Goal: Task Accomplishment & Management: Manage account settings

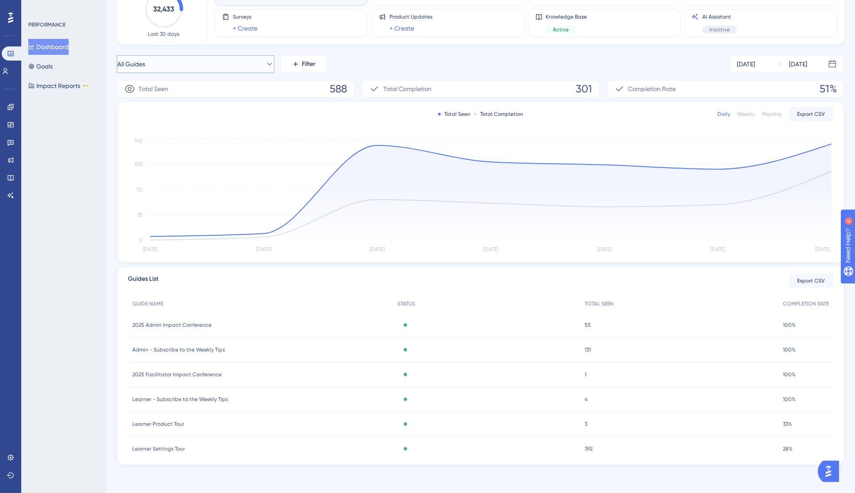
click at [173, 63] on button "All Guides" at bounding box center [196, 64] width 158 height 18
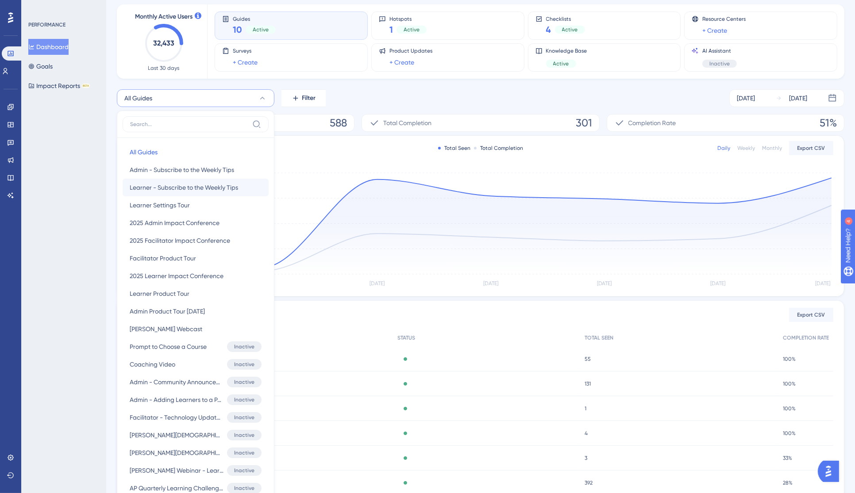
scroll to position [76, 0]
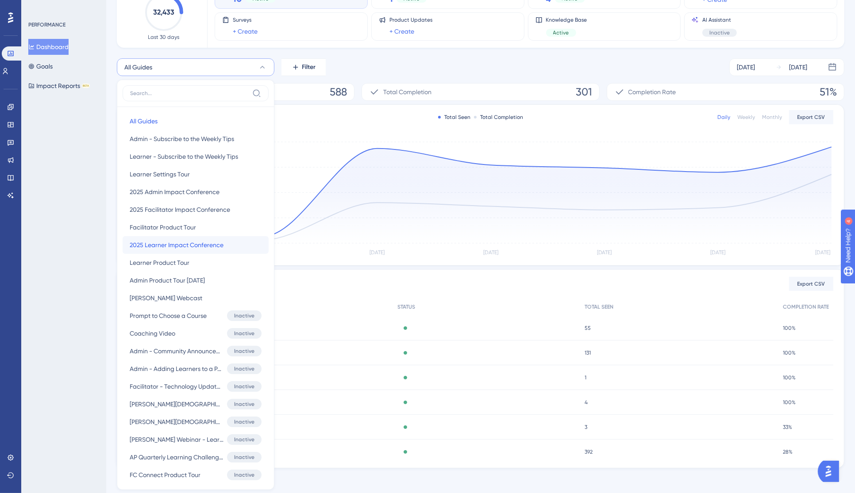
click at [186, 246] on span "2025 Learner Impact Conference" at bounding box center [177, 245] width 94 height 11
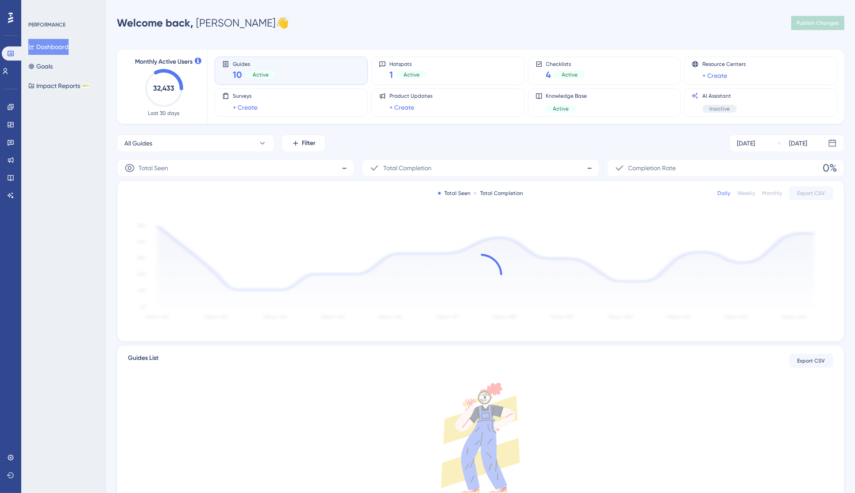
scroll to position [63, 0]
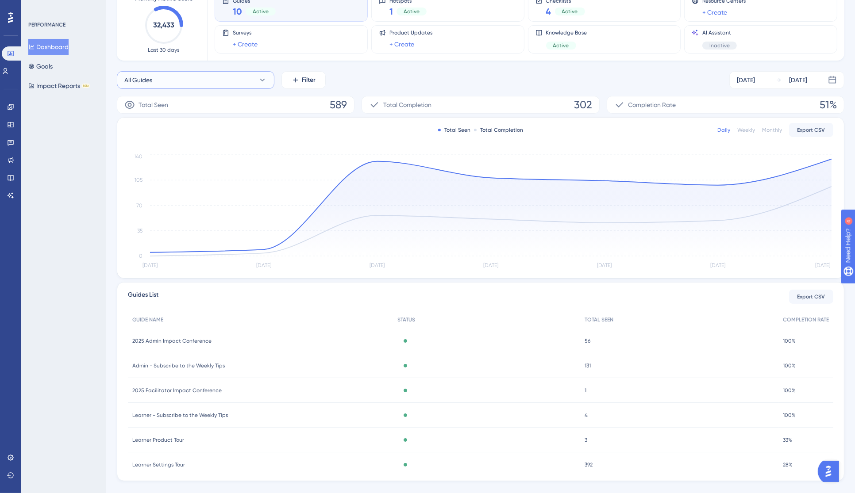
click at [232, 79] on button "All Guides" at bounding box center [196, 80] width 158 height 18
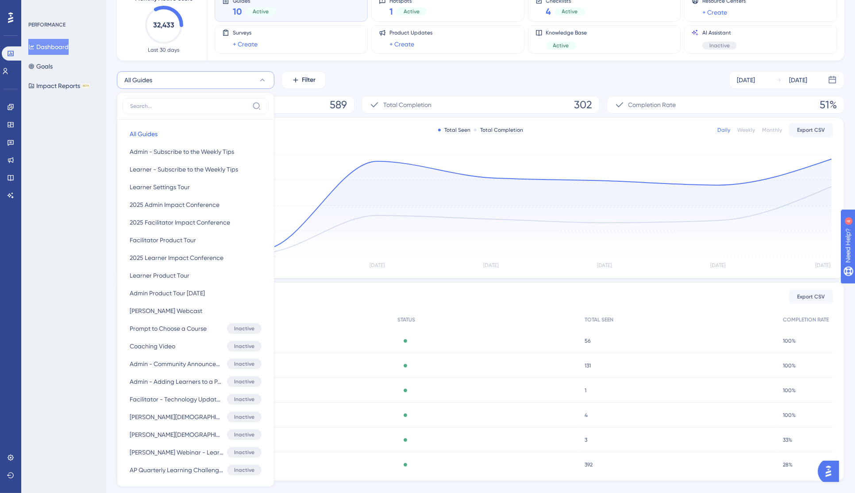
scroll to position [101, 0]
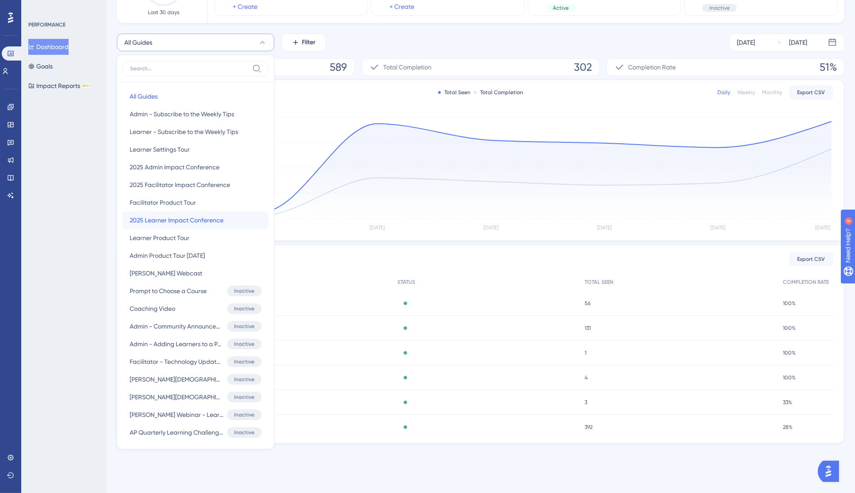
click at [202, 219] on span "2025 Learner Impact Conference" at bounding box center [177, 220] width 94 height 11
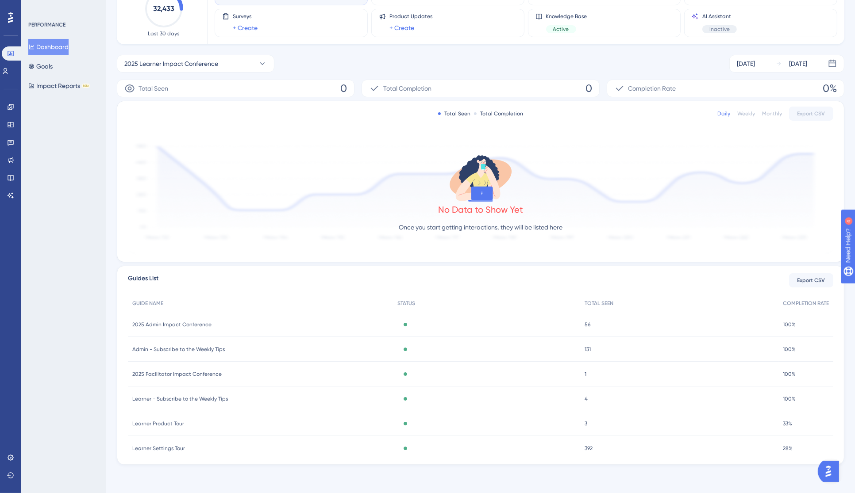
scroll to position [79, 0]
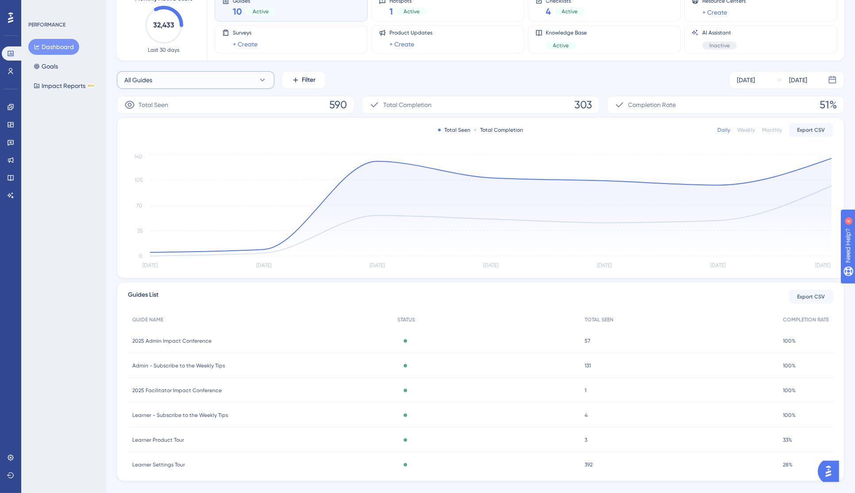
click at [208, 77] on button "All Guides" at bounding box center [196, 80] width 158 height 18
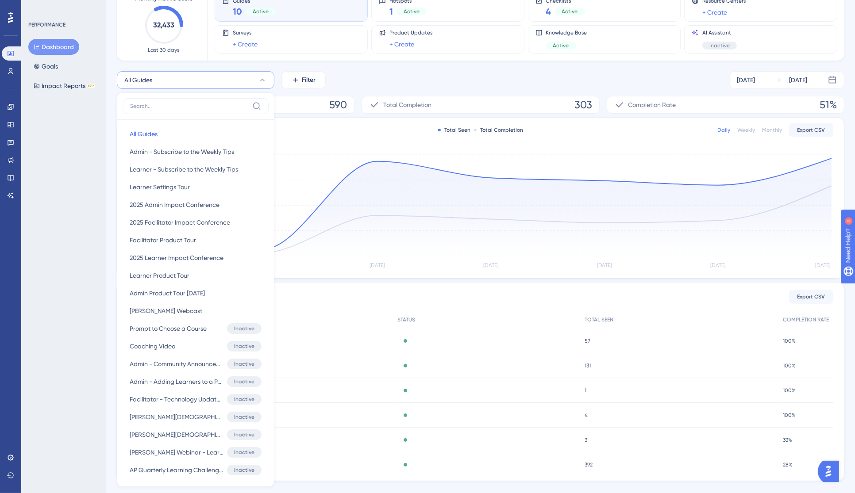
scroll to position [99, 0]
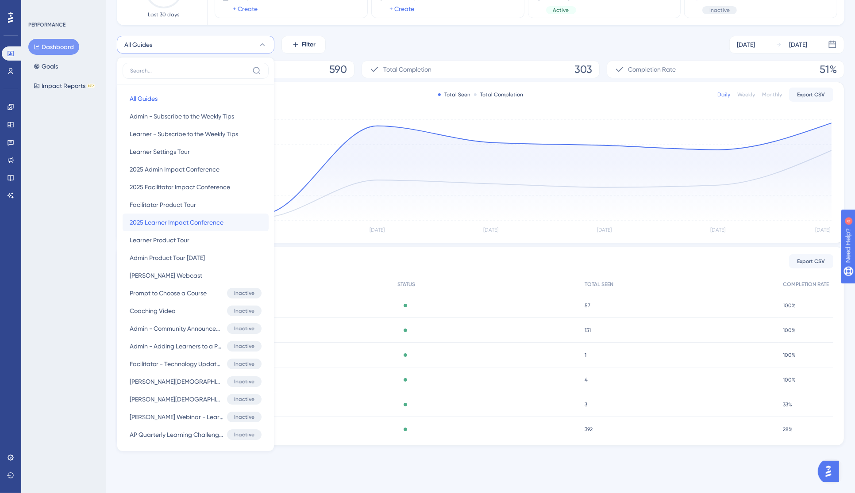
click at [210, 223] on span "2025 Learner Impact Conference" at bounding box center [177, 222] width 94 height 11
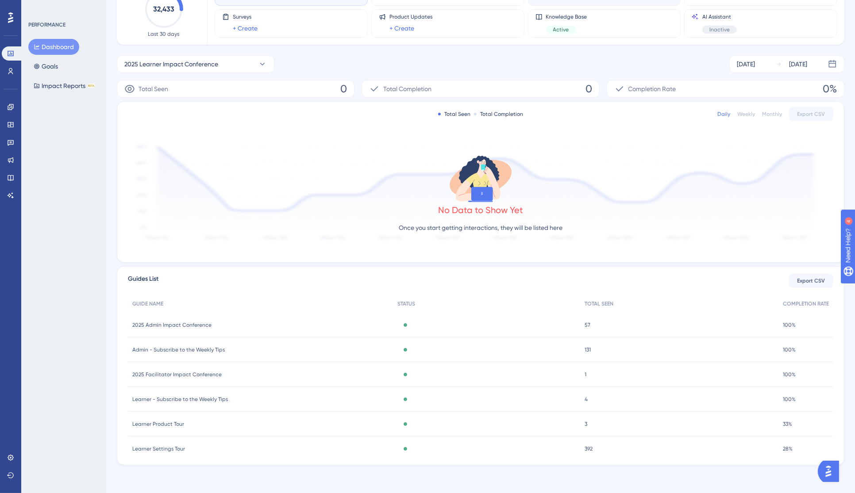
scroll to position [0, 0]
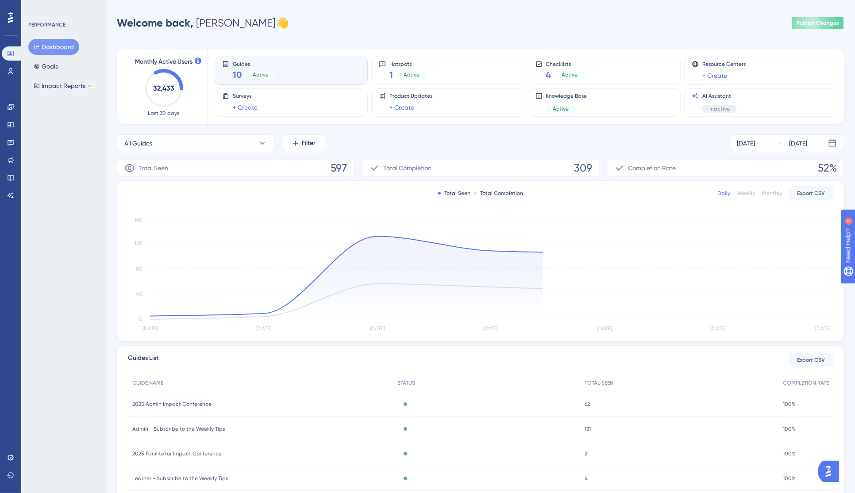
click at [815, 22] on span "Publish Changes" at bounding box center [817, 22] width 42 height 7
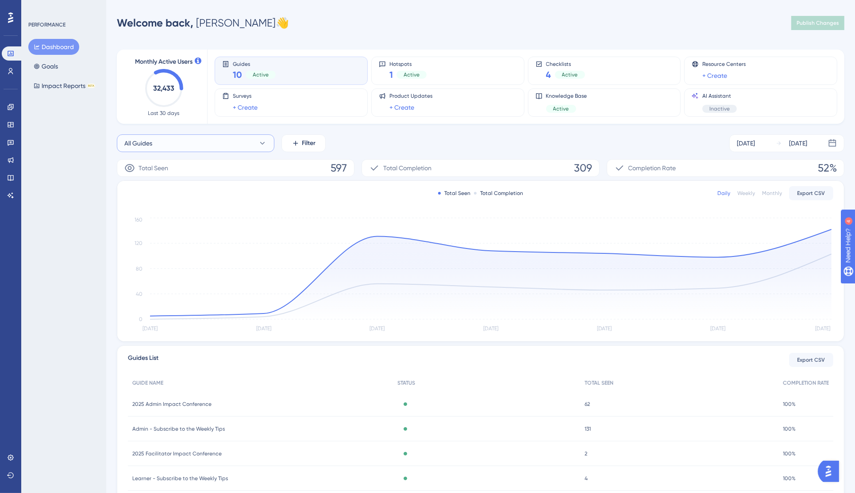
click at [239, 146] on button "All Guides" at bounding box center [196, 144] width 158 height 18
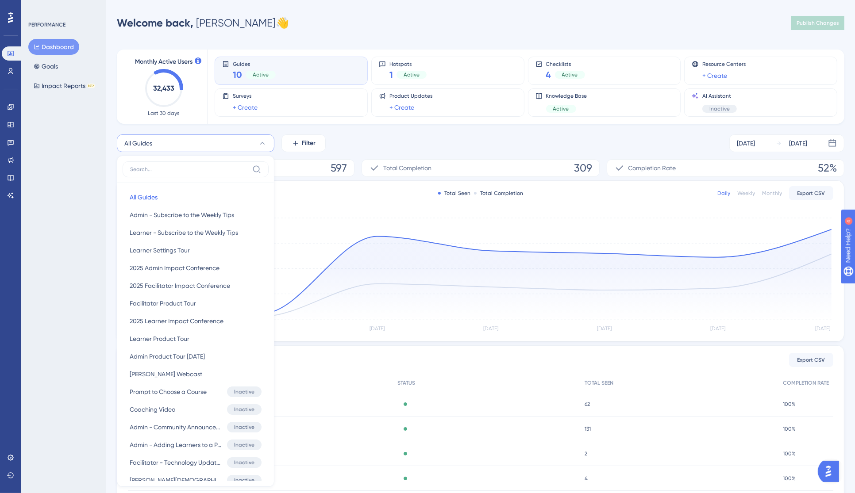
scroll to position [73, 0]
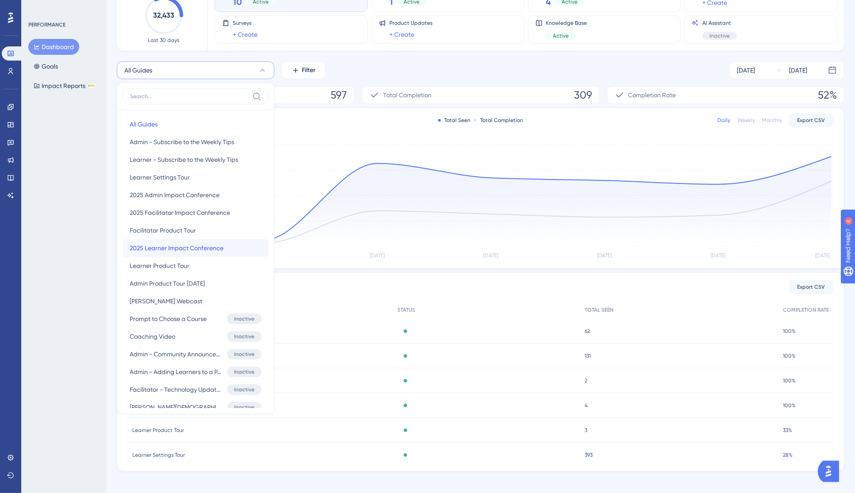
click at [194, 247] on span "2025 Learner Impact Conference" at bounding box center [177, 248] width 94 height 11
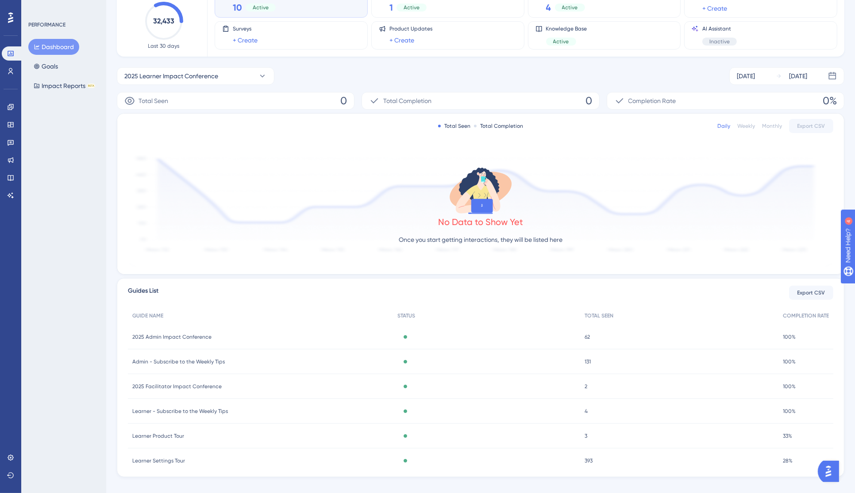
scroll to position [0, 0]
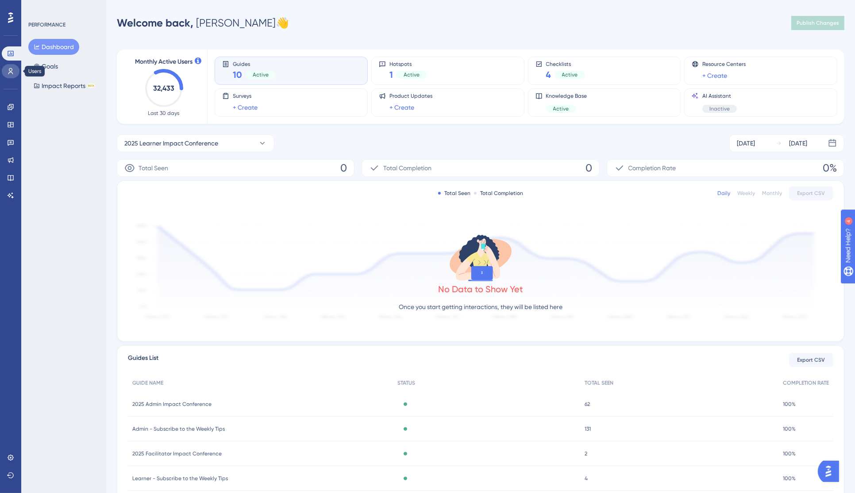
click at [9, 71] on icon at bounding box center [10, 71] width 7 height 7
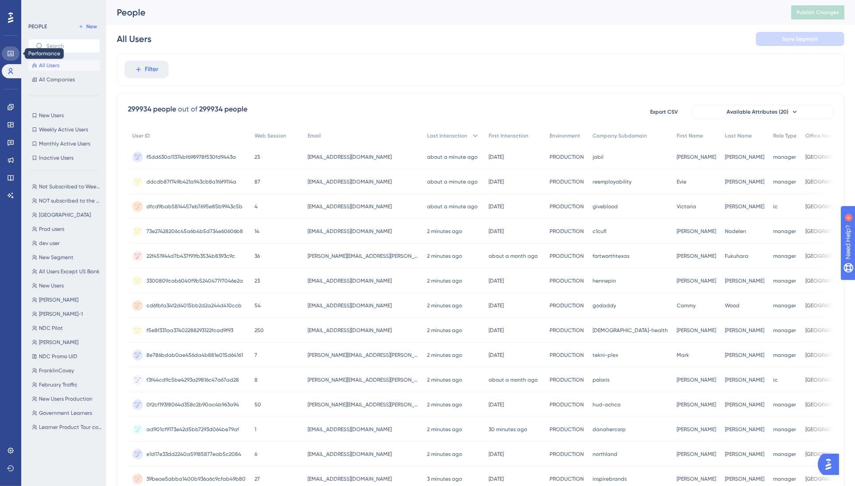
click at [10, 54] on icon at bounding box center [10, 53] width 7 height 7
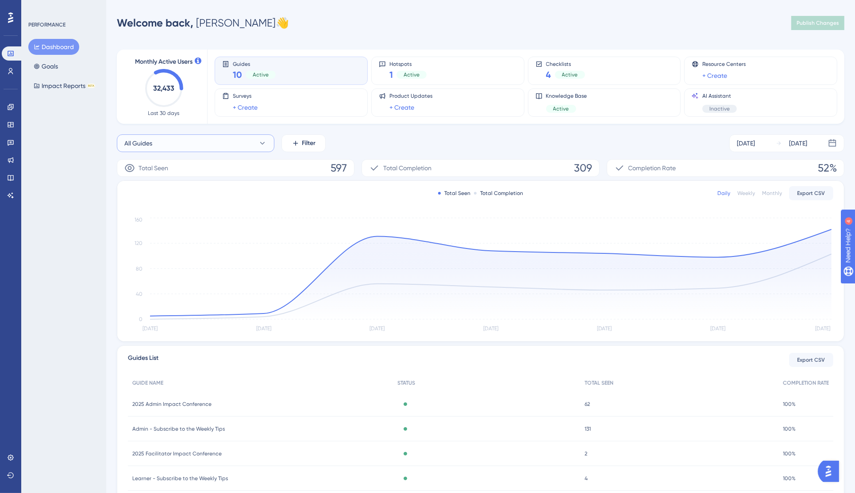
click at [211, 142] on button "All Guides" at bounding box center [196, 144] width 158 height 18
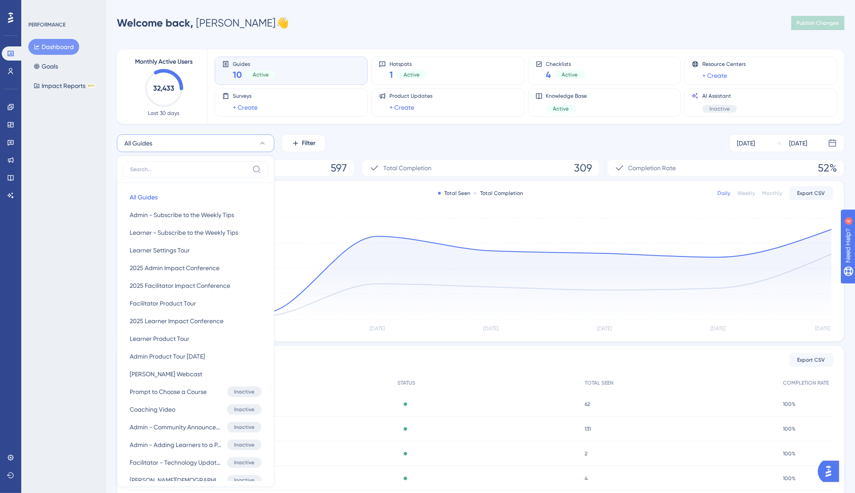
scroll to position [71, 0]
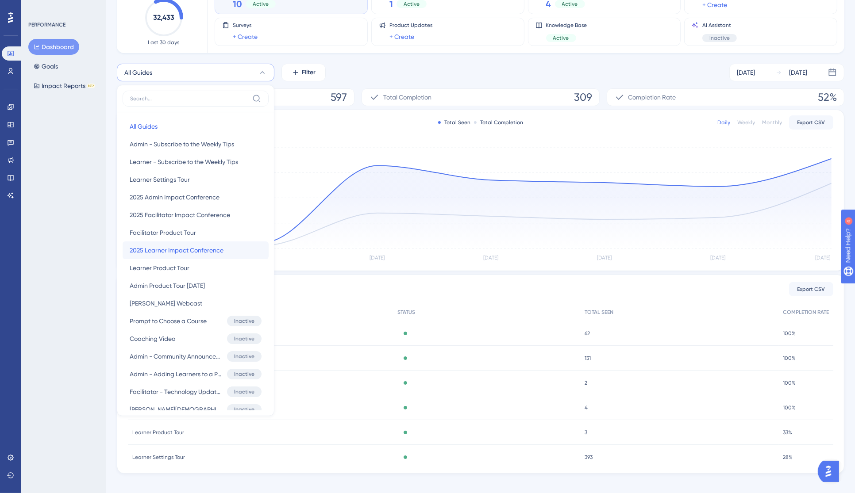
click at [168, 249] on span "2025 Learner Impact Conference" at bounding box center [177, 250] width 94 height 11
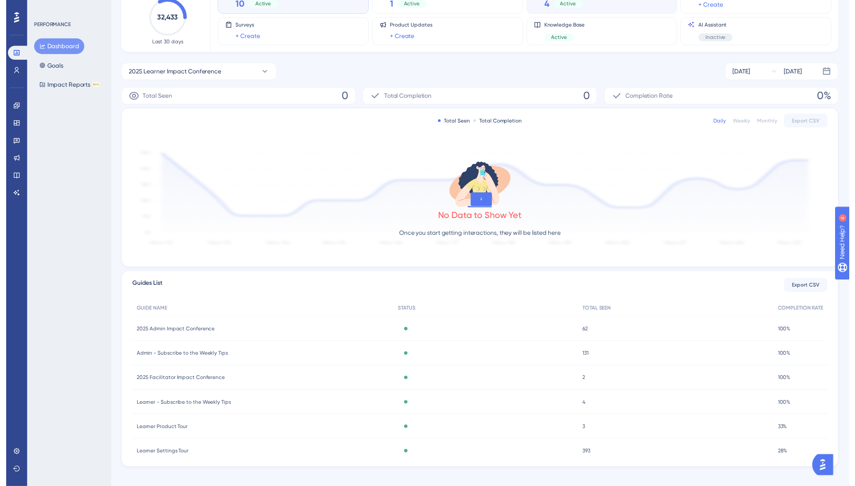
scroll to position [0, 0]
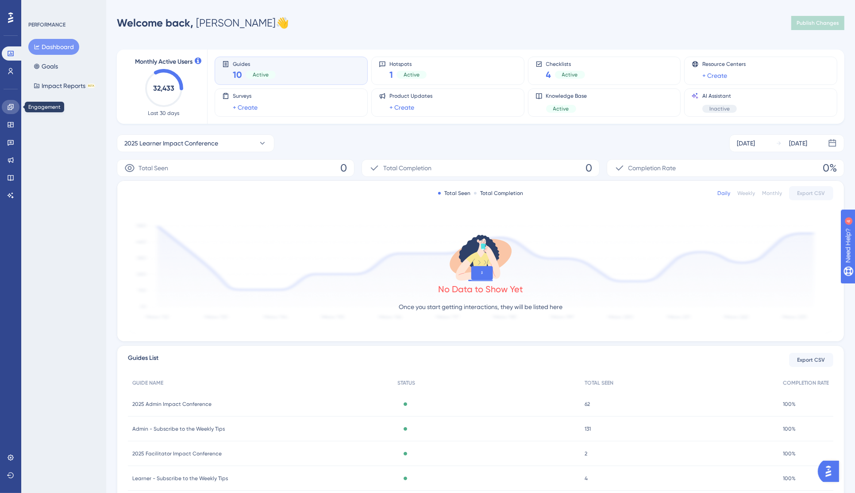
click at [9, 104] on icon at bounding box center [10, 107] width 7 height 7
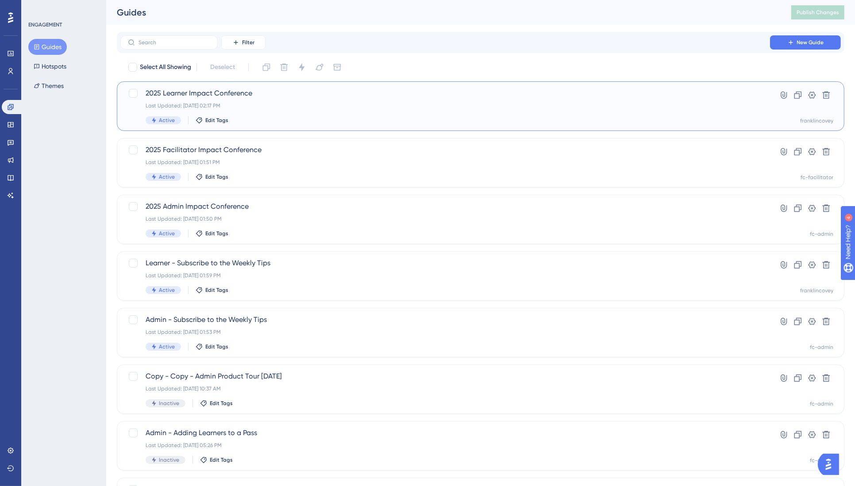
click at [227, 92] on span "2025 Learner Impact Conference" at bounding box center [445, 93] width 599 height 11
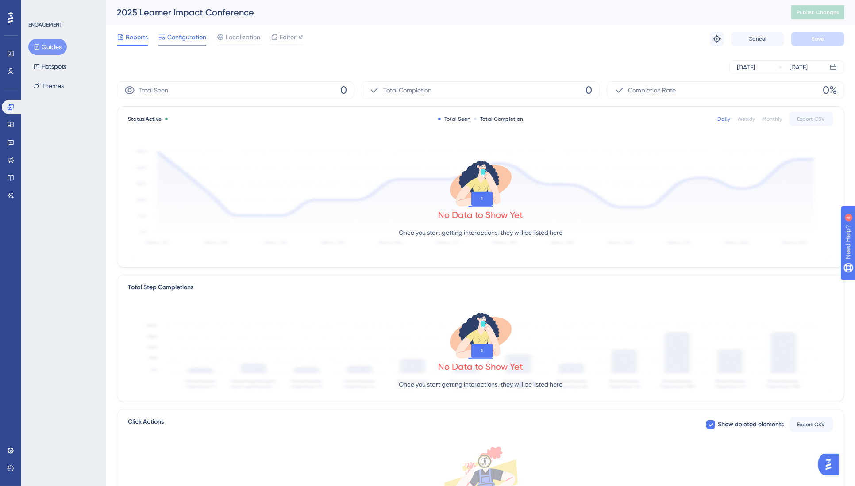
click at [189, 39] on span "Configuration" at bounding box center [186, 37] width 39 height 11
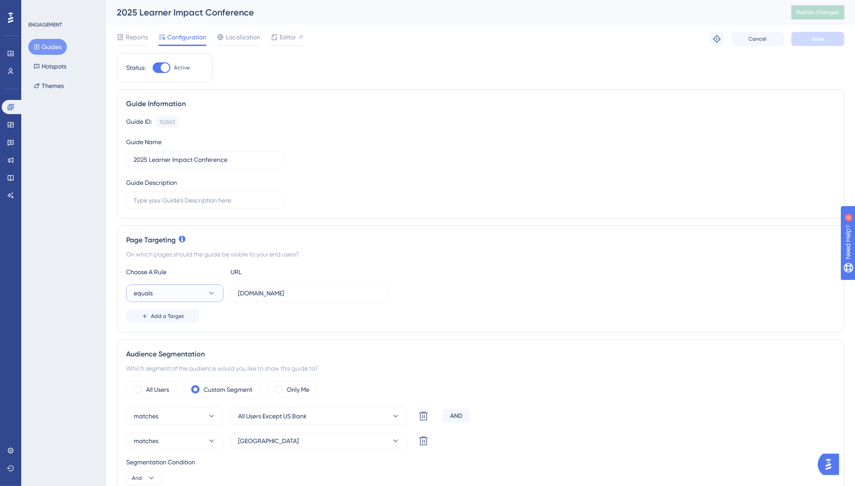
click at [162, 291] on button "equals" at bounding box center [174, 294] width 97 height 18
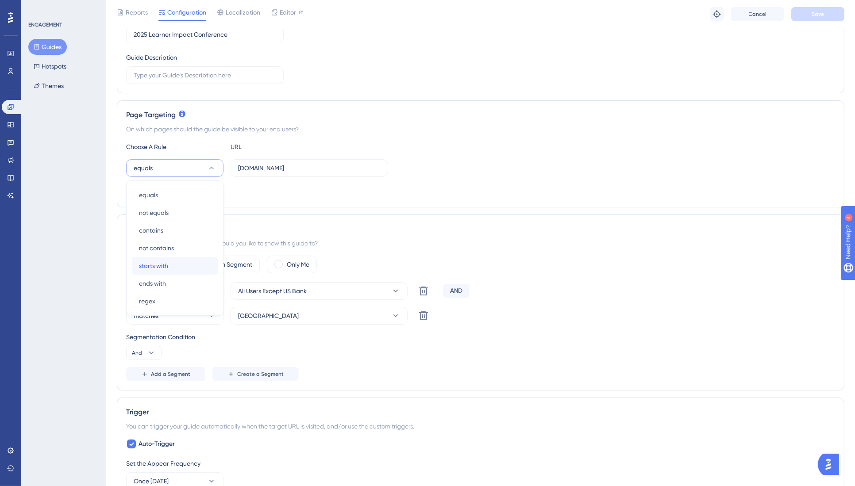
click at [165, 264] on span "starts with" at bounding box center [153, 266] width 29 height 11
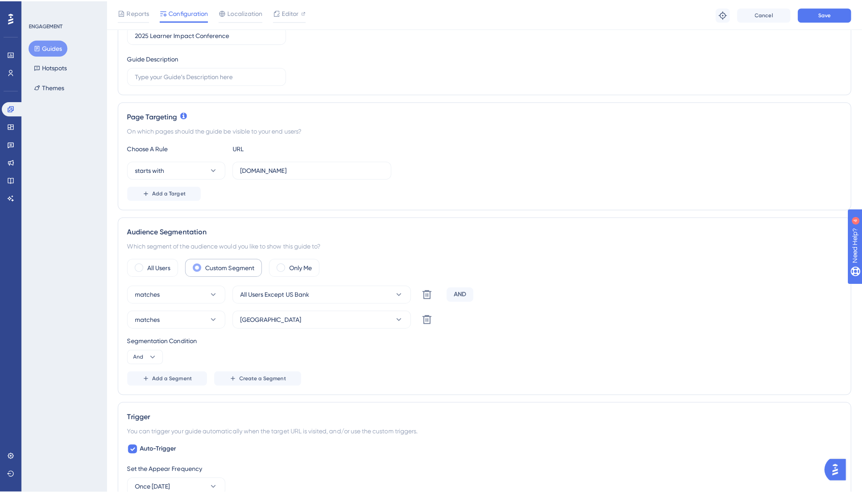
scroll to position [61, 0]
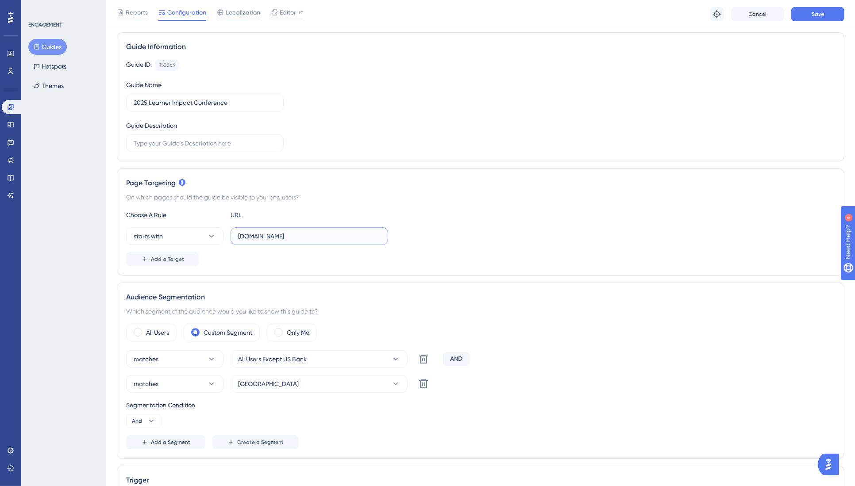
click at [238, 235] on input "aap.franklincovey.com" at bounding box center [309, 236] width 142 height 10
click at [56, 47] on button "Guides" at bounding box center [47, 47] width 38 height 16
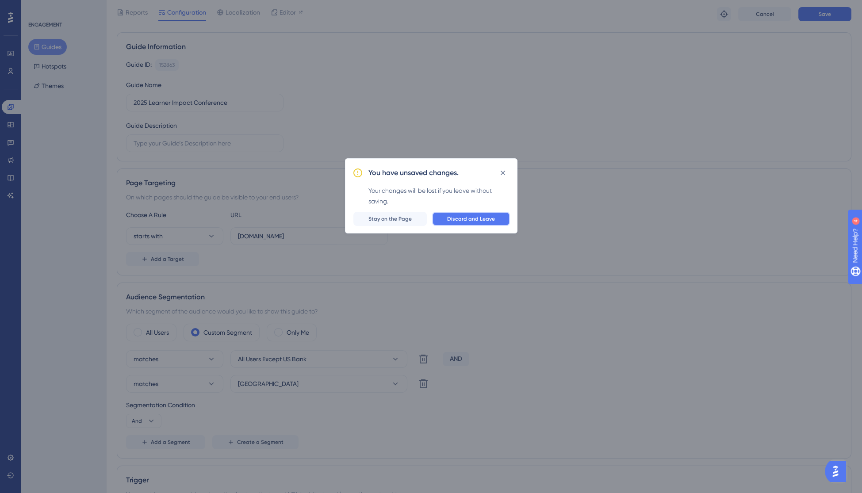
click at [487, 218] on span "Discard and Leave" at bounding box center [471, 218] width 48 height 7
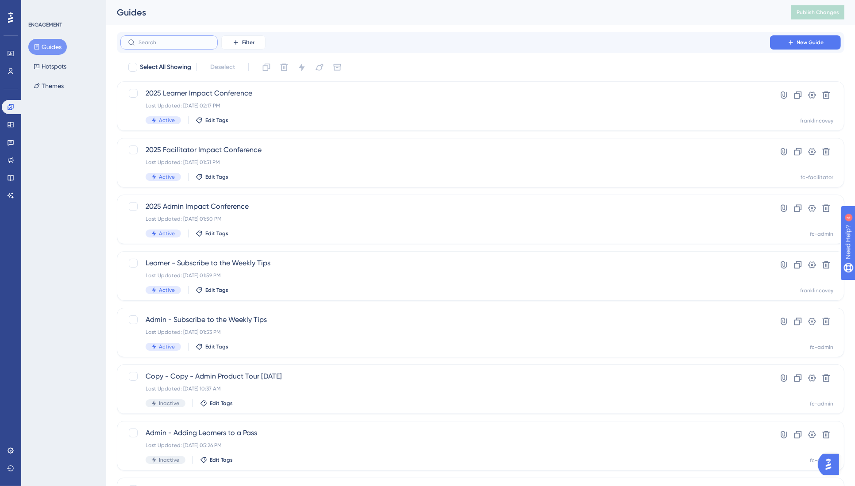
click at [167, 43] on input "text" at bounding box center [174, 42] width 72 height 6
type input "learner"
click at [202, 148] on span "Learner - Subscribe to the Weekly Tips" at bounding box center [445, 150] width 599 height 11
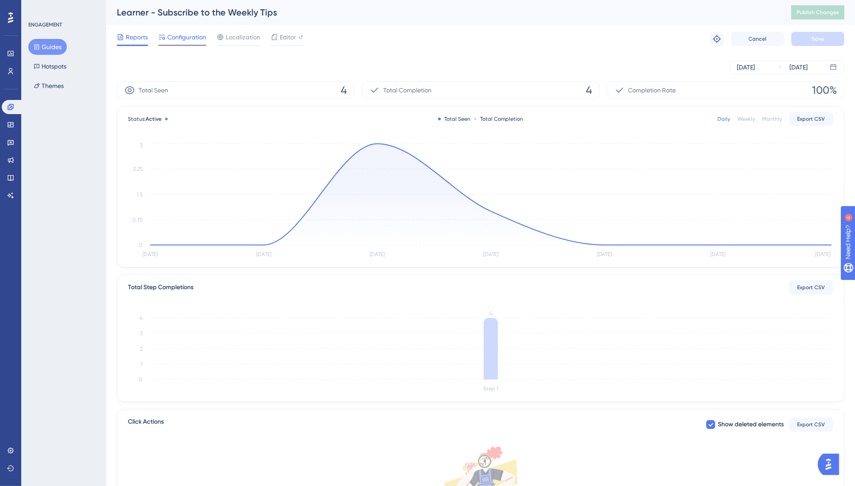
click at [195, 40] on span "Configuration" at bounding box center [186, 37] width 39 height 11
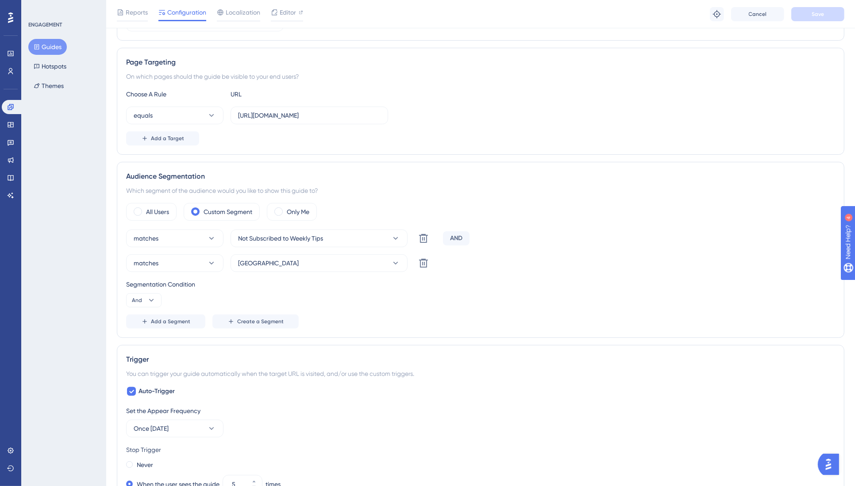
scroll to position [103, 0]
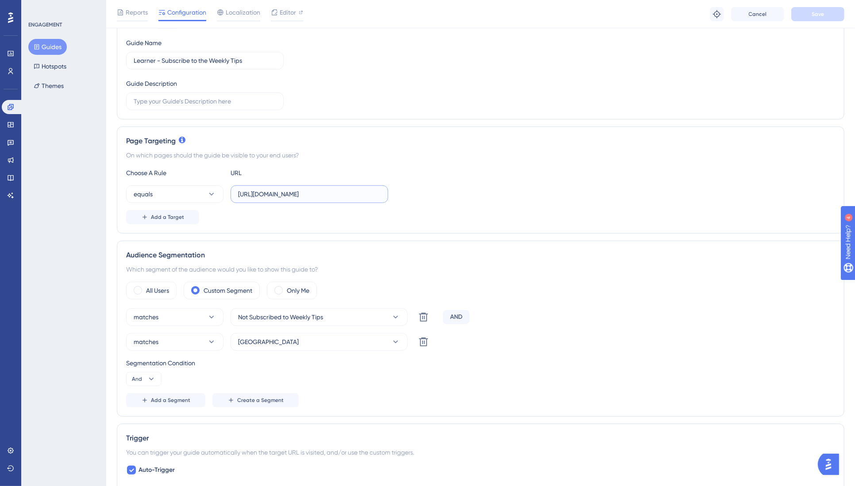
drag, startPoint x: 362, startPoint y: 194, endPoint x: 224, endPoint y: 191, distance: 137.2
click at [224, 191] on div "equals https://app.franklincovey.com/" at bounding box center [257, 194] width 262 height 18
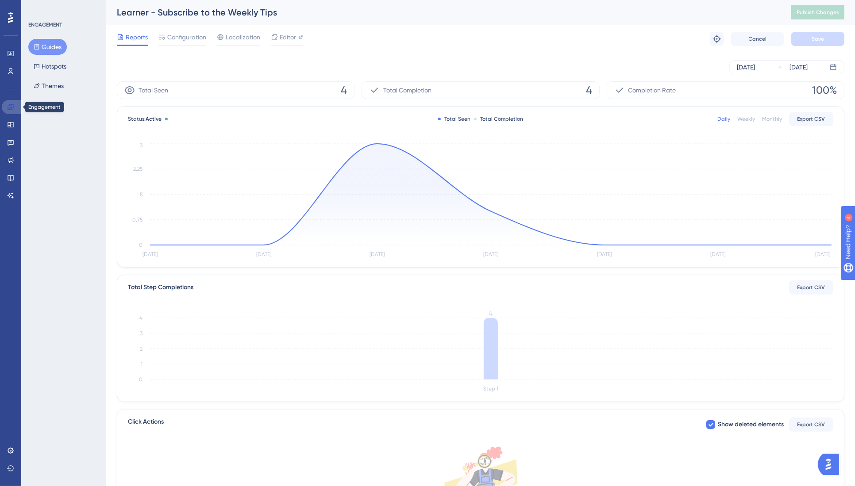
click at [11, 106] on icon at bounding box center [11, 107] width 6 height 6
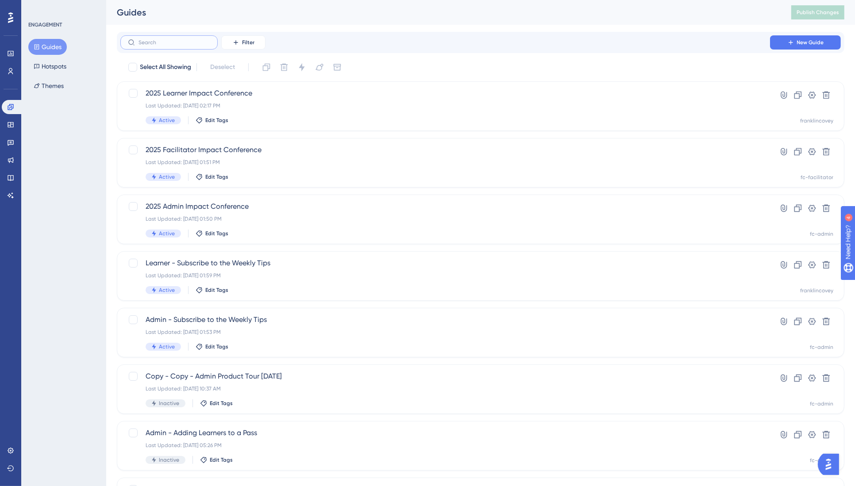
click at [158, 45] on input "text" at bounding box center [174, 42] width 72 height 6
paste input "[URL][DOMAIN_NAME]"
type input "[URL][DOMAIN_NAME]"
checkbox input "true"
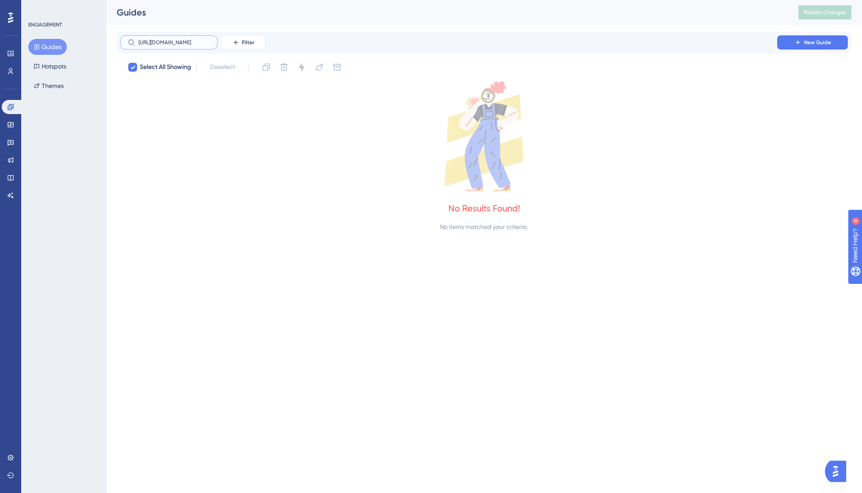
type input "l"
checkbox input "false"
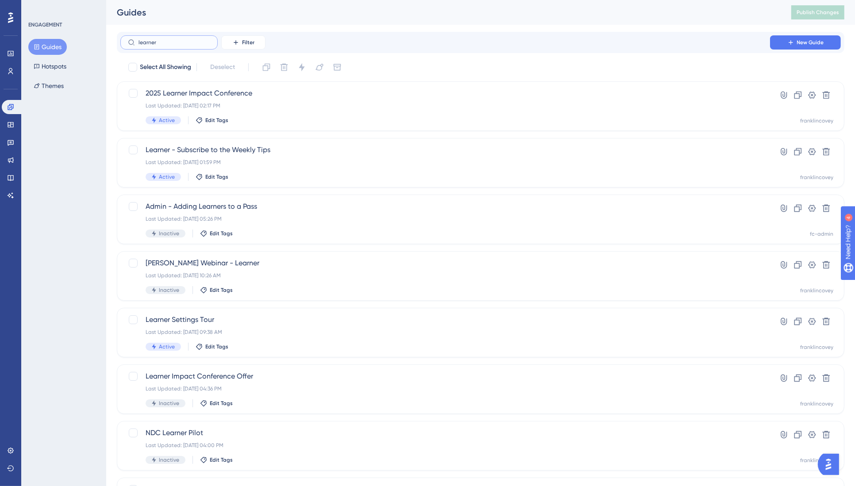
type input "learner"
click at [177, 319] on span "Learner Settings Tour" at bounding box center [445, 320] width 599 height 11
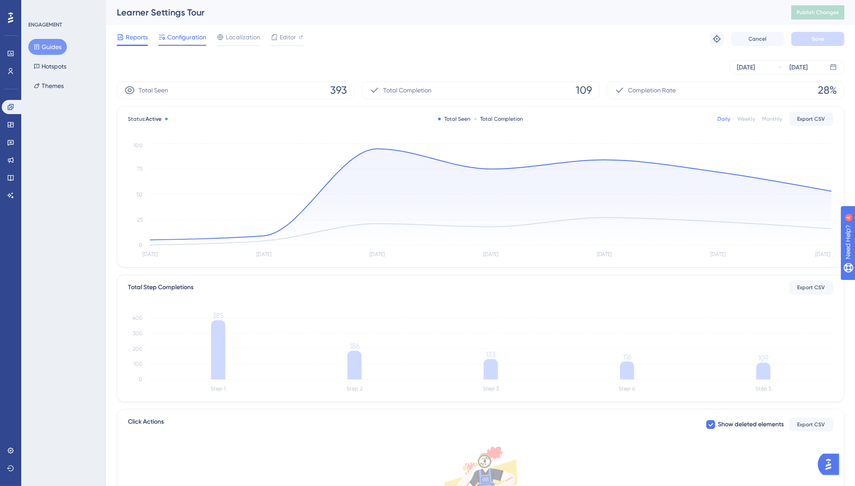
click at [184, 38] on span "Configuration" at bounding box center [186, 37] width 39 height 11
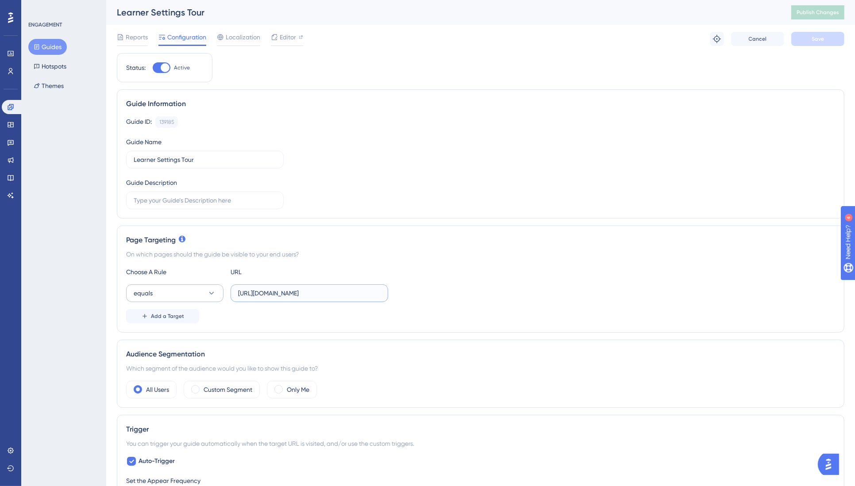
drag, startPoint x: 326, startPoint y: 292, endPoint x: 203, endPoint y: 289, distance: 123.1
click at [203, 289] on div "equals https://app.franklincovey.com/settings/account" at bounding box center [257, 294] width 262 height 18
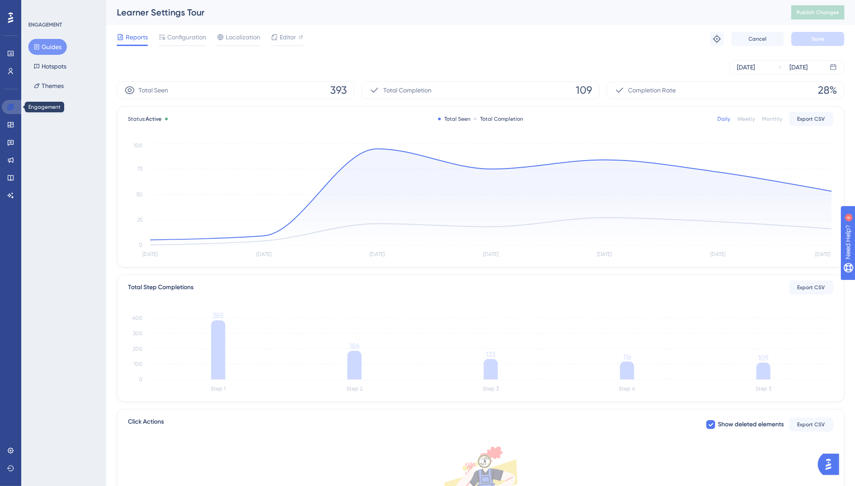
click at [11, 107] on icon at bounding box center [10, 107] width 7 height 7
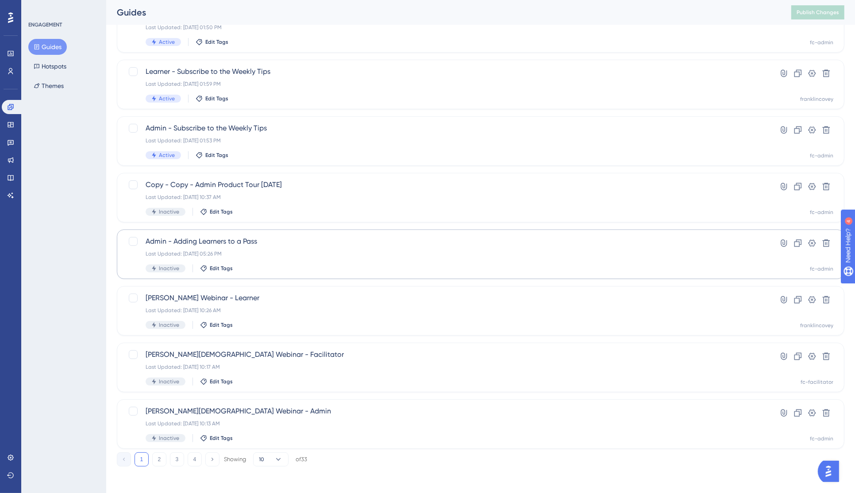
scroll to position [193, 0]
click at [214, 458] on icon at bounding box center [212, 458] width 6 height 6
click at [192, 242] on span "Learner Impact Conference Offer" at bounding box center [445, 240] width 599 height 11
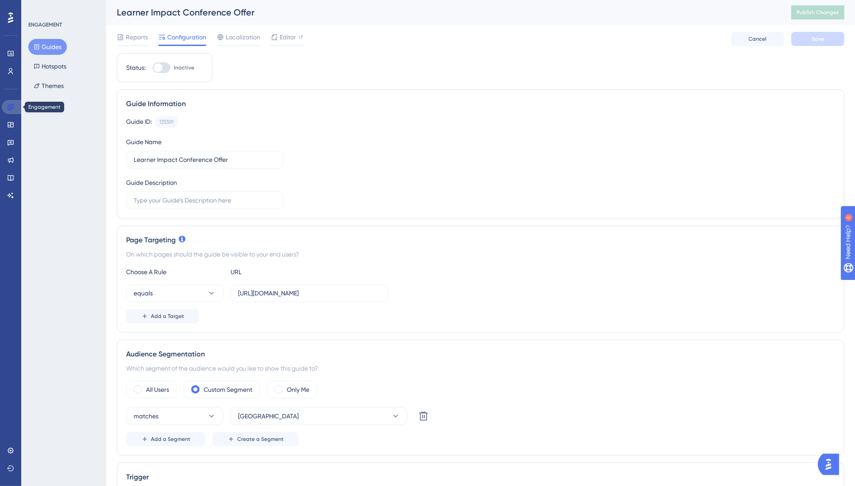
click at [9, 109] on icon at bounding box center [10, 107] width 7 height 7
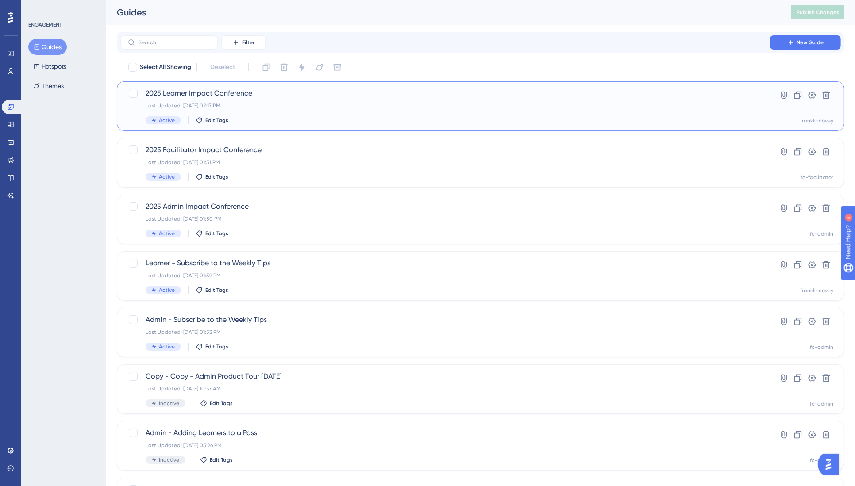
click at [188, 93] on span "2025 Learner Impact Conference" at bounding box center [445, 93] width 599 height 11
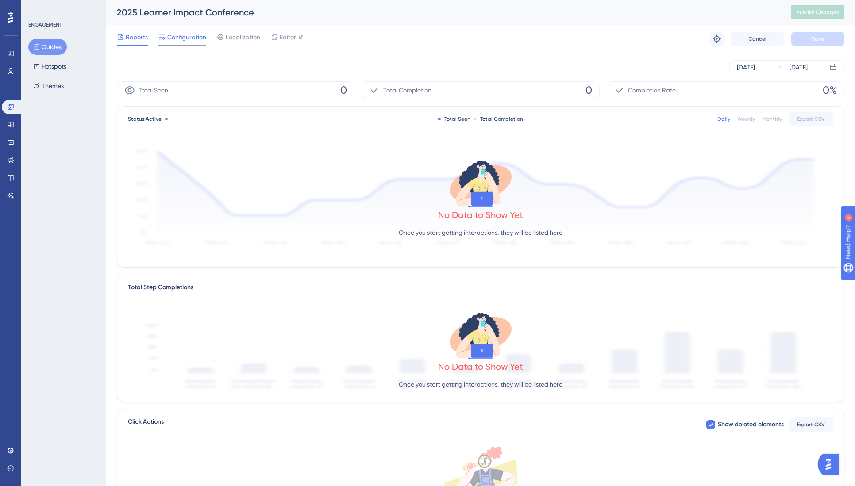
click at [181, 35] on span "Configuration" at bounding box center [186, 37] width 39 height 11
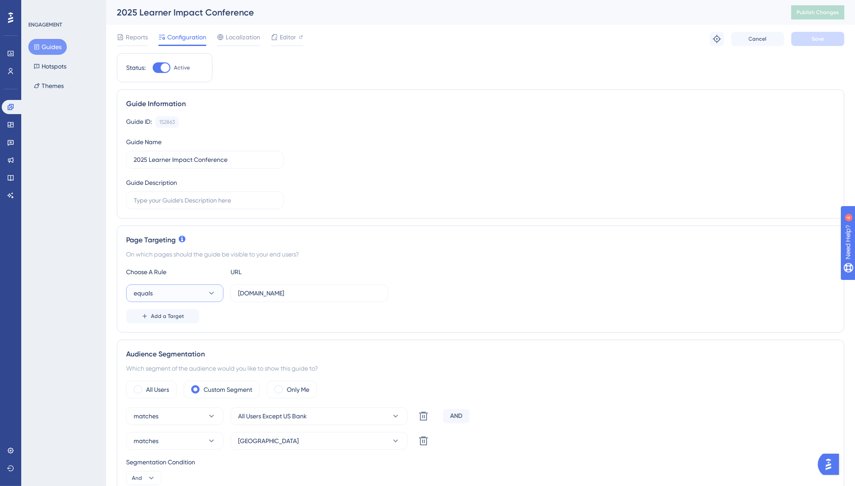
click at [211, 293] on icon at bounding box center [211, 293] width 5 height 3
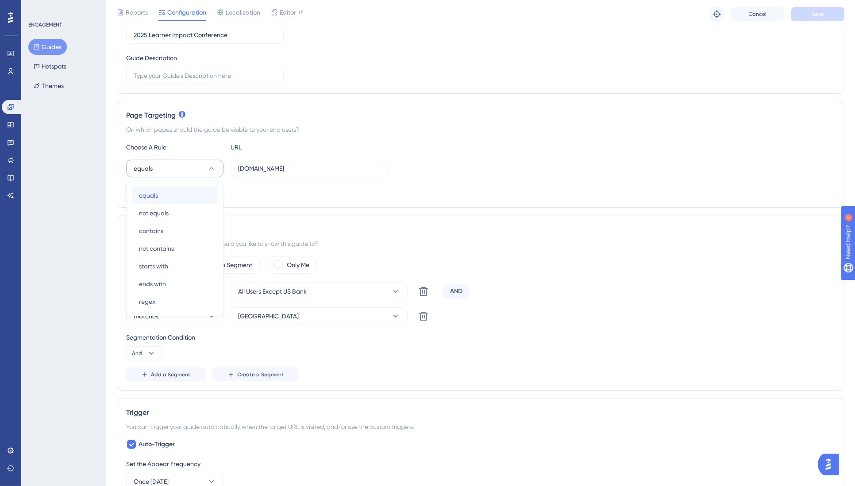
click at [190, 197] on div "equals equals" at bounding box center [175, 196] width 72 height 18
drag, startPoint x: 333, startPoint y: 288, endPoint x: 326, endPoint y: 288, distance: 6.6
click at [328, 288] on button "All Users Except US Bank" at bounding box center [319, 292] width 177 height 18
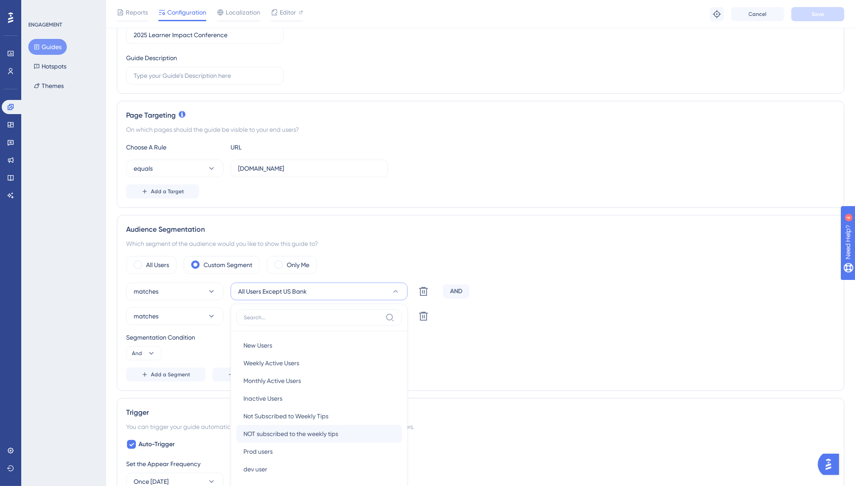
scroll to position [279, 0]
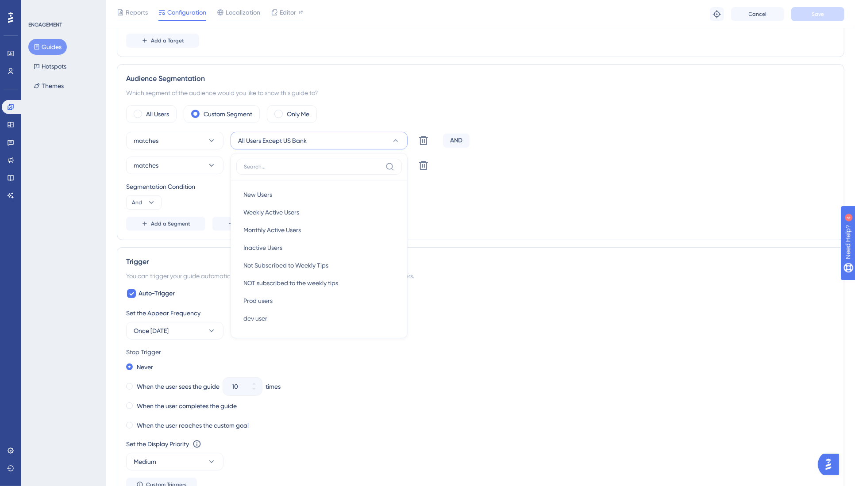
click at [555, 258] on div "Trigger" at bounding box center [480, 262] width 709 height 11
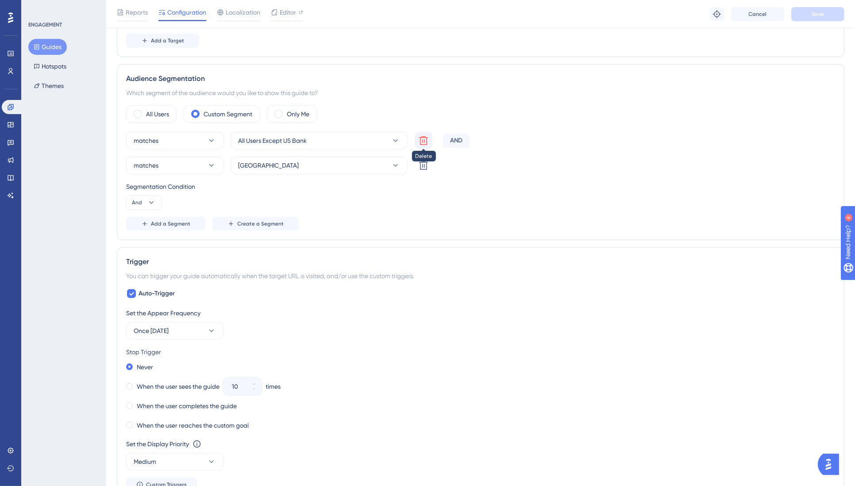
click at [424, 136] on icon at bounding box center [423, 140] width 11 height 11
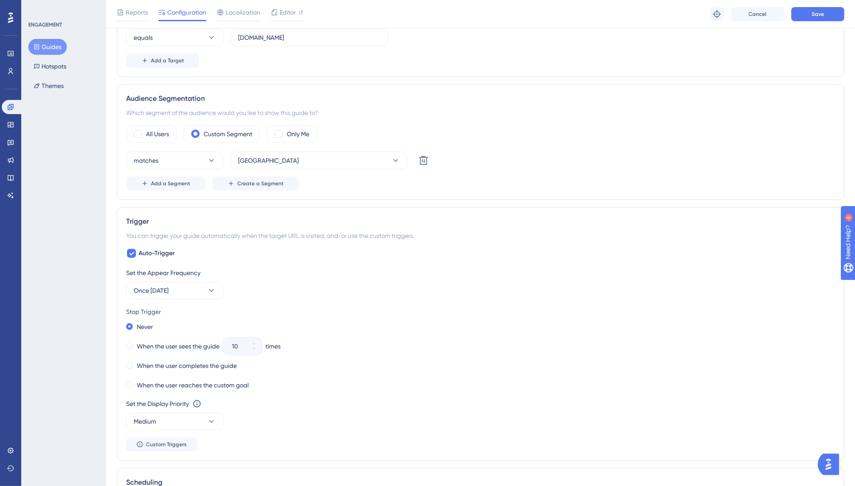
scroll to position [199, 0]
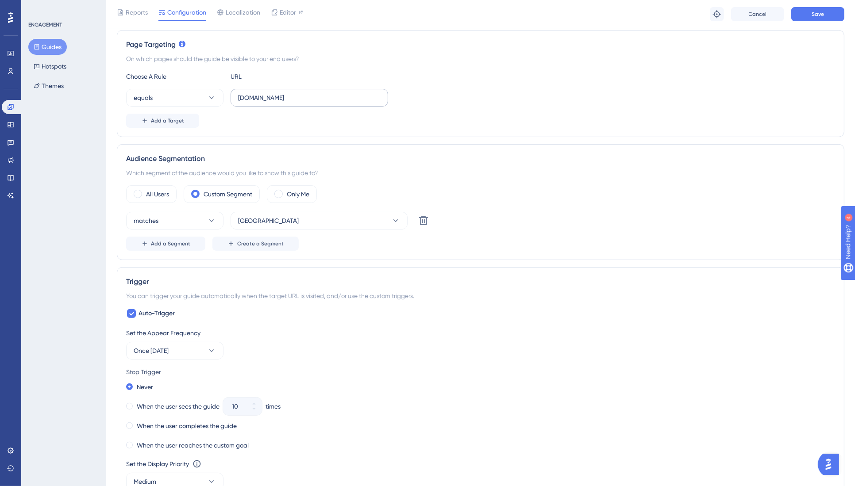
click at [236, 96] on label "aap.franklincovey.com" at bounding box center [310, 98] width 158 height 18
click at [238, 96] on input "aap.franklincovey.com" at bounding box center [309, 98] width 142 height 10
click at [236, 96] on label "aap.franklincovey.com" at bounding box center [310, 98] width 158 height 18
click at [238, 96] on input "aap.franklincovey.com" at bounding box center [309, 98] width 142 height 10
click at [236, 96] on label "aap.franklincovey.com" at bounding box center [310, 98] width 158 height 18
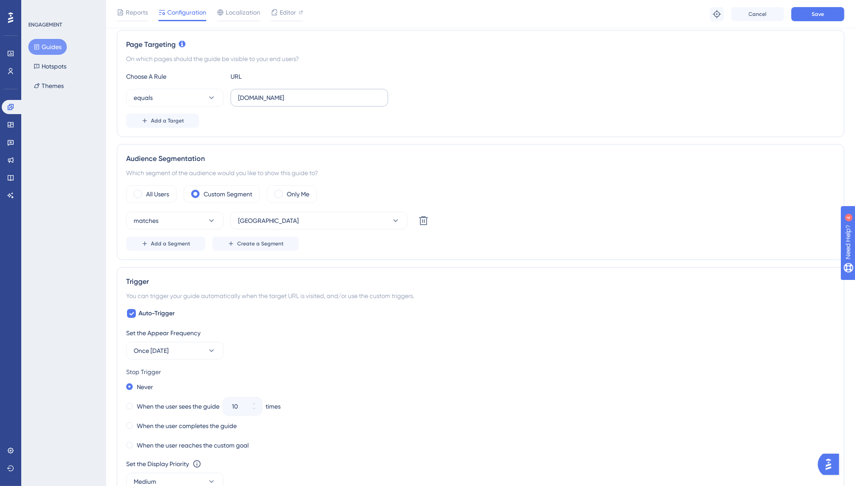
click at [238, 96] on input "aap.franklincovey.com" at bounding box center [309, 98] width 142 height 10
click at [236, 96] on label "aap.franklincovey.com" at bounding box center [310, 98] width 158 height 18
click at [238, 96] on input "aap.franklincovey.com" at bounding box center [309, 98] width 142 height 10
drag, startPoint x: 319, startPoint y: 98, endPoint x: 204, endPoint y: 98, distance: 115.5
click at [204, 98] on div "equals aap.franklincovey.com" at bounding box center [257, 98] width 262 height 18
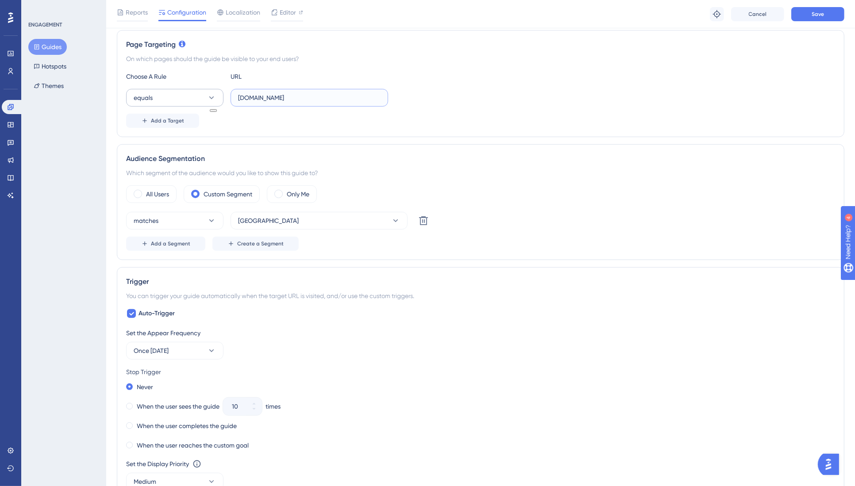
paste input "[URL][DOMAIN_NAME]"
type input "[URL][DOMAIN_NAME]"
click at [819, 12] on span "Save" at bounding box center [817, 14] width 12 height 7
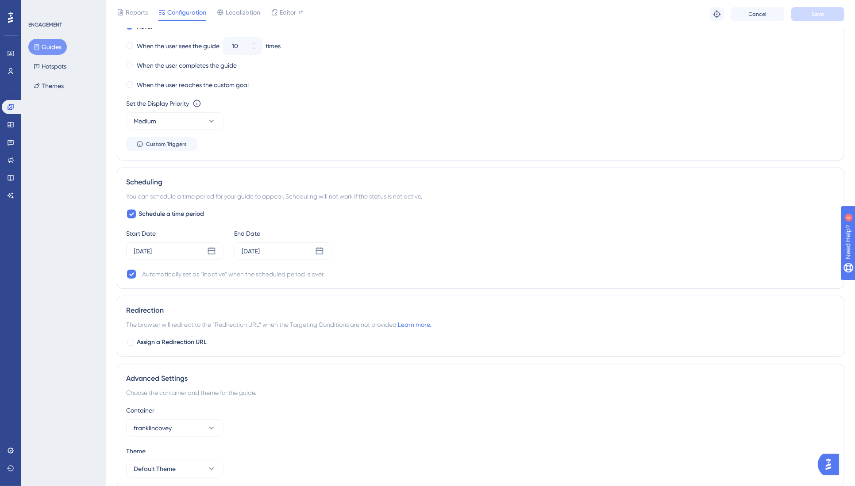
scroll to position [592, 0]
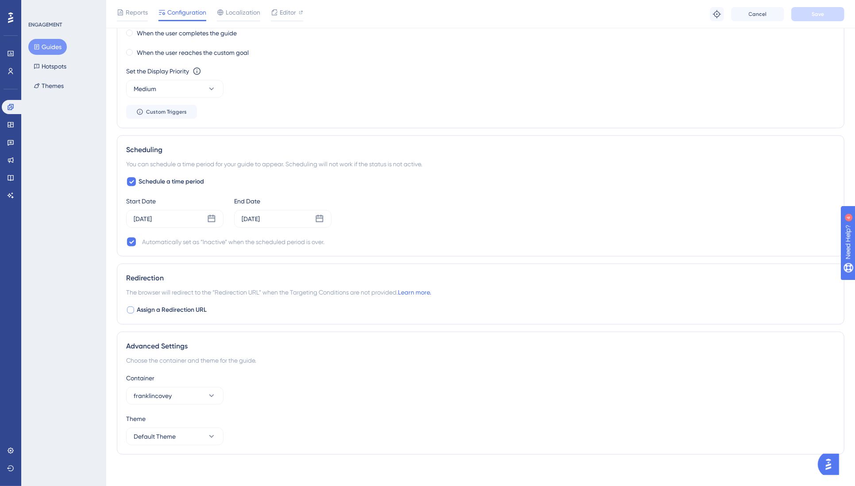
click at [135, 308] on label "Assign a Redirection URL" at bounding box center [166, 310] width 81 height 11
checkbox input "true"
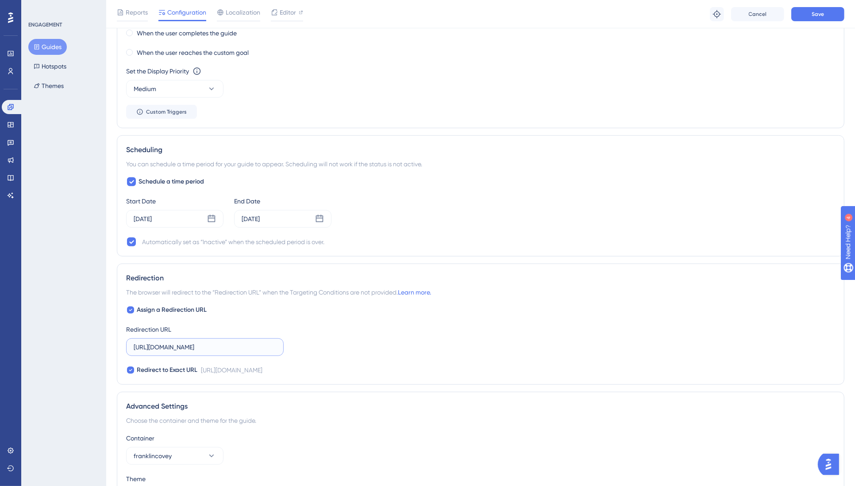
click at [192, 344] on input "https://strive-staging.fcdev.com/" at bounding box center [205, 347] width 142 height 10
paste input "app.franklincovey"
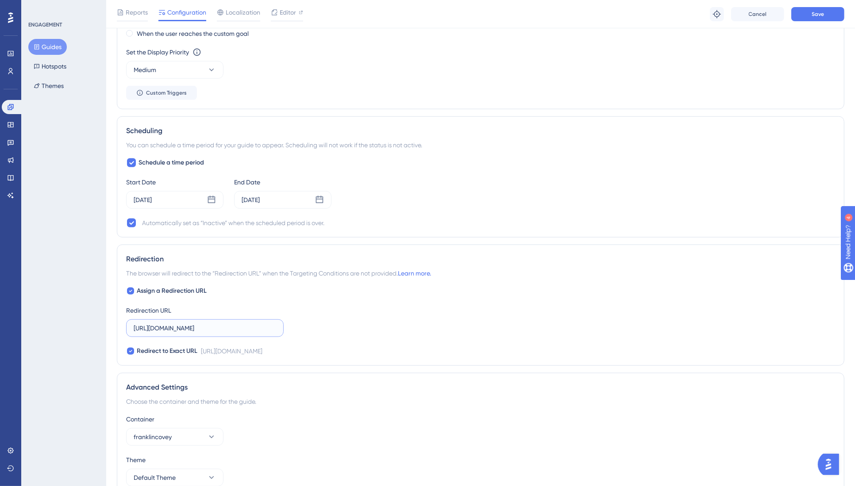
scroll to position [611, 0]
type input "[URL][DOMAIN_NAME]"
click at [377, 436] on div "Container franklincovey" at bounding box center [480, 430] width 709 height 32
click at [817, 10] on button "Save" at bounding box center [817, 14] width 53 height 14
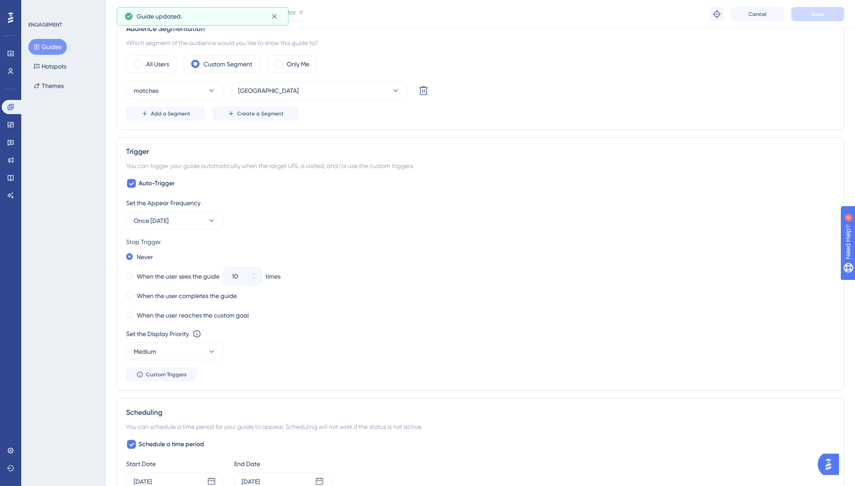
scroll to position [0, 0]
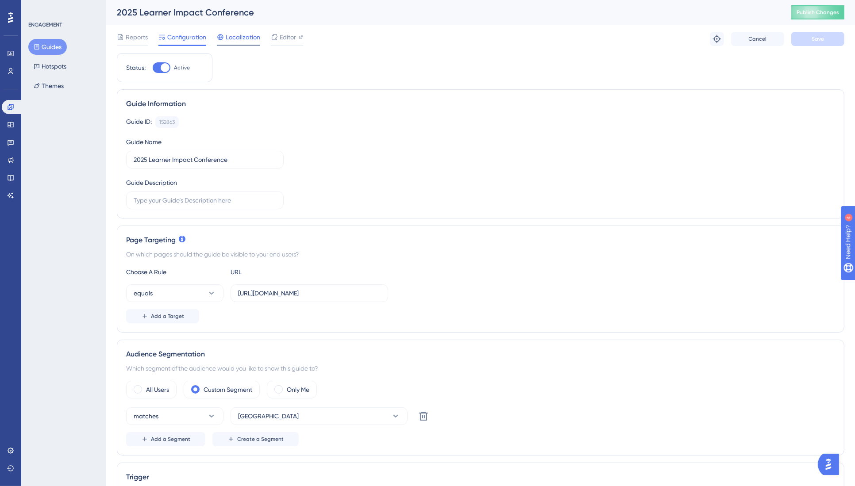
click at [235, 38] on span "Localization" at bounding box center [243, 37] width 35 height 11
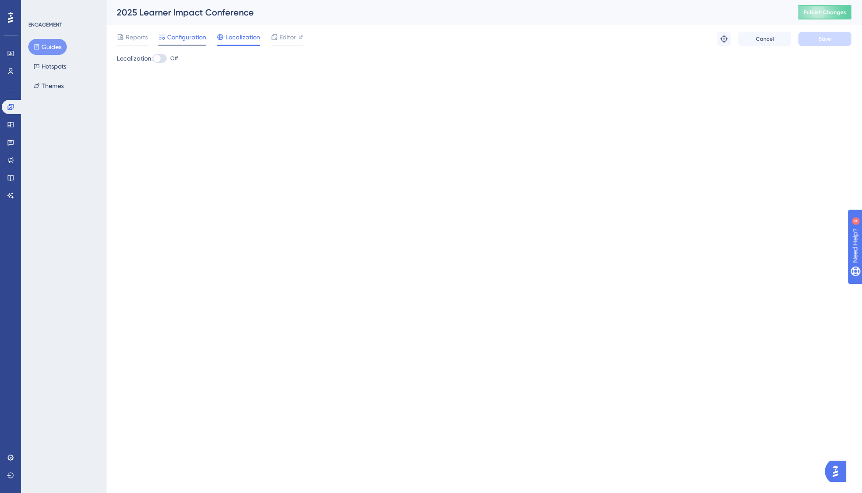
click at [193, 38] on span "Configuration" at bounding box center [186, 37] width 39 height 11
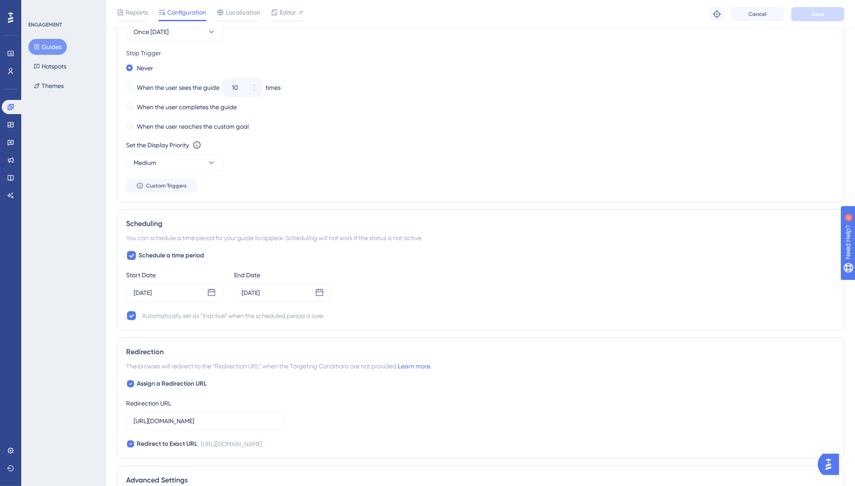
scroll to position [518, 0]
click at [131, 253] on icon at bounding box center [131, 255] width 5 height 7
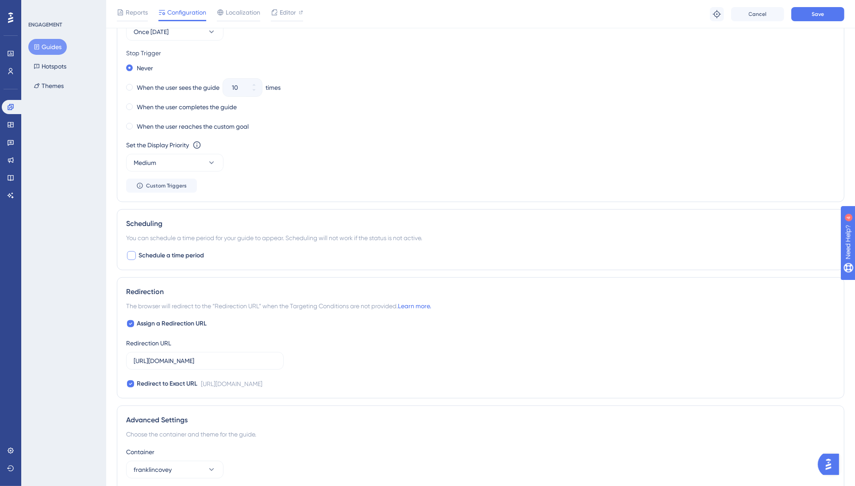
click at [128, 251] on div at bounding box center [131, 255] width 9 height 9
checkbox input "true"
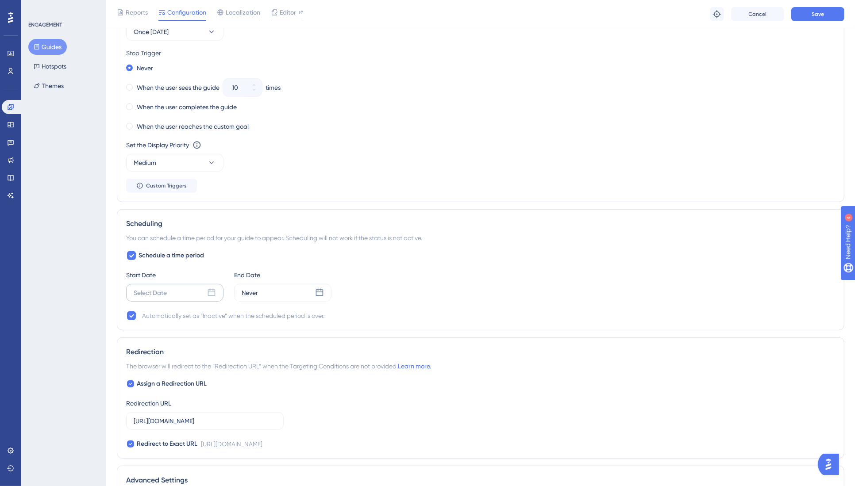
click at [216, 289] on div "Select Date" at bounding box center [174, 293] width 97 height 18
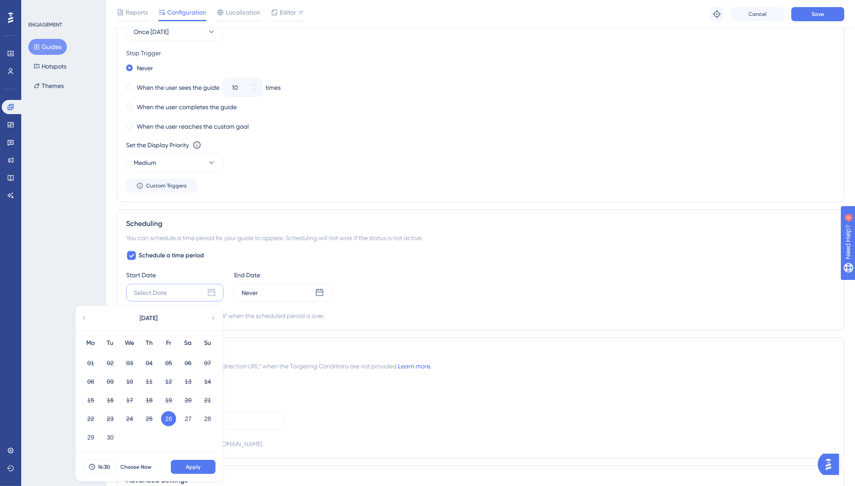
click at [169, 414] on button "26" at bounding box center [168, 419] width 15 height 15
click at [202, 465] on button "Apply" at bounding box center [193, 467] width 45 height 14
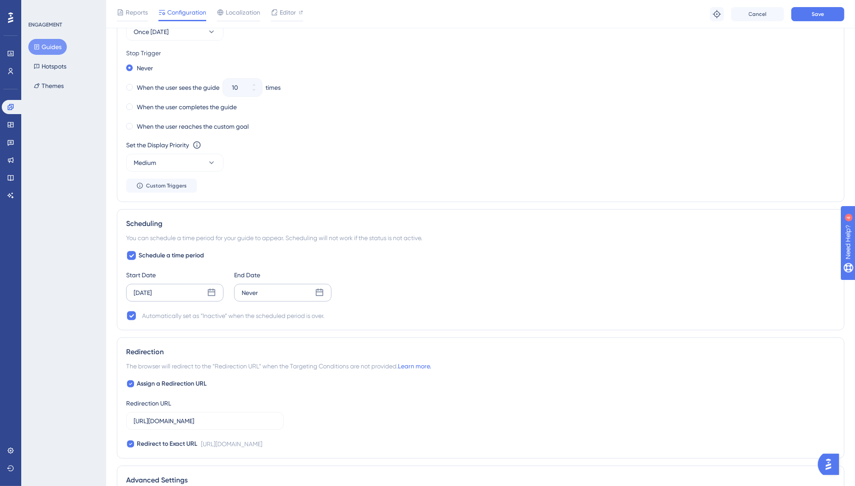
click at [319, 291] on icon at bounding box center [319, 292] width 9 height 9
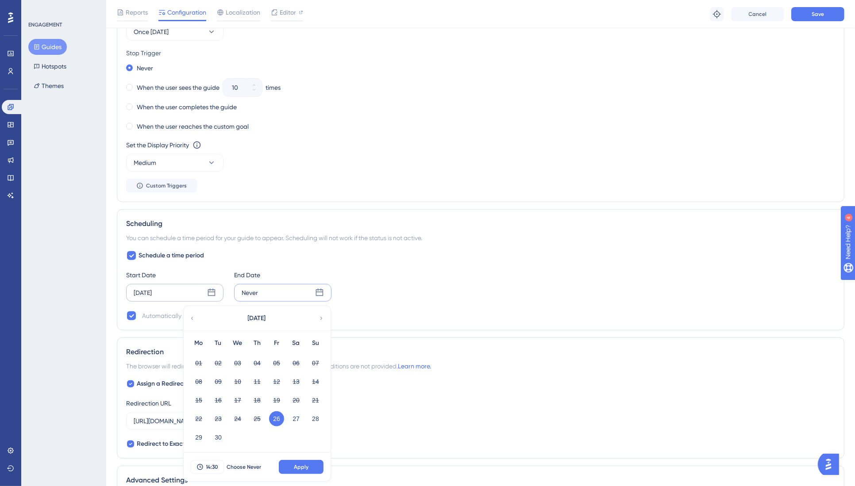
click at [320, 315] on icon at bounding box center [321, 319] width 6 height 8
click at [257, 377] on button "09" at bounding box center [257, 381] width 15 height 15
click at [302, 460] on button "Apply" at bounding box center [301, 467] width 45 height 14
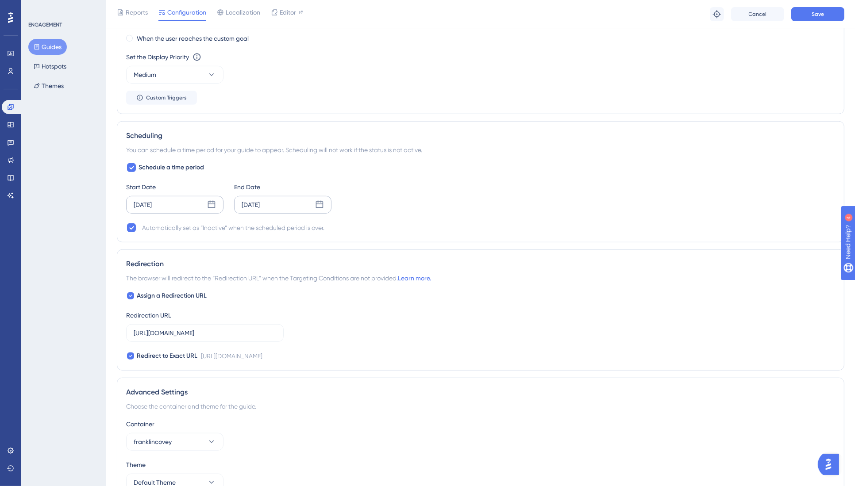
scroll to position [614, 0]
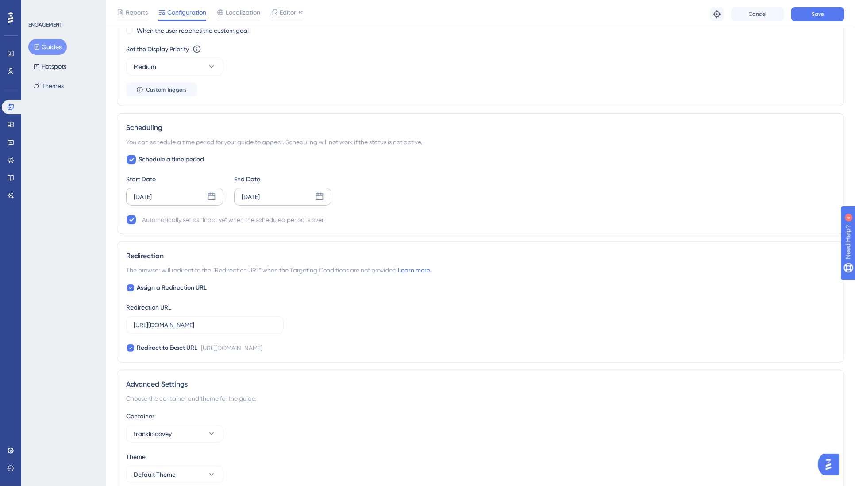
click at [319, 193] on icon at bounding box center [320, 197] width 8 height 8
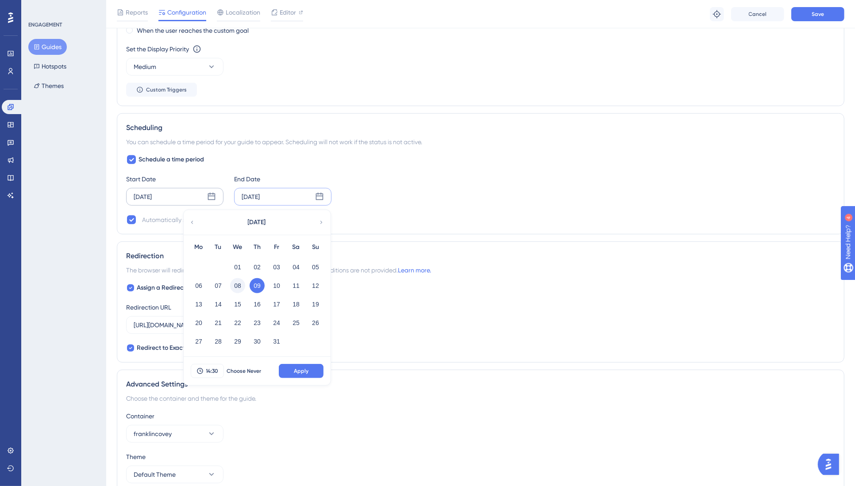
click at [239, 280] on button "08" at bounding box center [237, 285] width 15 height 15
click at [415, 328] on div "Assign a Redirection URL Redirection URL https://app.franklincovey.com/ Redirec…" at bounding box center [480, 318] width 709 height 71
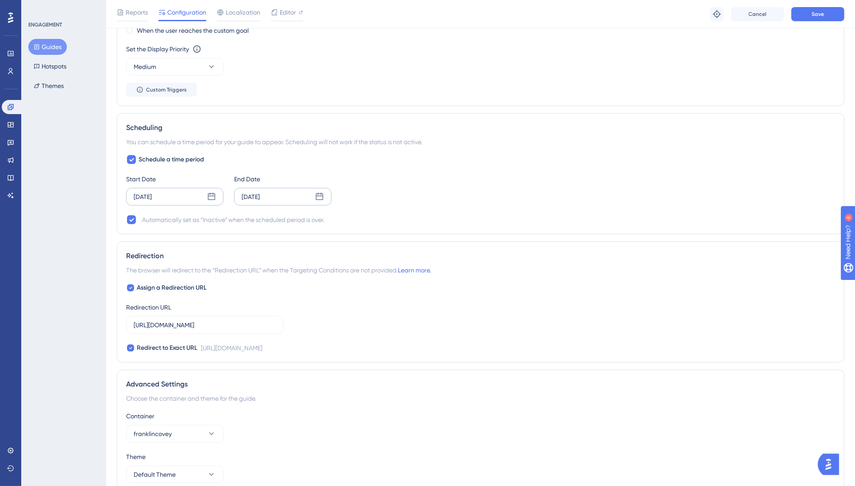
click at [258, 194] on div "[DATE]" at bounding box center [251, 197] width 18 height 11
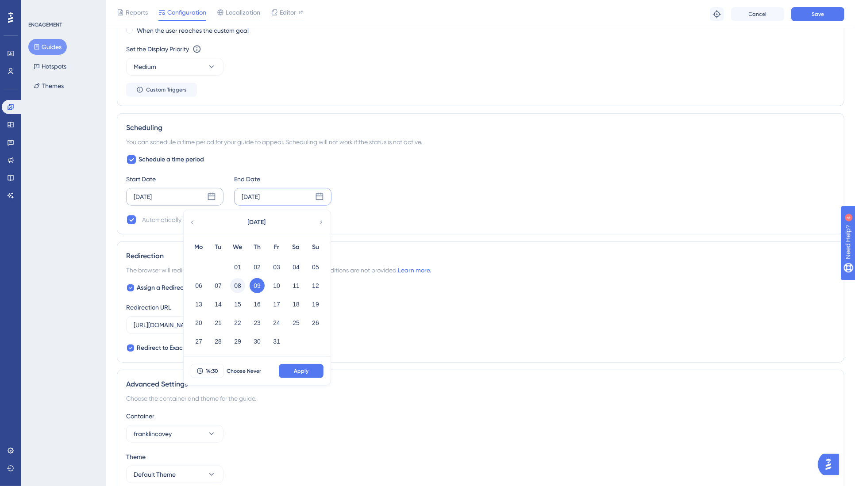
click at [241, 284] on button "08" at bounding box center [237, 285] width 15 height 15
click at [256, 282] on button "09" at bounding box center [257, 285] width 15 height 15
click at [308, 368] on span "Apply" at bounding box center [301, 371] width 15 height 7
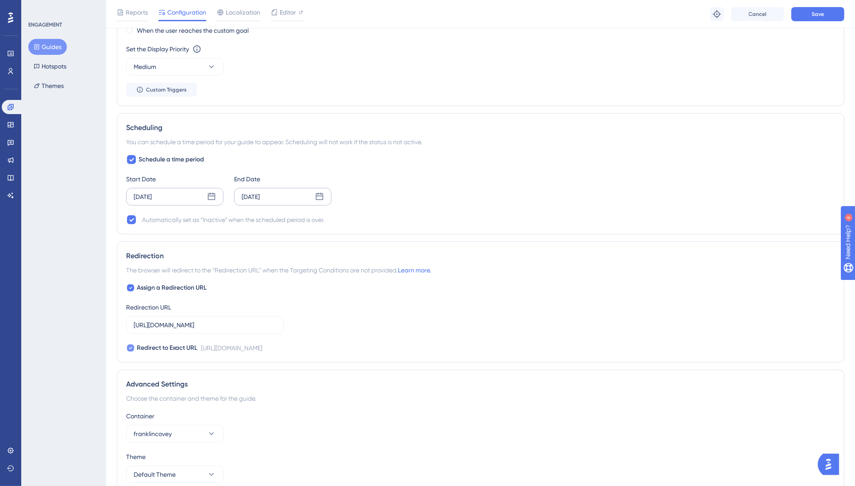
click at [129, 345] on icon at bounding box center [131, 348] width 4 height 7
checkbox input "false"
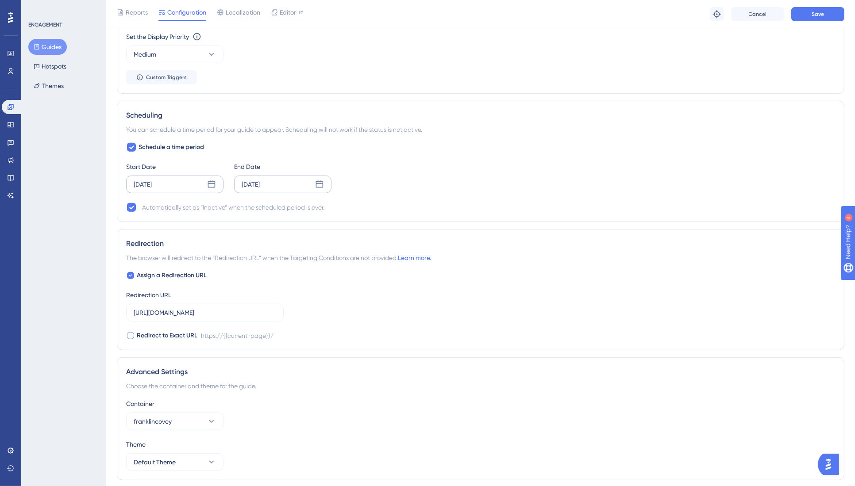
scroll to position [0, 0]
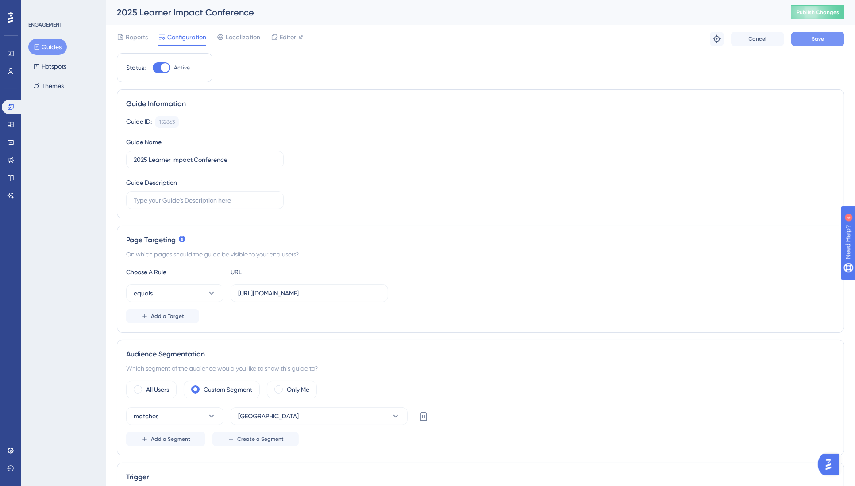
click at [819, 38] on span "Save" at bounding box center [817, 38] width 12 height 7
click at [822, 11] on span "Publish Changes" at bounding box center [817, 12] width 42 height 7
click at [10, 107] on icon at bounding box center [10, 107] width 7 height 7
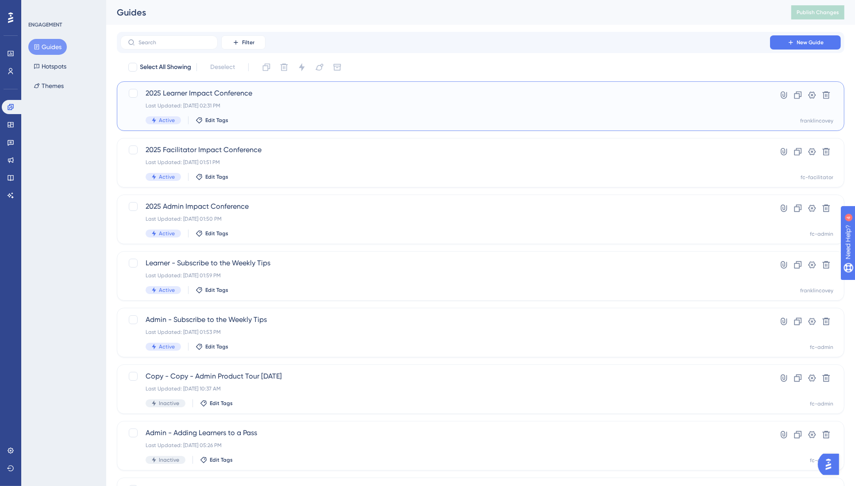
click at [188, 95] on span "2025 Learner Impact Conference" at bounding box center [445, 93] width 599 height 11
click at [205, 206] on span "2025 Admin Impact Conference" at bounding box center [445, 206] width 599 height 11
click at [213, 208] on span "2025 Admin Impact Conference" at bounding box center [445, 206] width 599 height 11
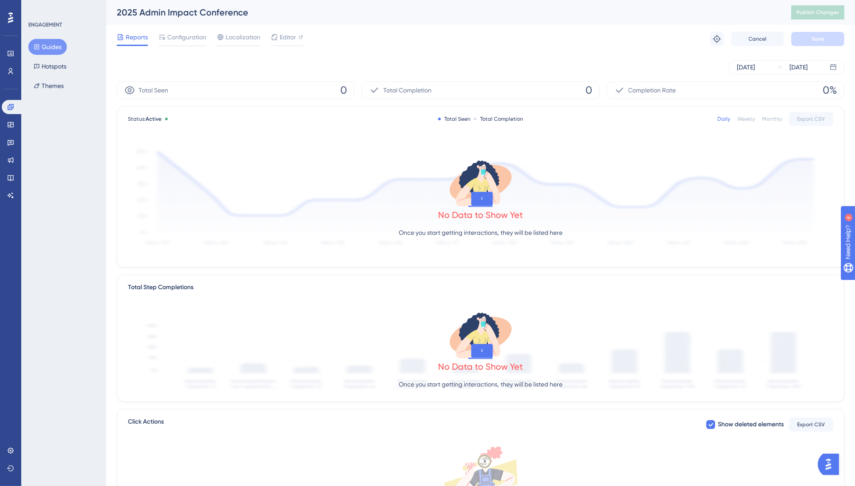
click at [12, 18] on icon at bounding box center [10, 17] width 5 height 11
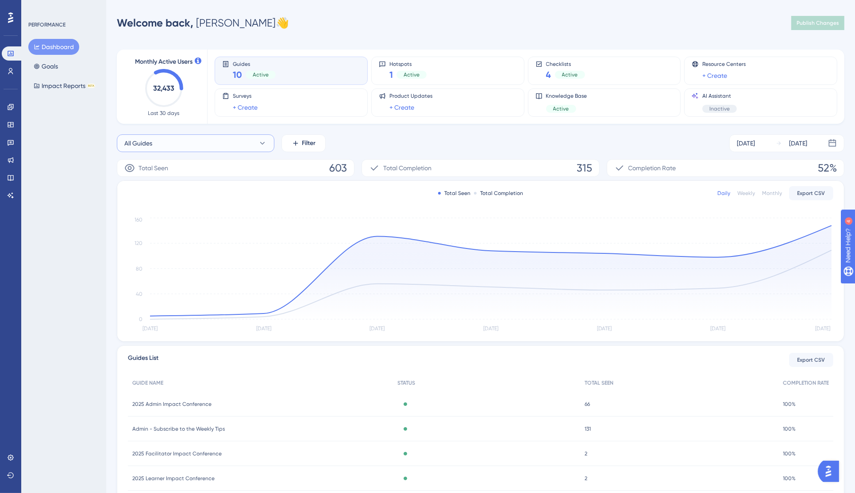
click at [220, 142] on button "All Guides" at bounding box center [196, 144] width 158 height 18
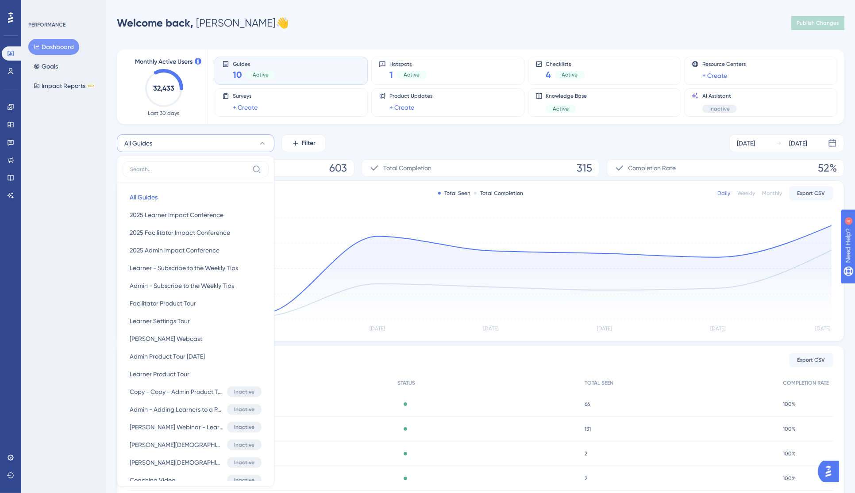
scroll to position [69, 0]
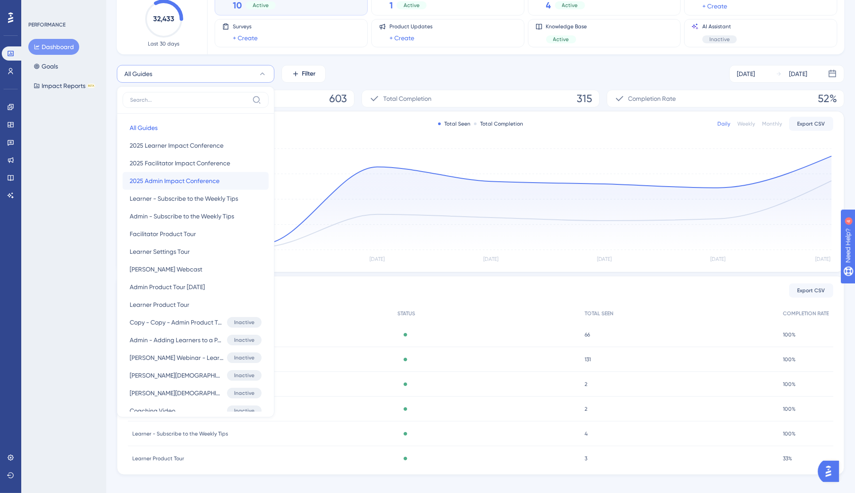
click at [227, 176] on button "2025 Admin Impact Conference 2025 Admin Impact Conference" at bounding box center [196, 181] width 146 height 18
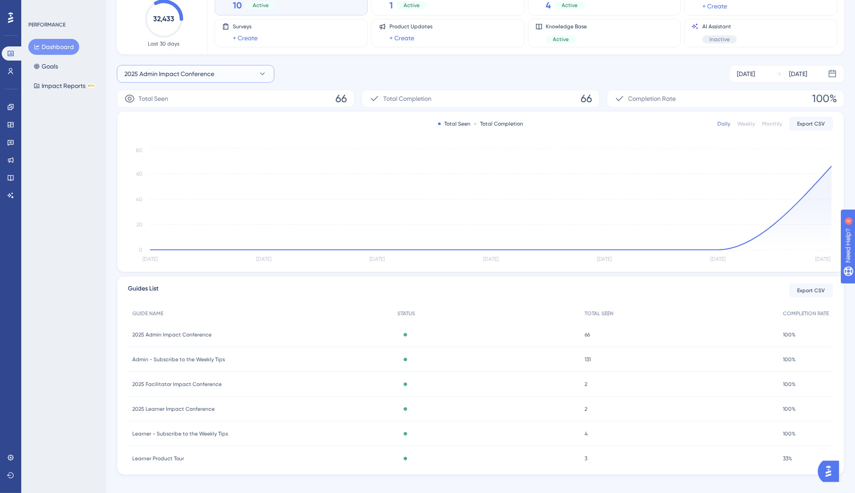
click at [197, 70] on span "2025 Admin Impact Conference" at bounding box center [169, 74] width 90 height 11
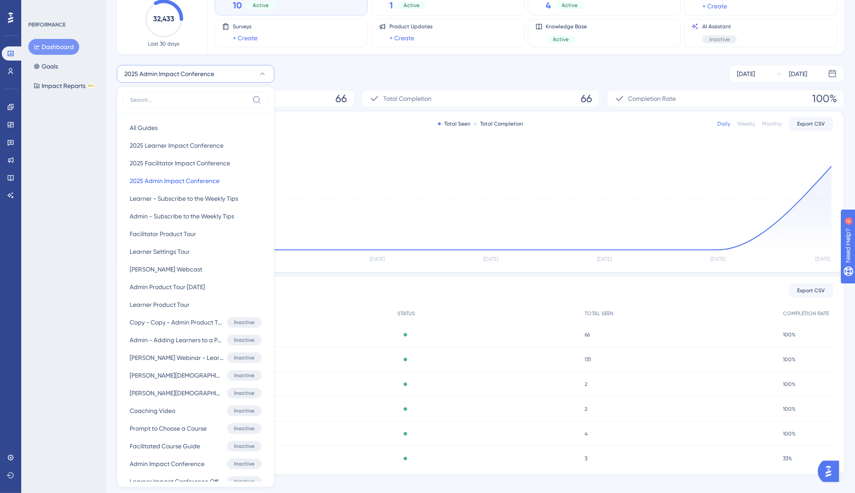
scroll to position [106, 0]
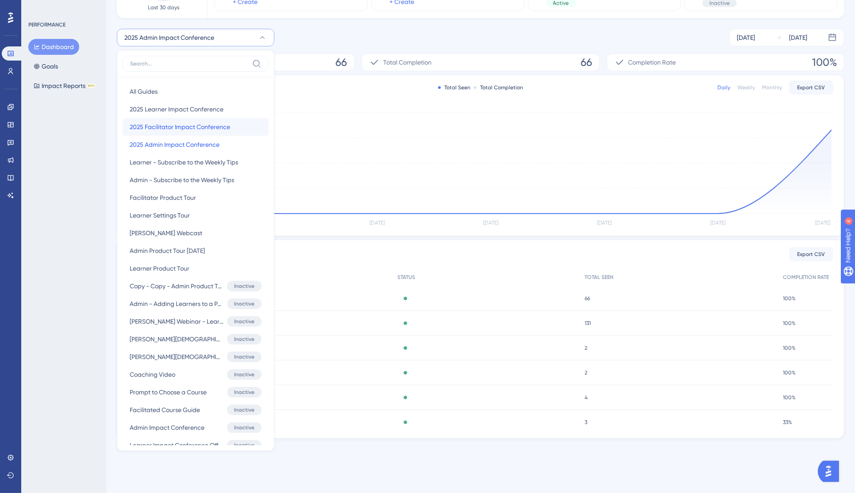
click at [218, 124] on span "2025 Facilitator Impact Conference" at bounding box center [180, 127] width 100 height 11
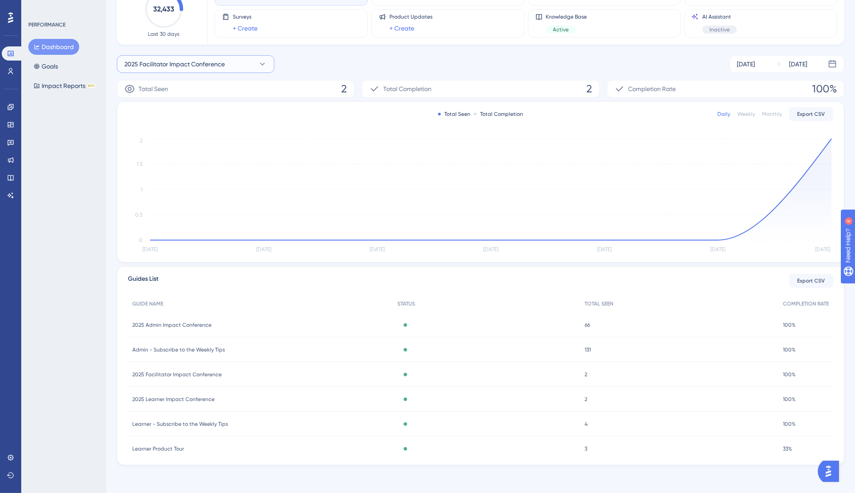
click at [204, 57] on button "2025 Facilitator Impact Conference" at bounding box center [196, 64] width 158 height 18
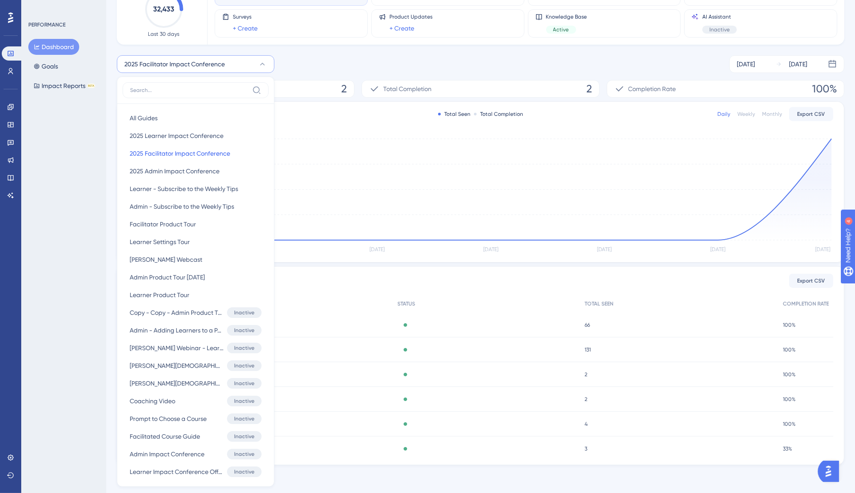
scroll to position [109, 0]
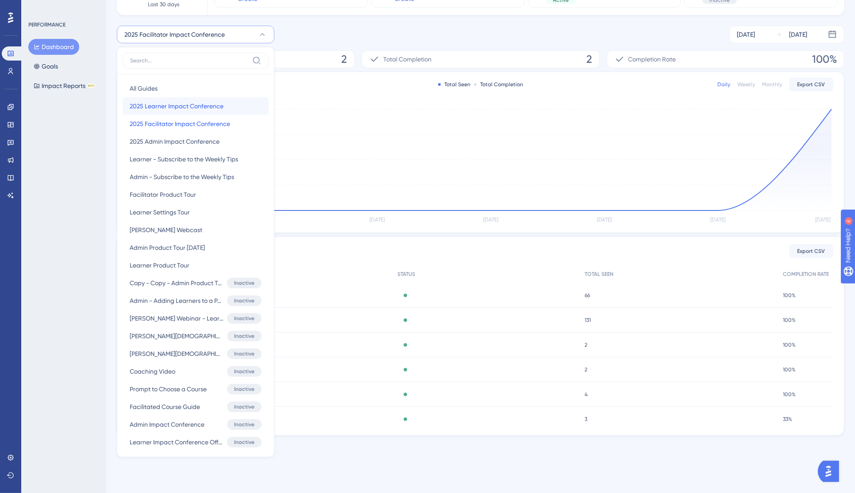
click at [200, 102] on span "2025 Learner Impact Conference" at bounding box center [177, 106] width 94 height 11
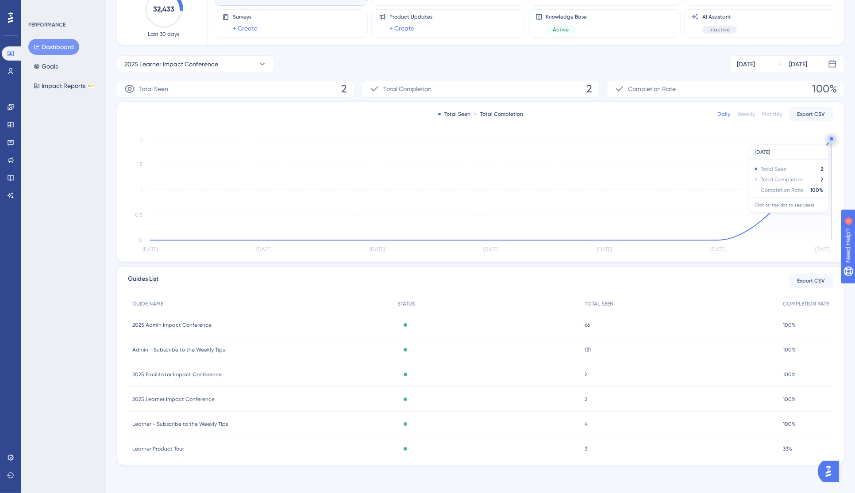
click at [830, 140] on circle at bounding box center [831, 138] width 7 height 7
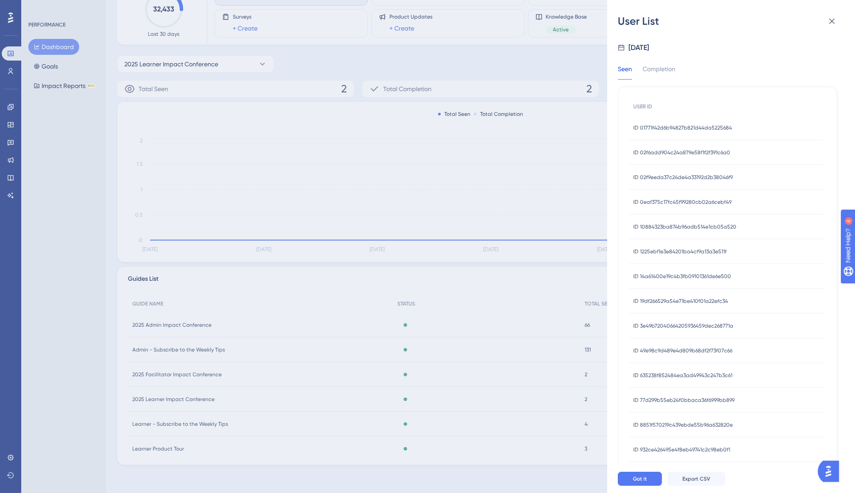
click at [667, 128] on span "ID 01771f42d6b94827b821d44da5225684" at bounding box center [682, 127] width 99 height 7
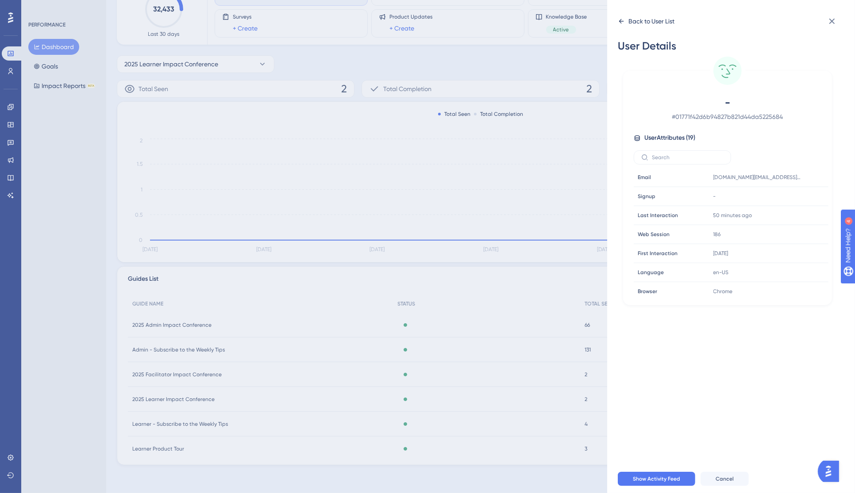
click at [618, 20] on icon at bounding box center [621, 21] width 7 height 7
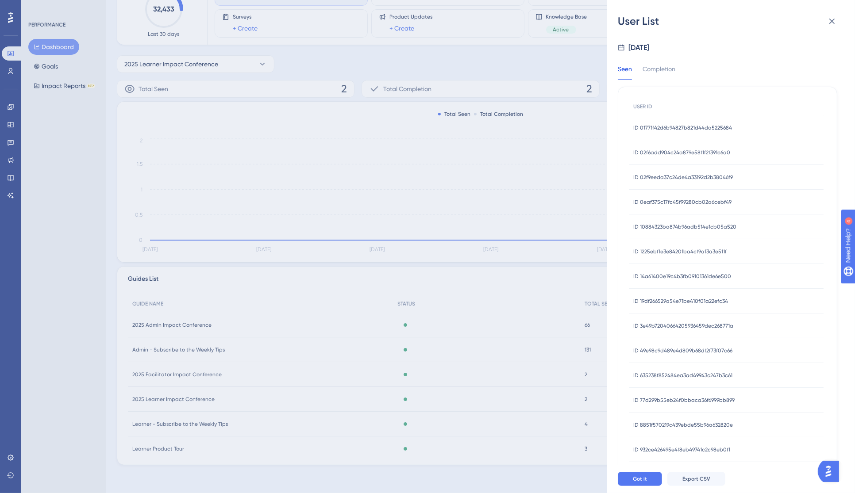
click at [661, 148] on div "ID 02f6add904c24a879e58f1f2f391c6a0 ID 02f6add904c24a879e58f1f2f391c6a0" at bounding box center [681, 152] width 97 height 25
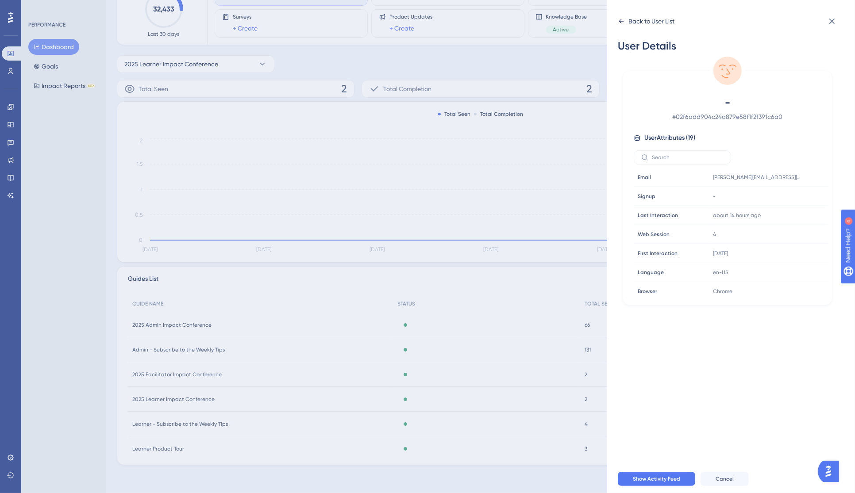
click at [619, 20] on icon at bounding box center [621, 21] width 7 height 7
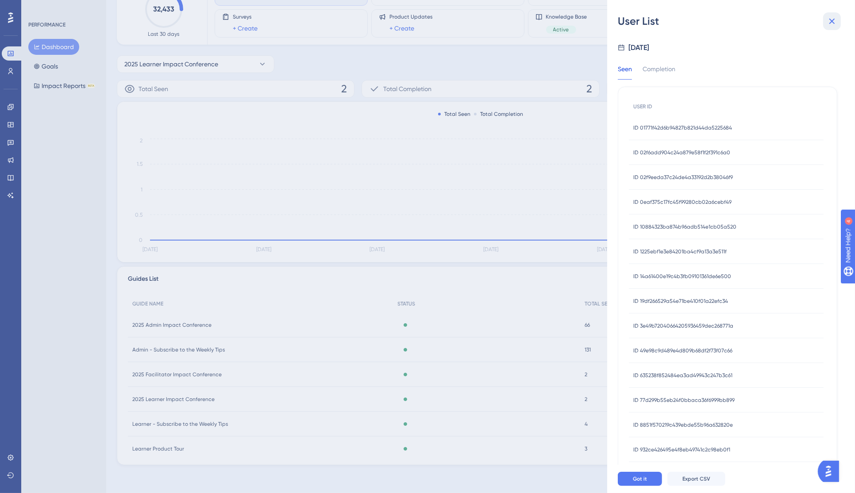
click at [831, 21] on icon at bounding box center [832, 22] width 6 height 6
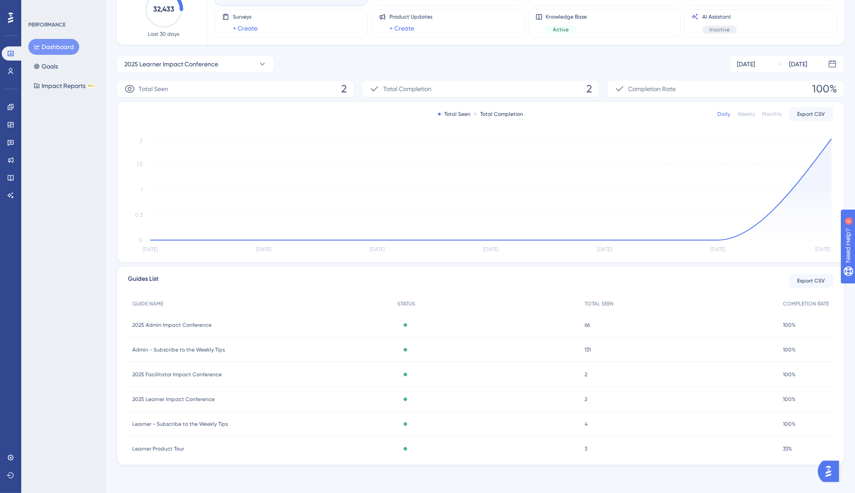
click at [193, 87] on div "Total Seen 2" at bounding box center [236, 89] width 238 height 18
click at [194, 88] on div "Total Seen 2" at bounding box center [236, 89] width 238 height 18
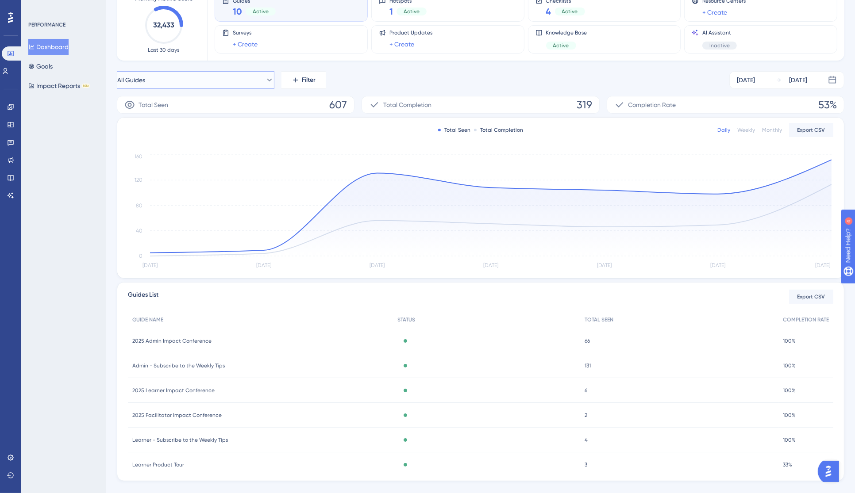
click at [265, 80] on icon at bounding box center [269, 80] width 9 height 9
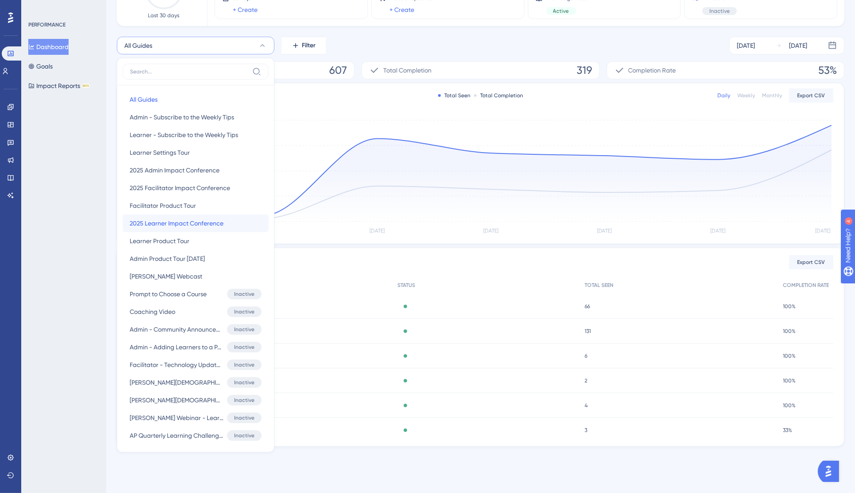
click at [216, 223] on span "2025 Learner Impact Conference" at bounding box center [177, 223] width 94 height 11
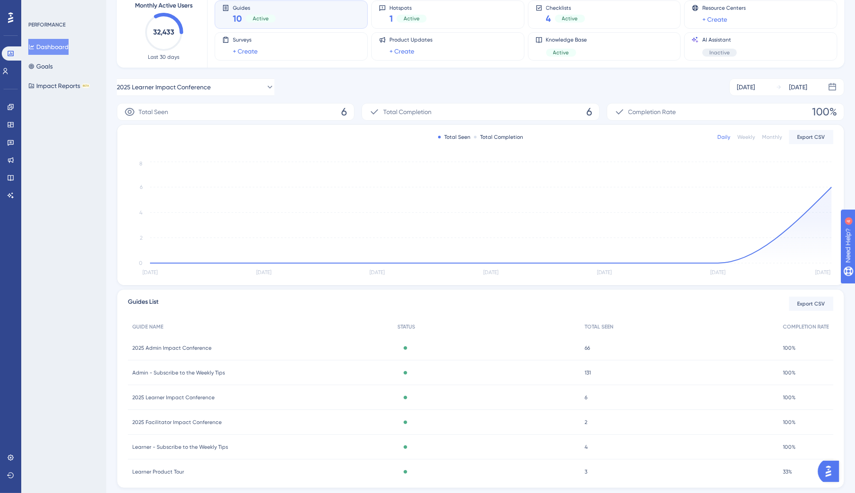
scroll to position [0, 0]
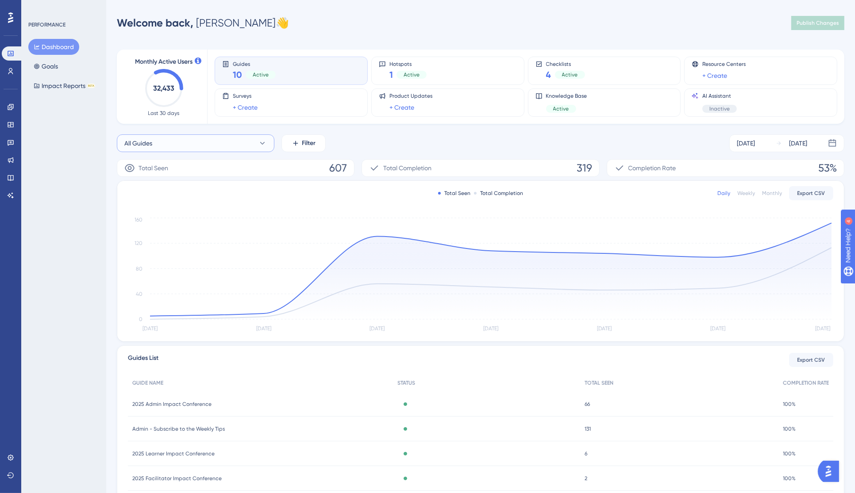
click at [215, 143] on button "All Guides" at bounding box center [196, 144] width 158 height 18
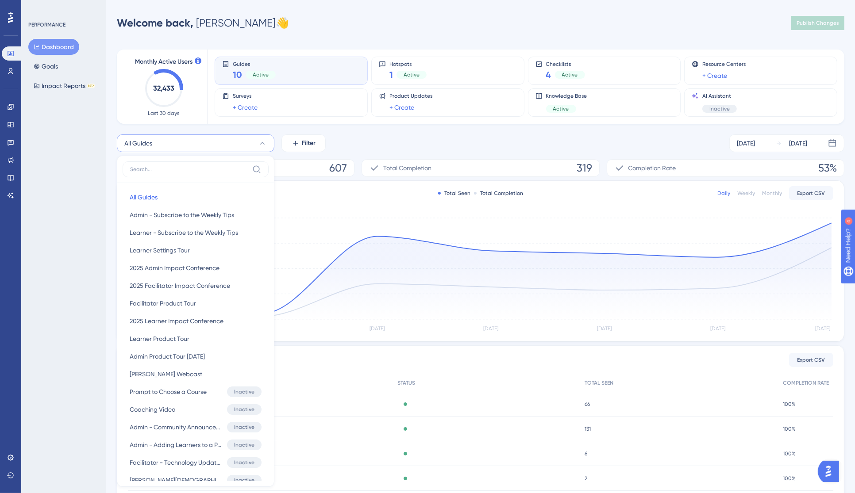
scroll to position [72, 0]
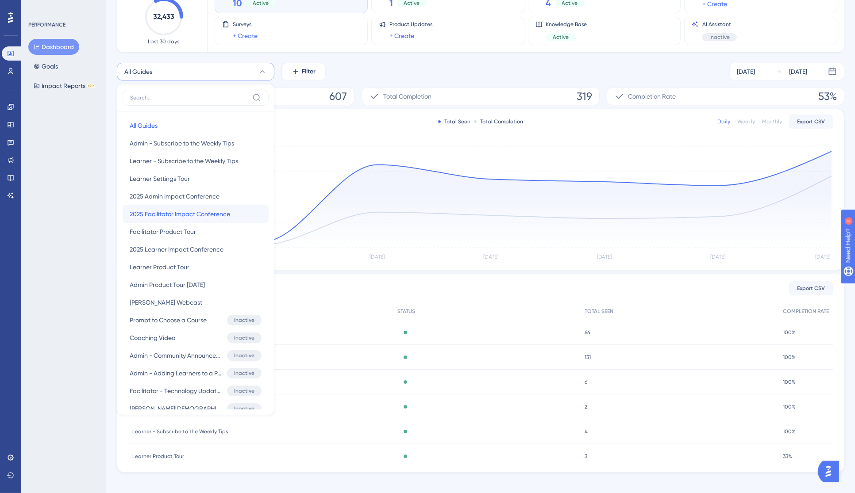
click at [212, 212] on span "2025 Facilitator Impact Conference" at bounding box center [180, 214] width 100 height 11
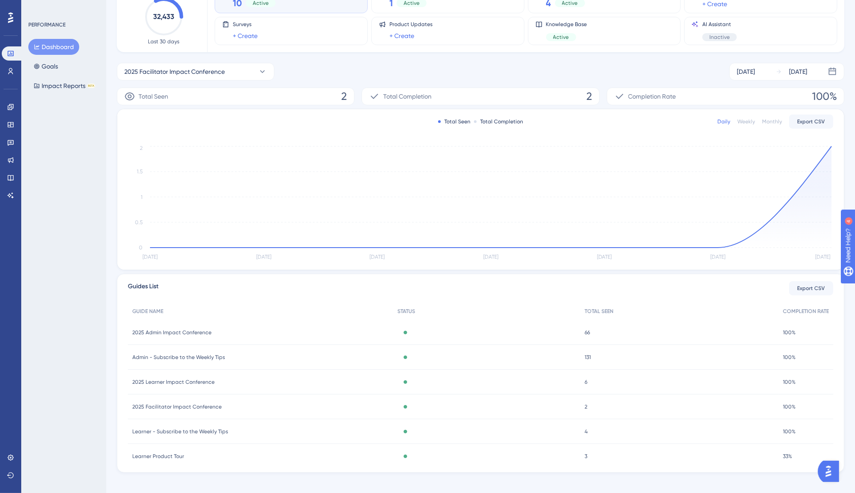
click at [215, 92] on div "Total Seen 2" at bounding box center [236, 97] width 238 height 18
click at [181, 95] on div "Total Seen 2" at bounding box center [236, 97] width 238 height 18
click at [192, 74] on span "2025 Facilitator Impact Conference" at bounding box center [174, 71] width 100 height 11
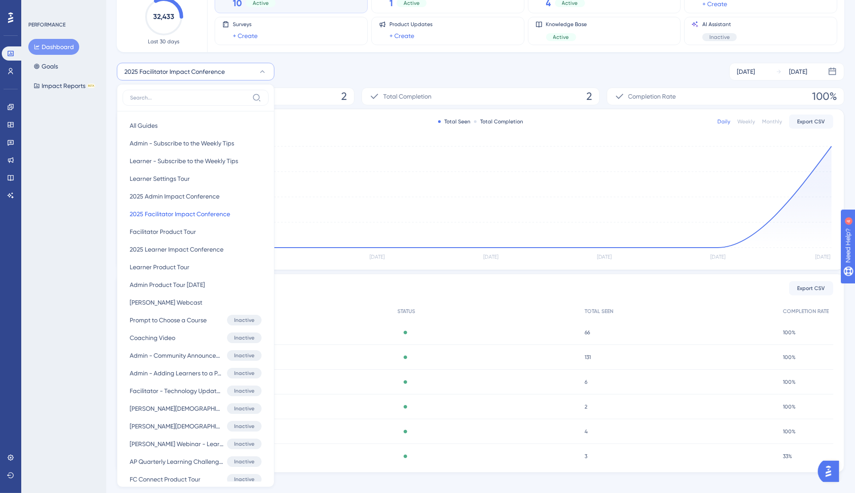
scroll to position [103, 0]
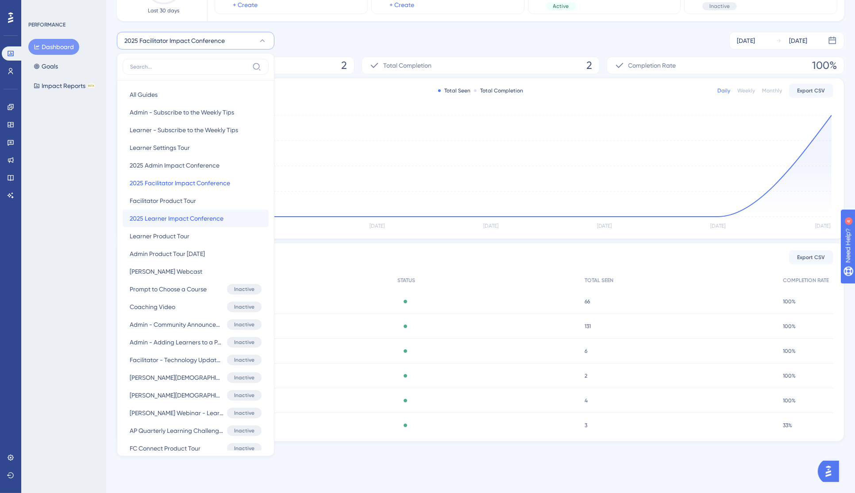
click at [168, 218] on span "2025 Learner Impact Conference" at bounding box center [177, 218] width 94 height 11
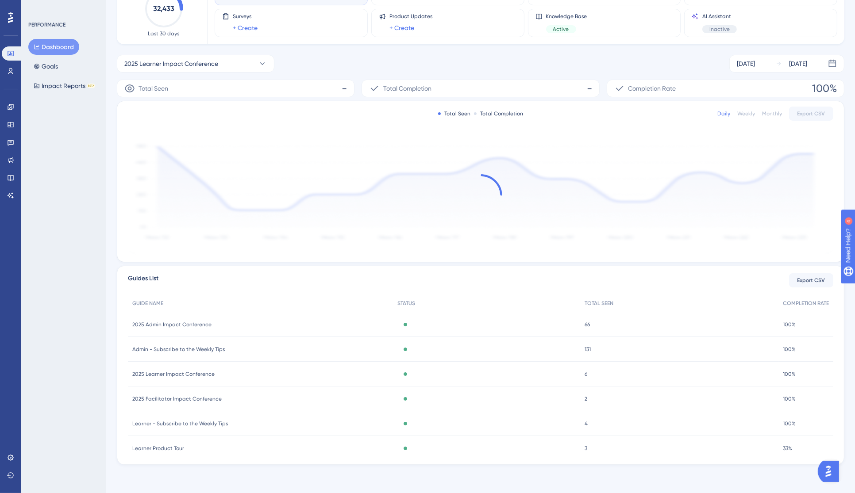
scroll to position [79, 0]
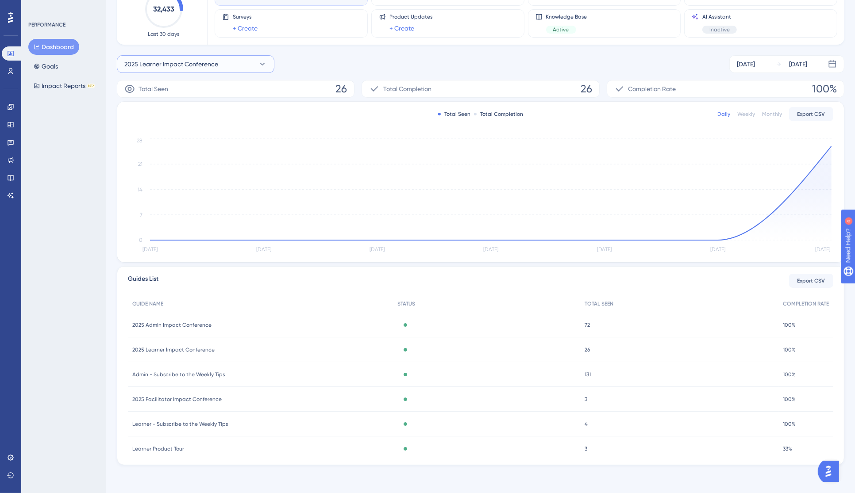
click at [178, 67] on span "2025 Learner Impact Conference" at bounding box center [171, 64] width 94 height 11
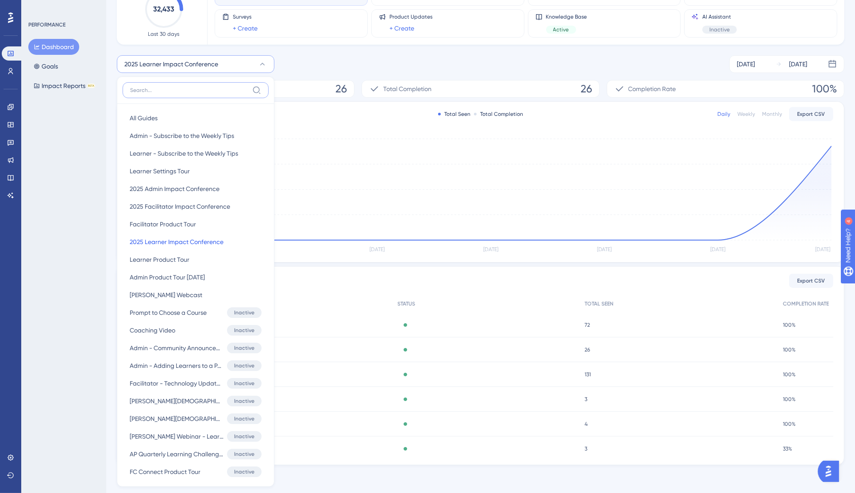
scroll to position [109, 0]
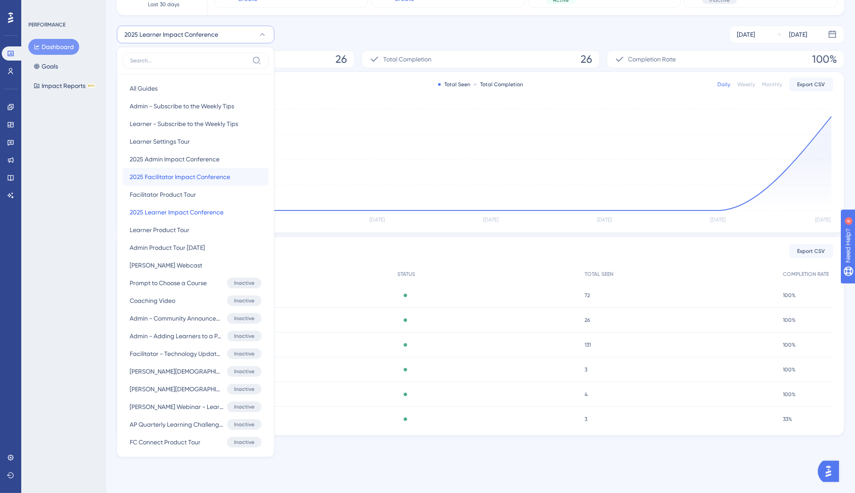
click at [208, 176] on span "2025 Facilitator Impact Conference" at bounding box center [180, 177] width 100 height 11
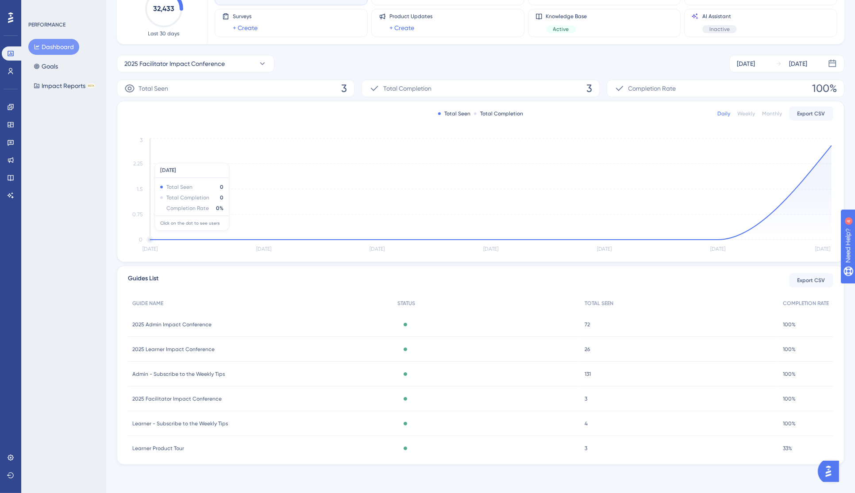
scroll to position [79, 0]
click at [165, 65] on span "2025 Facilitator Impact Conference" at bounding box center [174, 64] width 100 height 11
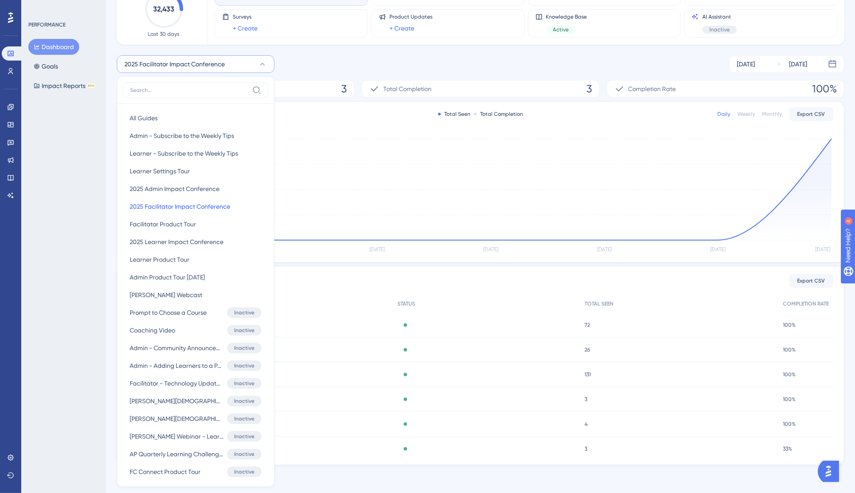
scroll to position [103, 0]
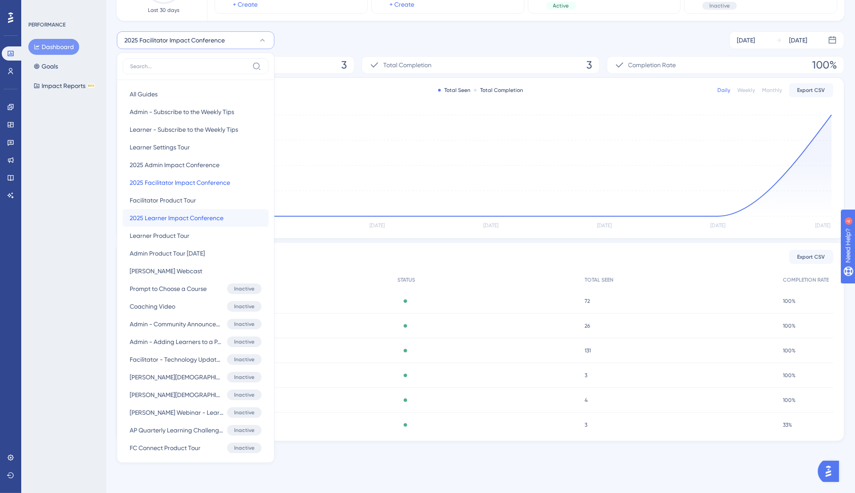
click at [192, 216] on span "2025 Learner Impact Conference" at bounding box center [177, 218] width 94 height 11
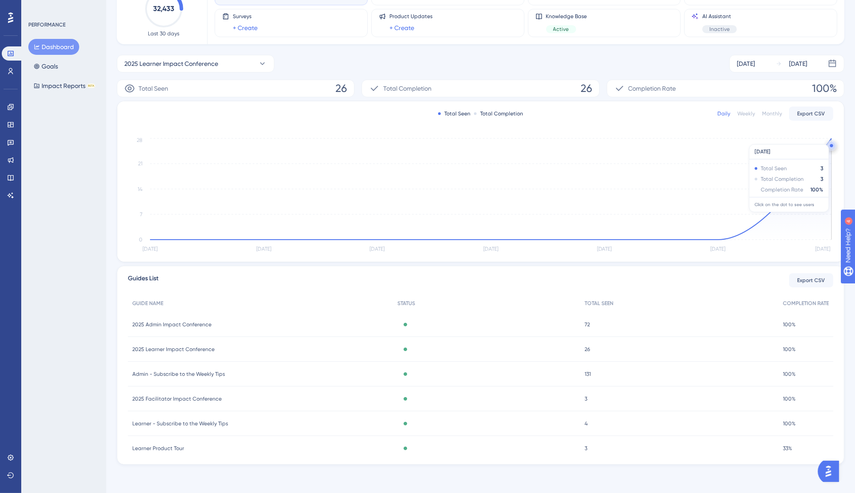
scroll to position [79, 0]
click at [205, 65] on span "2025 Learner Impact Conference" at bounding box center [171, 64] width 94 height 11
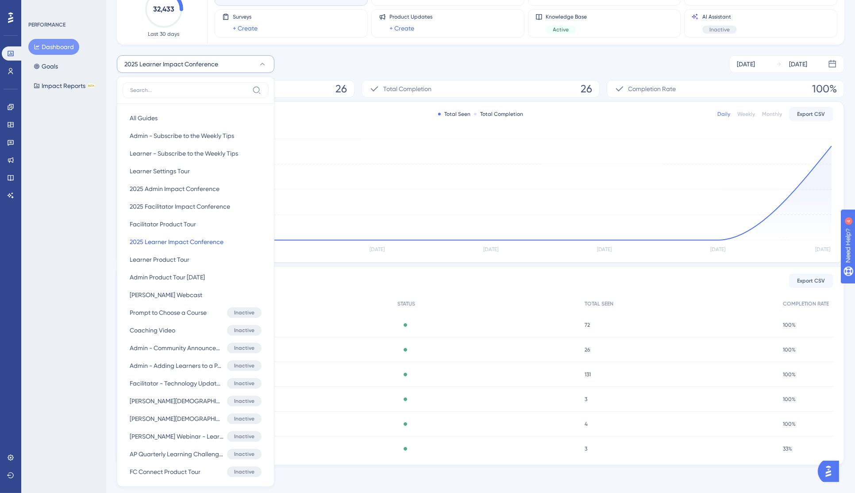
scroll to position [111, 0]
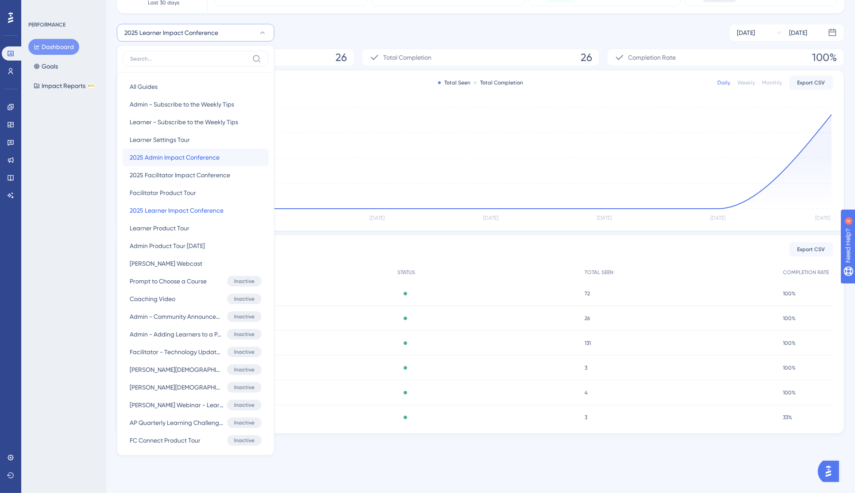
click at [178, 158] on span "2025 Admin Impact Conference" at bounding box center [175, 157] width 90 height 11
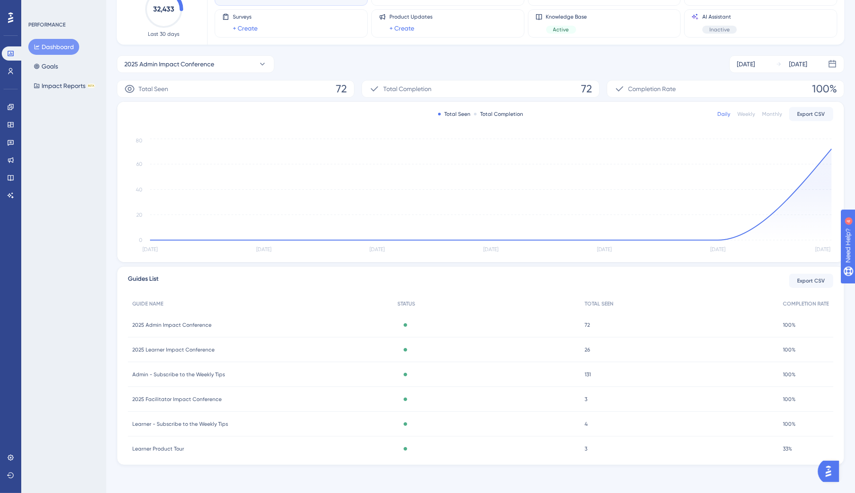
click at [89, 152] on div "PERFORMANCE Dashboard Goals Impact Reports BETA" at bounding box center [63, 246] width 85 height 493
click at [9, 104] on icon at bounding box center [11, 107] width 6 height 6
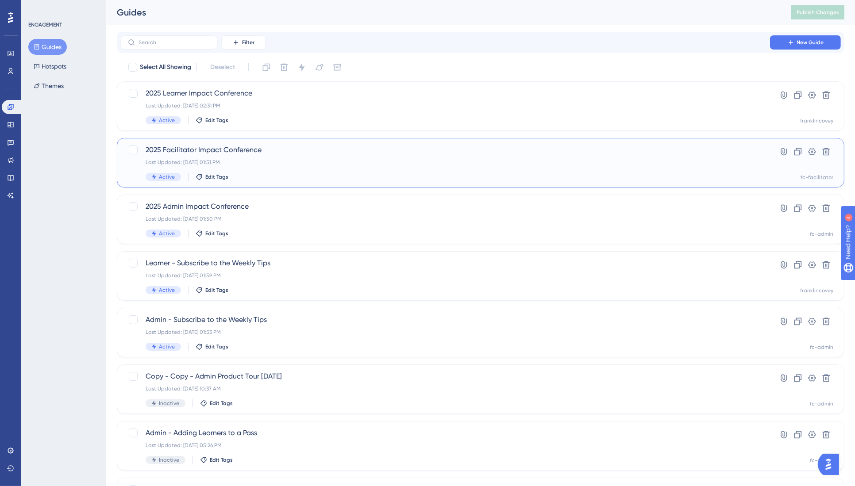
click at [221, 149] on span "2025 Facilitator Impact Conference" at bounding box center [445, 150] width 599 height 11
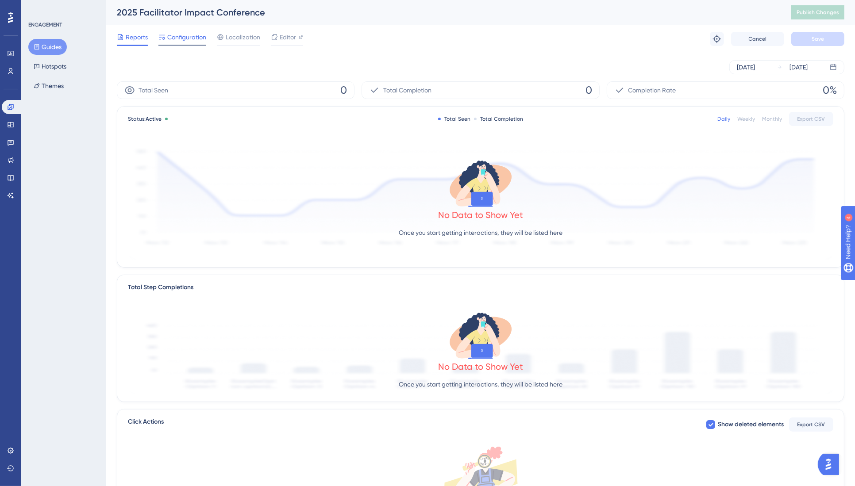
click at [193, 38] on span "Configuration" at bounding box center [186, 37] width 39 height 11
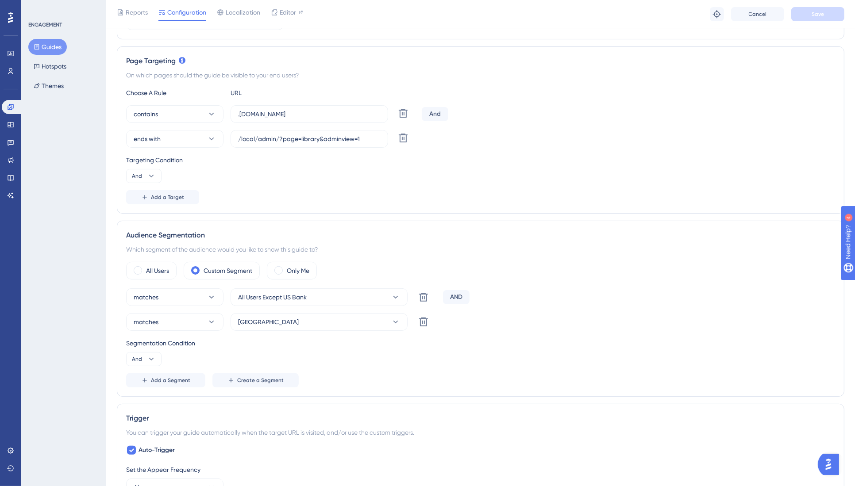
scroll to position [188, 0]
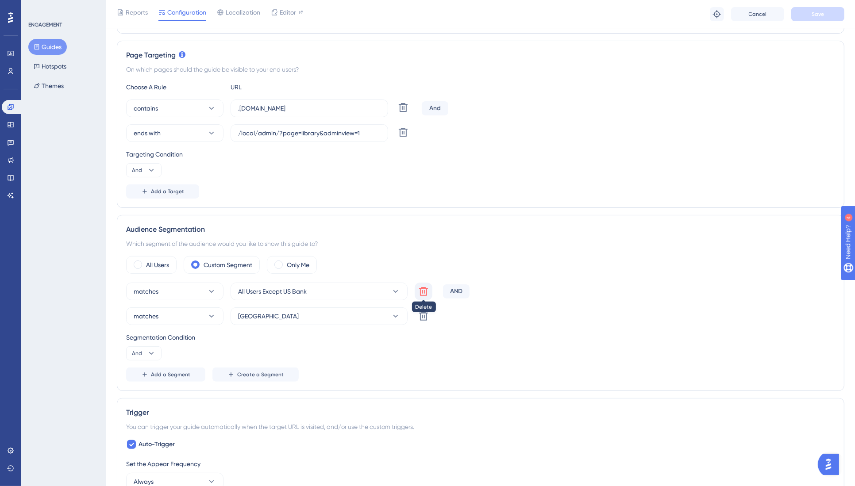
click at [425, 288] on icon at bounding box center [423, 291] width 11 height 11
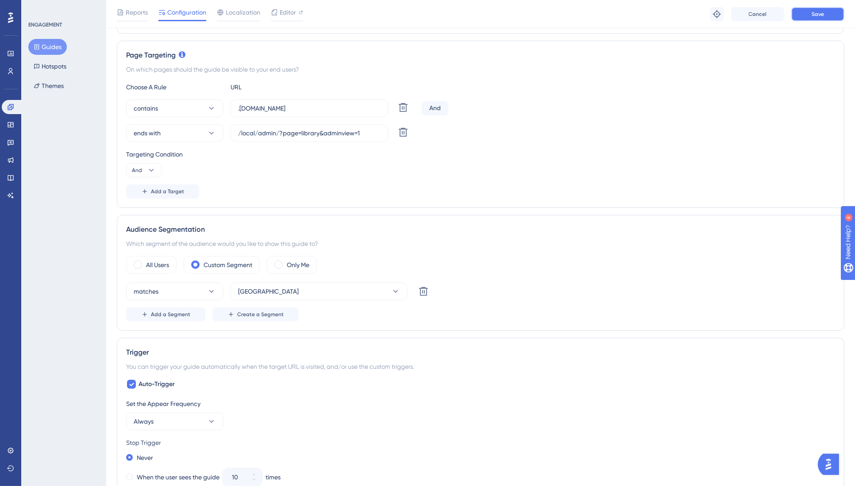
click at [819, 14] on span "Save" at bounding box center [817, 14] width 12 height 7
click at [46, 45] on button "Guides" at bounding box center [47, 47] width 38 height 16
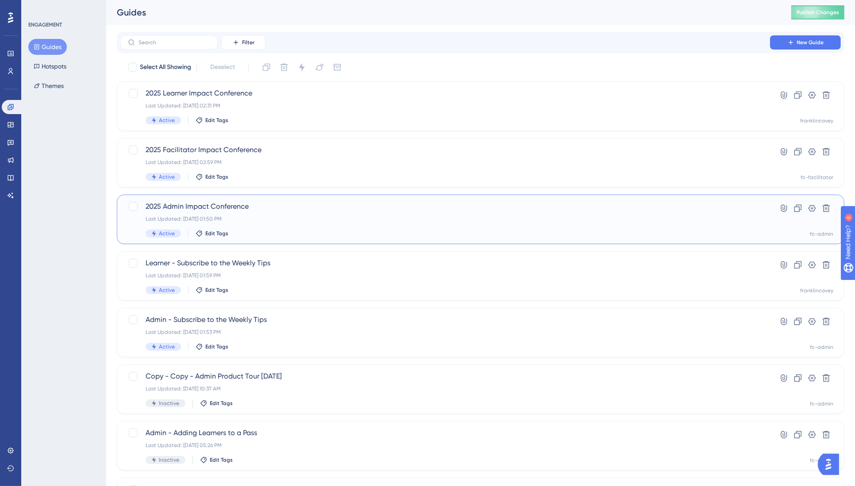
click at [204, 207] on span "2025 Admin Impact Conference" at bounding box center [445, 206] width 599 height 11
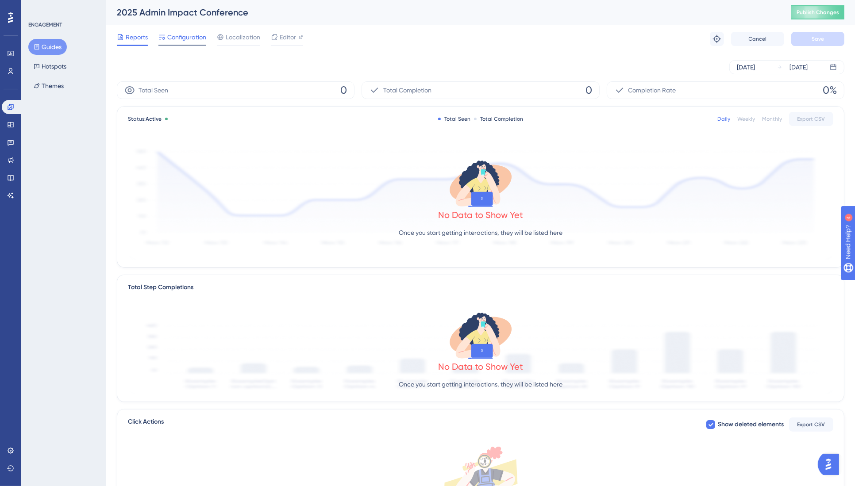
click at [182, 38] on span "Configuration" at bounding box center [186, 37] width 39 height 11
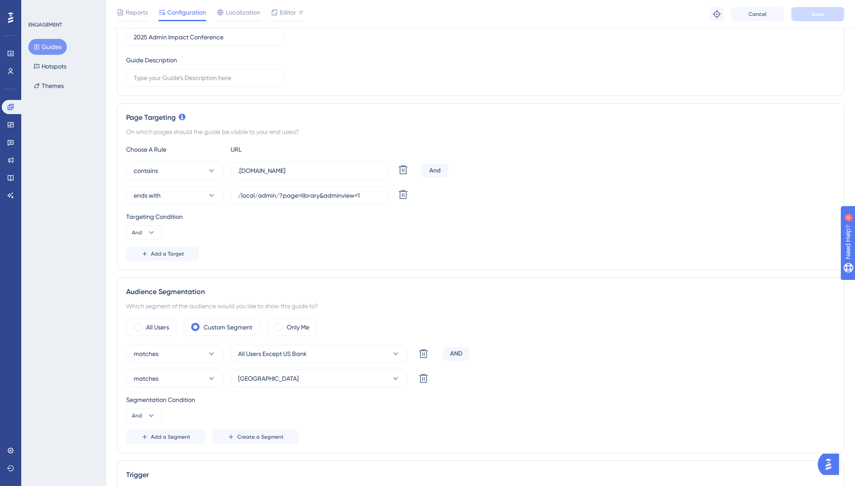
scroll to position [177, 0]
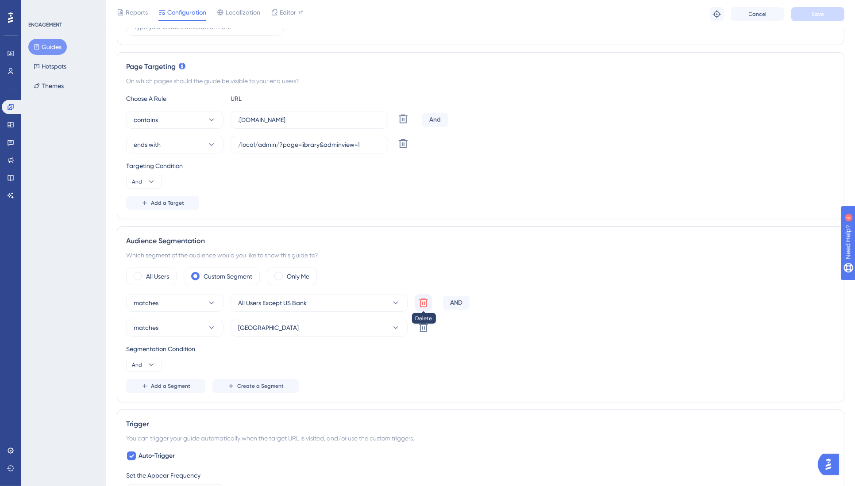
click at [423, 300] on icon at bounding box center [423, 303] width 11 height 11
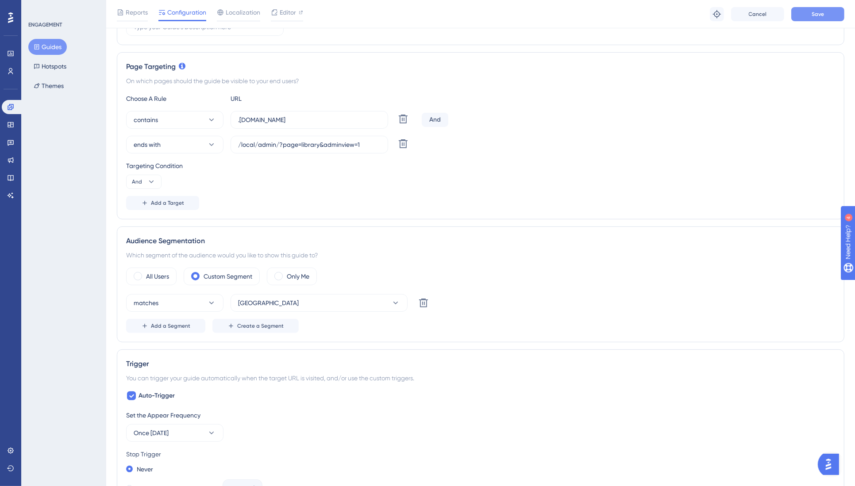
click at [822, 13] on span "Save" at bounding box center [817, 14] width 12 height 7
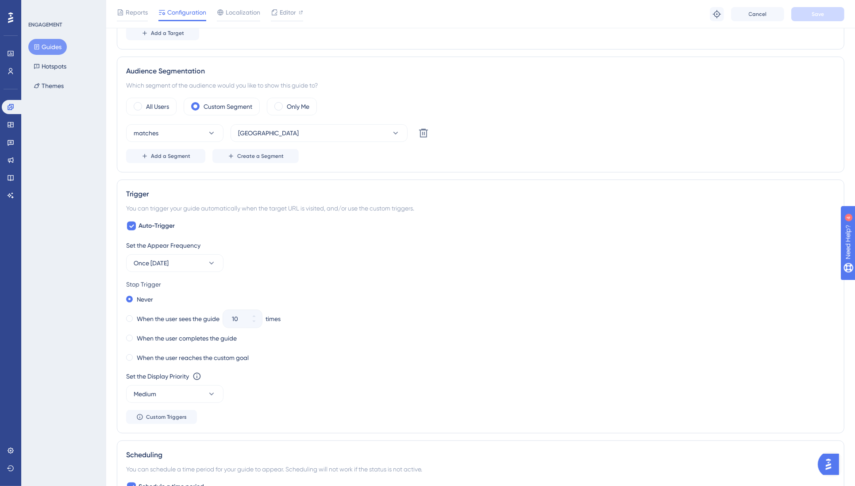
scroll to position [0, 0]
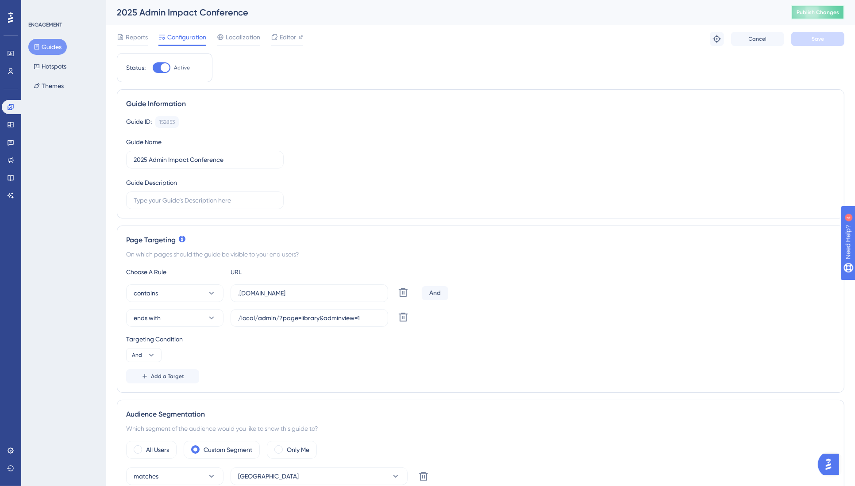
click at [823, 10] on span "Publish Changes" at bounding box center [817, 12] width 42 height 7
click at [826, 12] on span "Publish Changes" at bounding box center [817, 12] width 42 height 7
click at [10, 106] on icon at bounding box center [10, 107] width 7 height 7
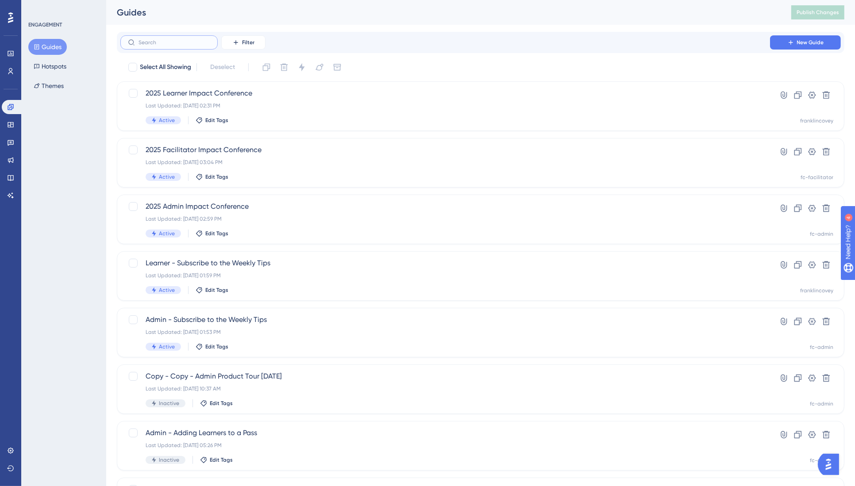
click at [174, 41] on input "text" at bounding box center [174, 42] width 72 height 6
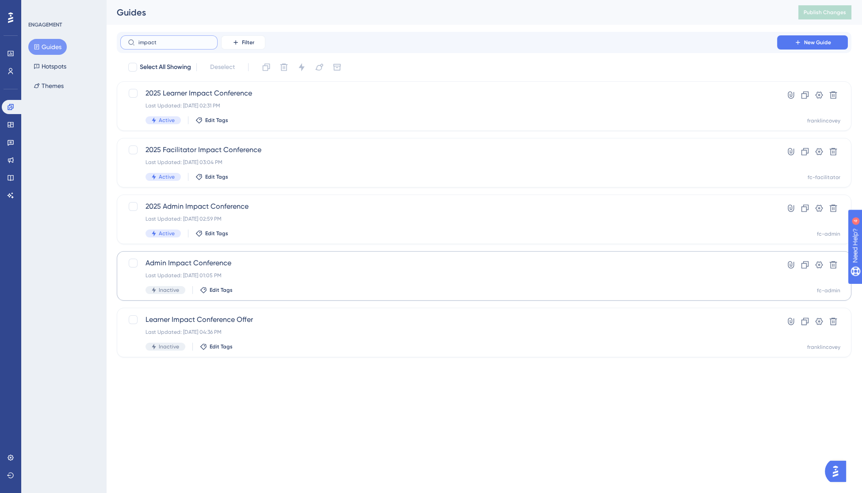
type input "impact"
click at [369, 269] on div "Admin Impact Conference Last Updated: [DATE] 01:05 PM Inactive Edit Tags" at bounding box center [449, 276] width 607 height 36
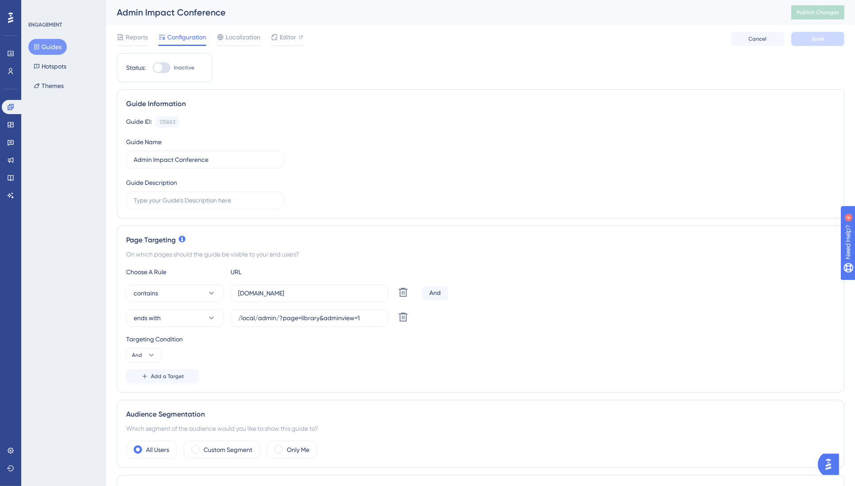
click at [46, 46] on button "Guides" at bounding box center [47, 47] width 38 height 16
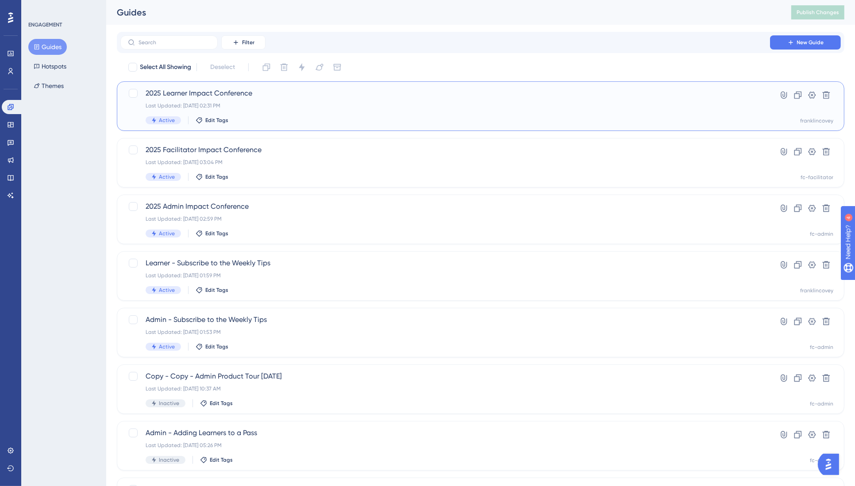
click at [211, 92] on span "2025 Learner Impact Conference" at bounding box center [445, 93] width 599 height 11
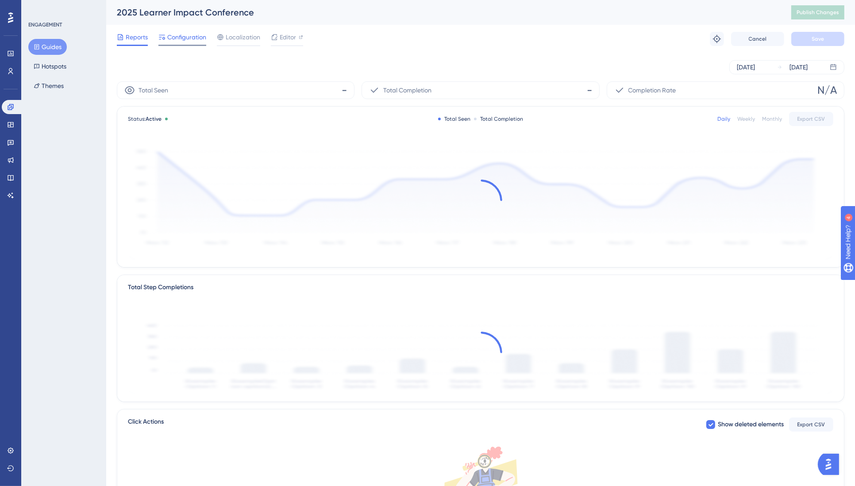
click at [181, 38] on span "Configuration" at bounding box center [186, 37] width 39 height 11
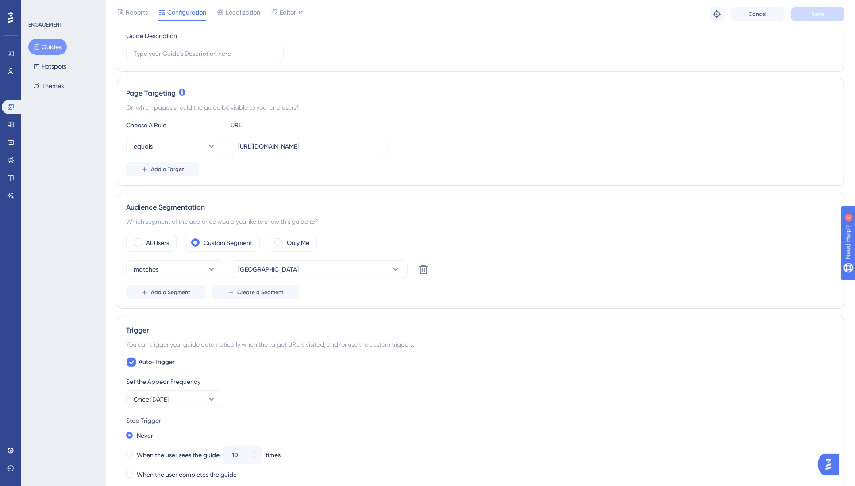
scroll to position [216, 0]
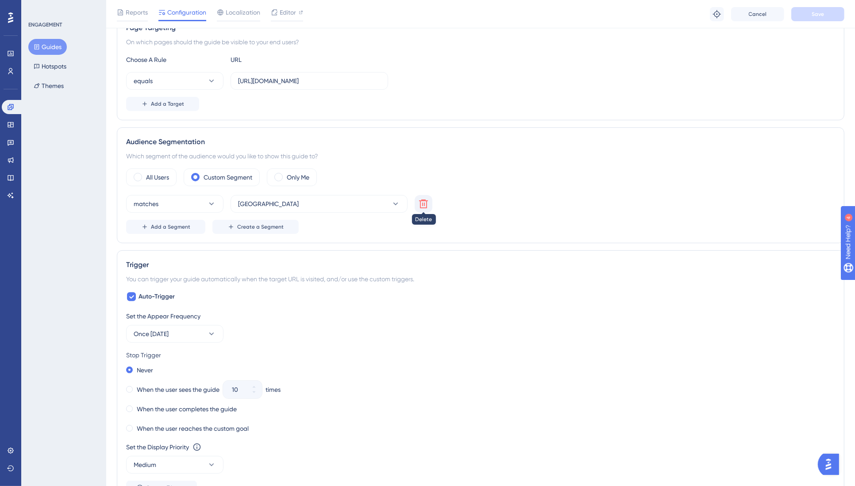
click at [420, 203] on icon at bounding box center [423, 204] width 9 height 9
click at [823, 12] on span "Save" at bounding box center [817, 14] width 12 height 7
click at [12, 106] on icon at bounding box center [11, 107] width 6 height 6
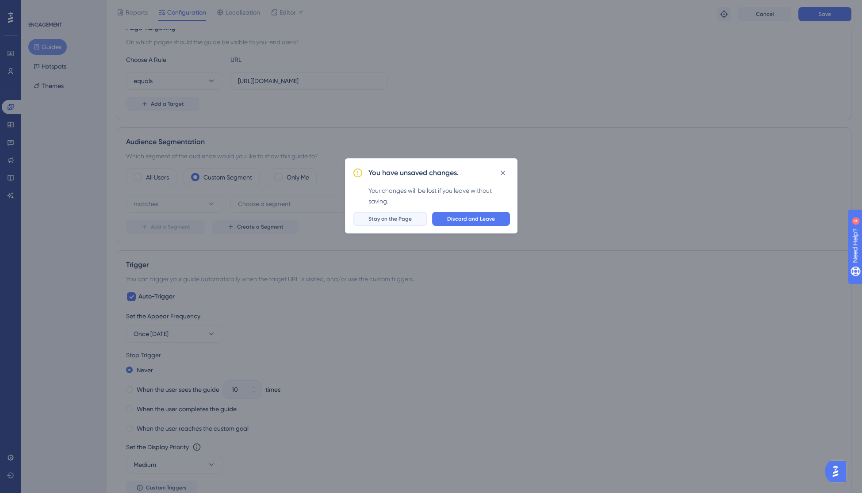
click at [397, 219] on span "Stay on the Page" at bounding box center [390, 218] width 43 height 7
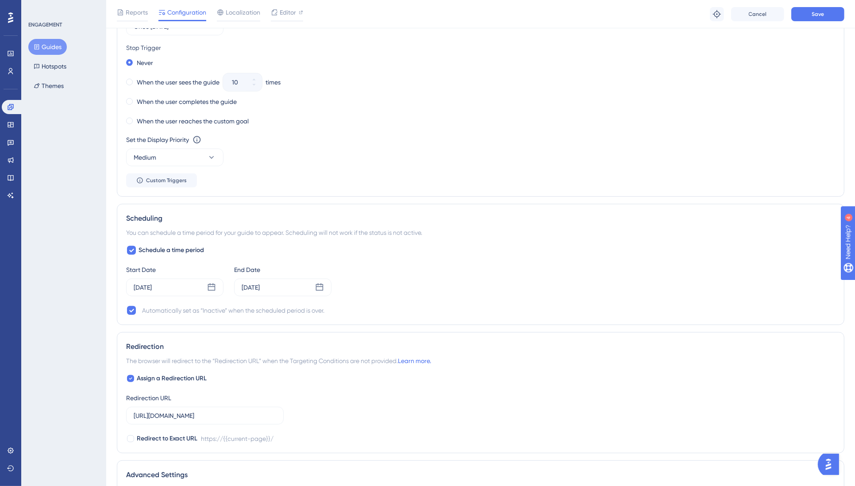
scroll to position [533, 0]
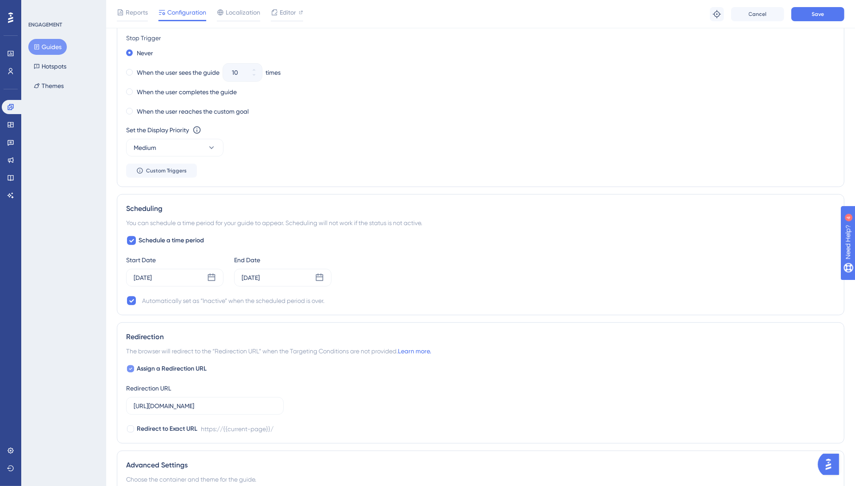
click at [132, 365] on div at bounding box center [130, 368] width 7 height 7
checkbox input "false"
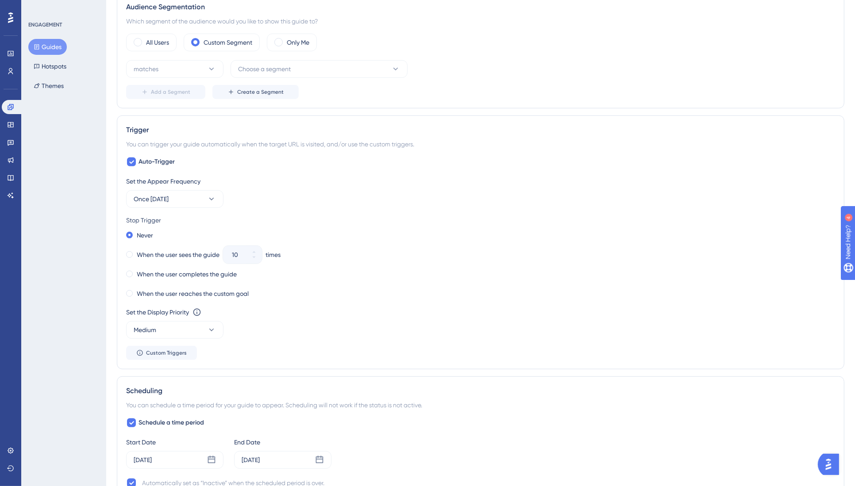
scroll to position [0, 0]
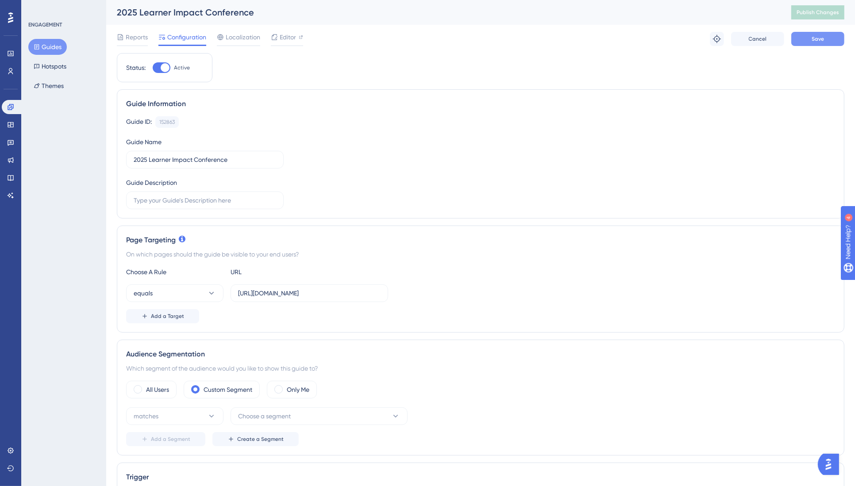
click at [825, 38] on button "Save" at bounding box center [817, 39] width 53 height 14
click at [154, 387] on label "All Users" at bounding box center [157, 390] width 23 height 11
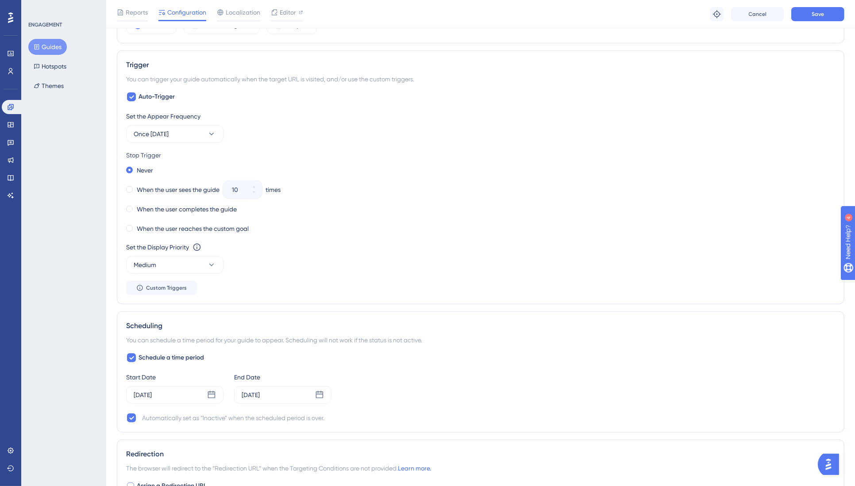
scroll to position [275, 0]
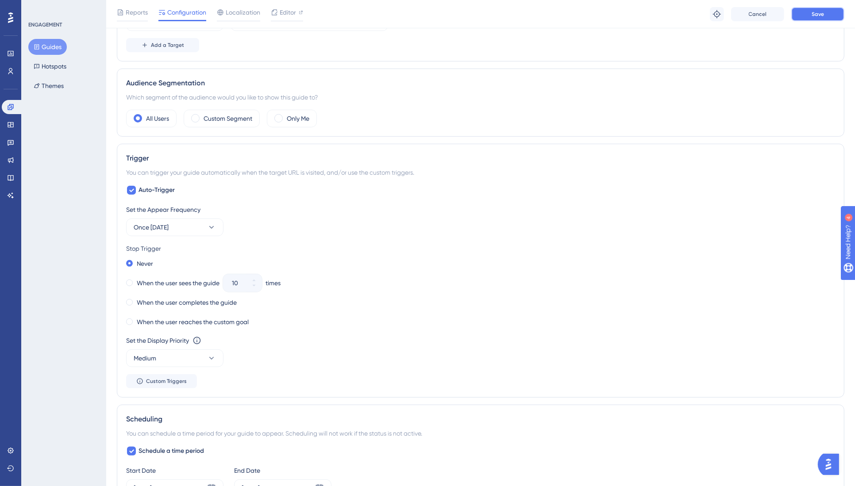
click at [828, 12] on button "Save" at bounding box center [817, 14] width 53 height 14
click at [12, 105] on icon at bounding box center [10, 107] width 7 height 7
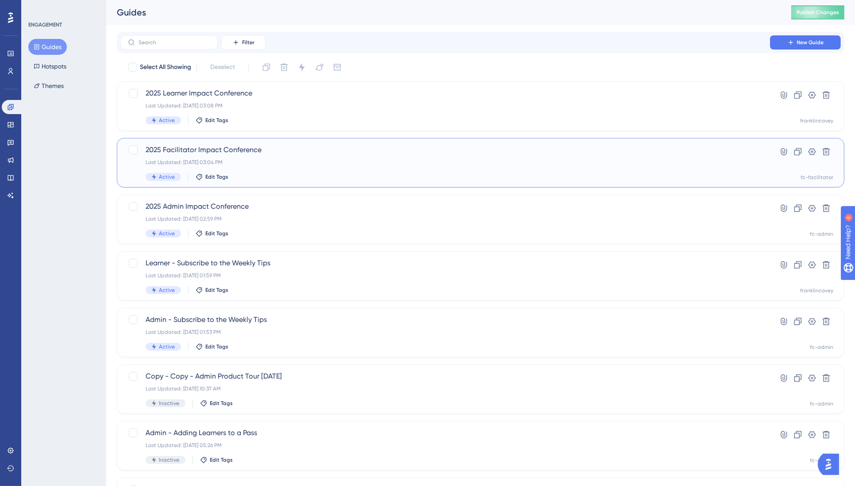
click at [219, 150] on span "2025 Facilitator Impact Conference" at bounding box center [445, 150] width 599 height 11
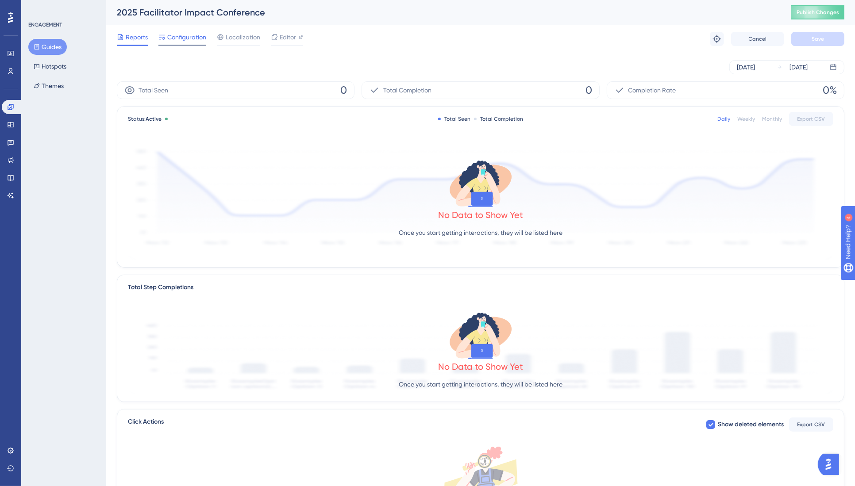
click at [188, 37] on span "Configuration" at bounding box center [186, 37] width 39 height 11
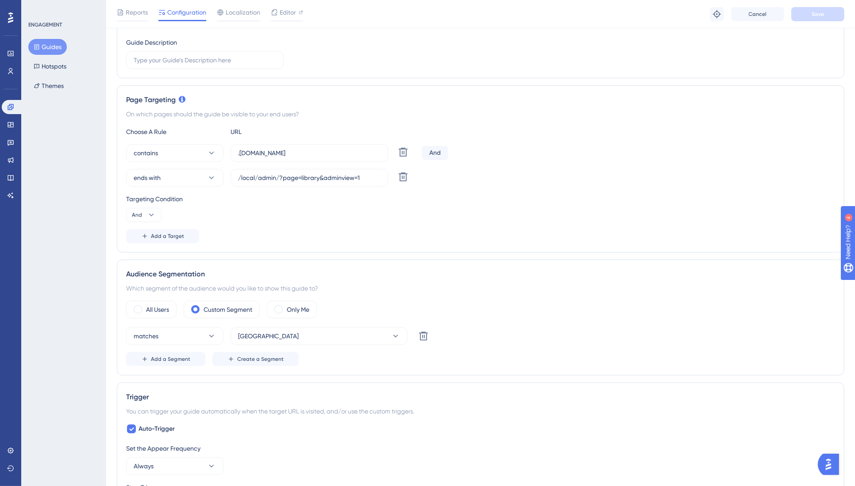
scroll to position [146, 0]
click at [163, 304] on label "All Users" at bounding box center [157, 307] width 23 height 11
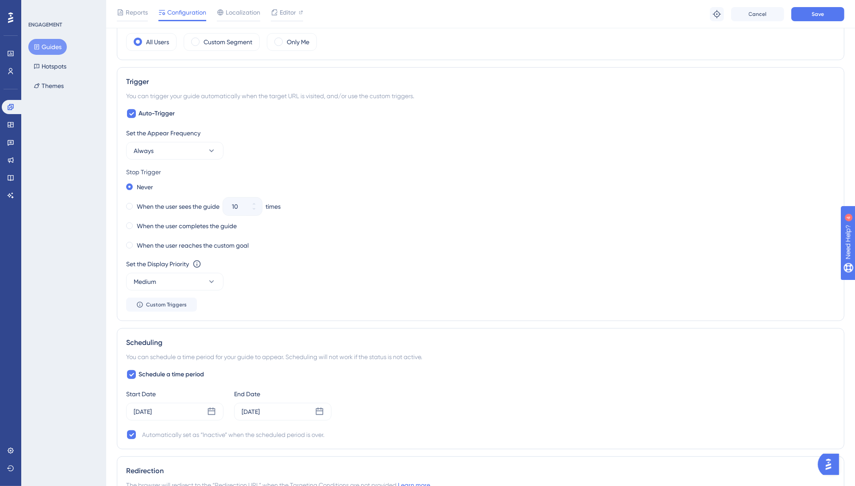
scroll to position [417, 0]
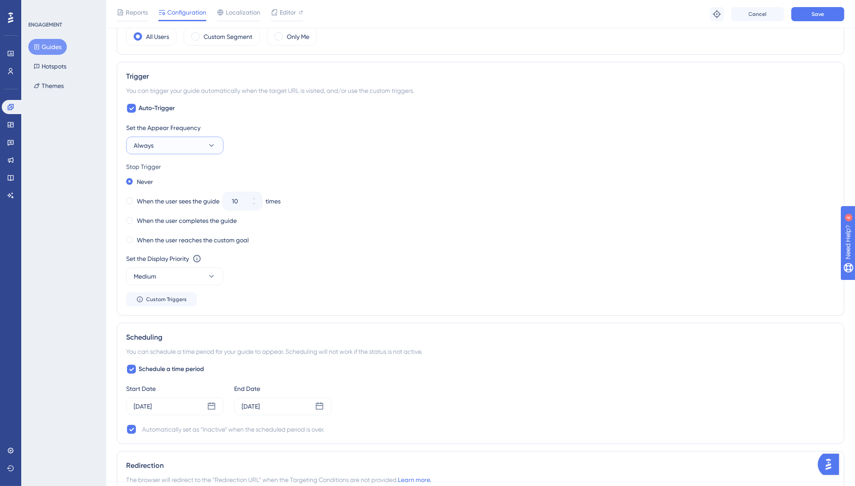
click at [182, 146] on button "Always" at bounding box center [174, 146] width 97 height 18
click at [184, 226] on div "Once [DATE] Once [DATE]" at bounding box center [175, 226] width 72 height 18
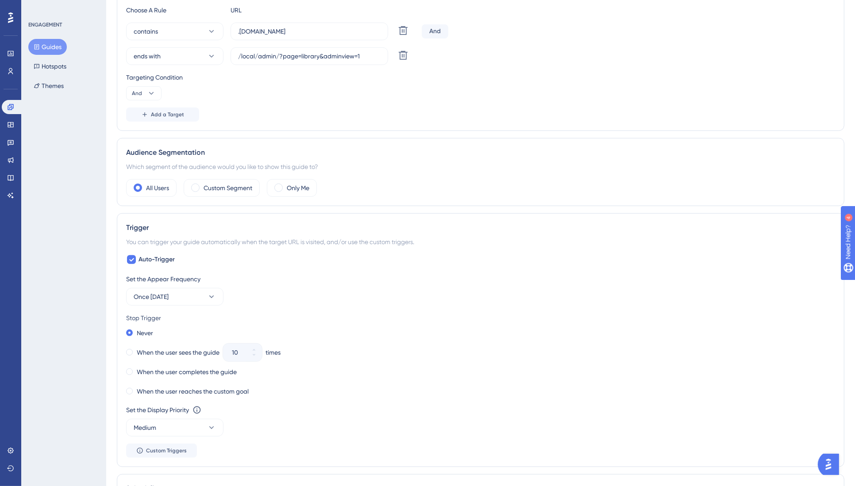
scroll to position [0, 0]
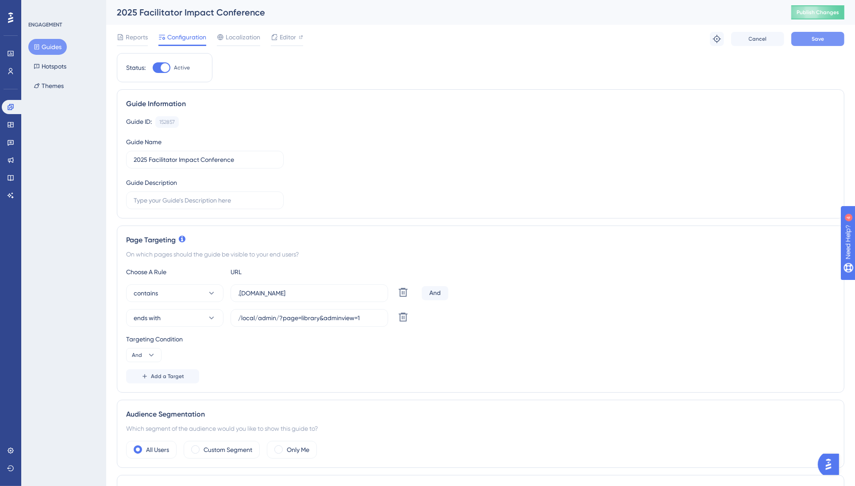
click at [814, 35] on span "Save" at bounding box center [817, 38] width 12 height 7
click at [51, 45] on button "Guides" at bounding box center [47, 47] width 38 height 16
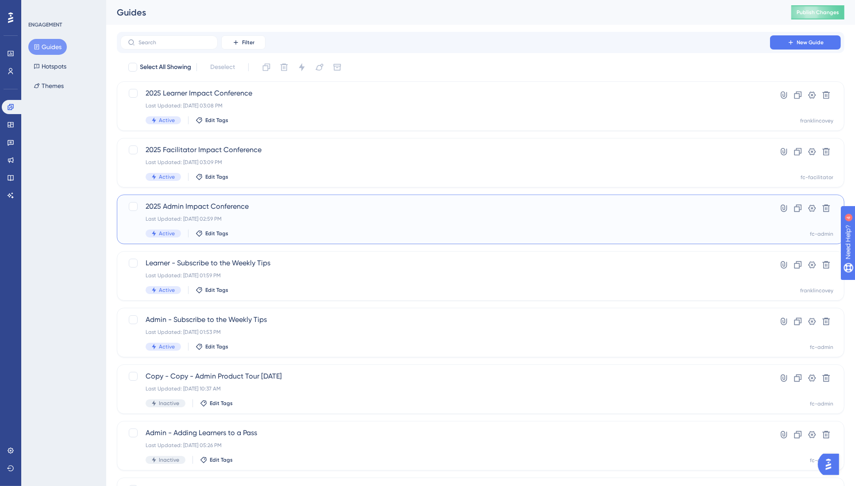
click at [211, 205] on span "2025 Admin Impact Conference" at bounding box center [445, 206] width 599 height 11
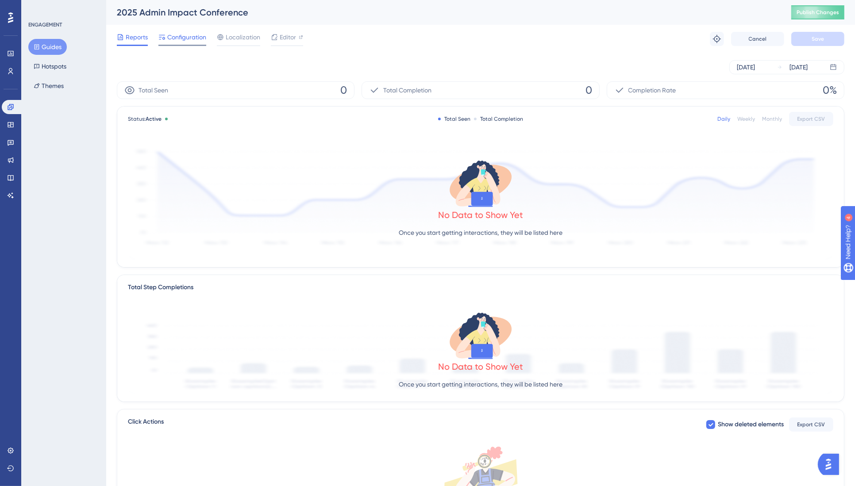
click at [182, 37] on span "Configuration" at bounding box center [186, 37] width 39 height 11
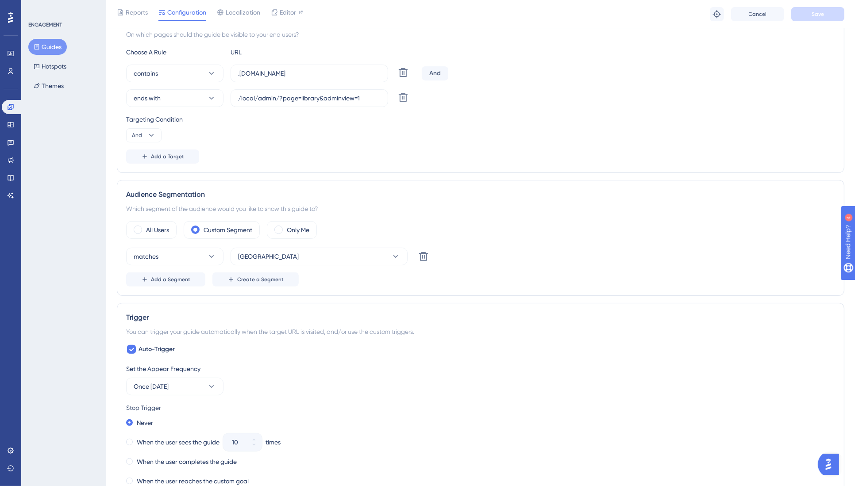
scroll to position [231, 0]
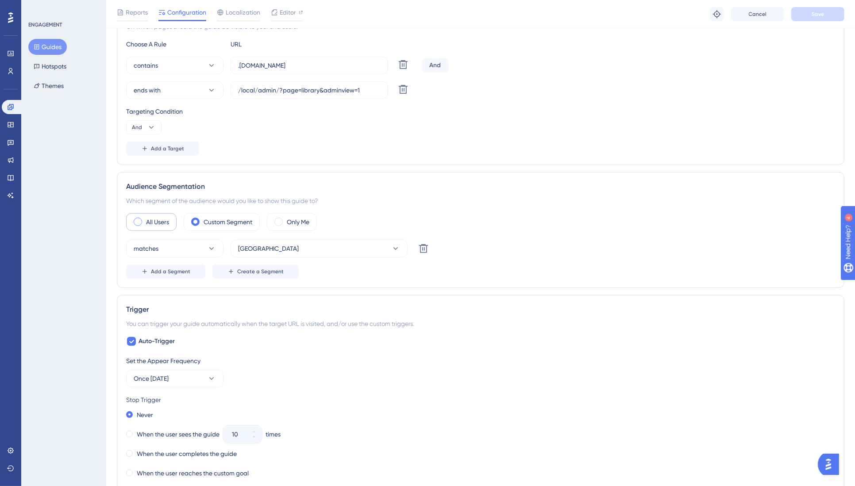
click at [157, 220] on label "All Users" at bounding box center [157, 222] width 23 height 11
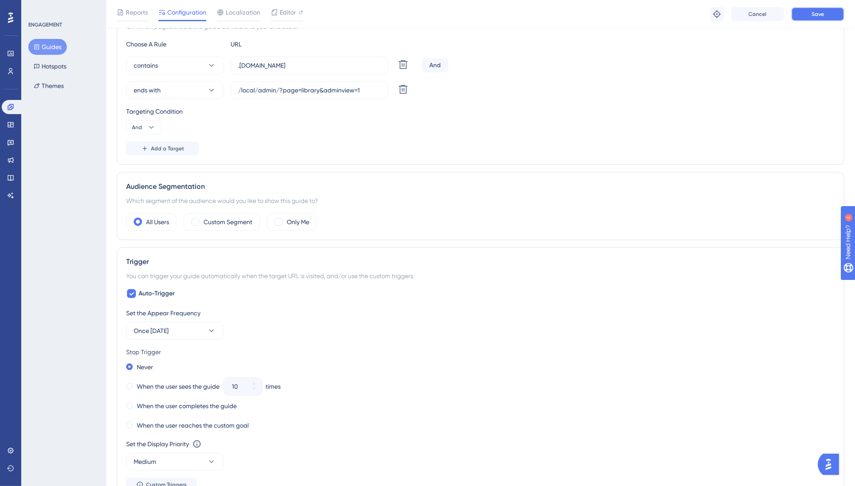
click at [812, 13] on span "Save" at bounding box center [817, 14] width 12 height 7
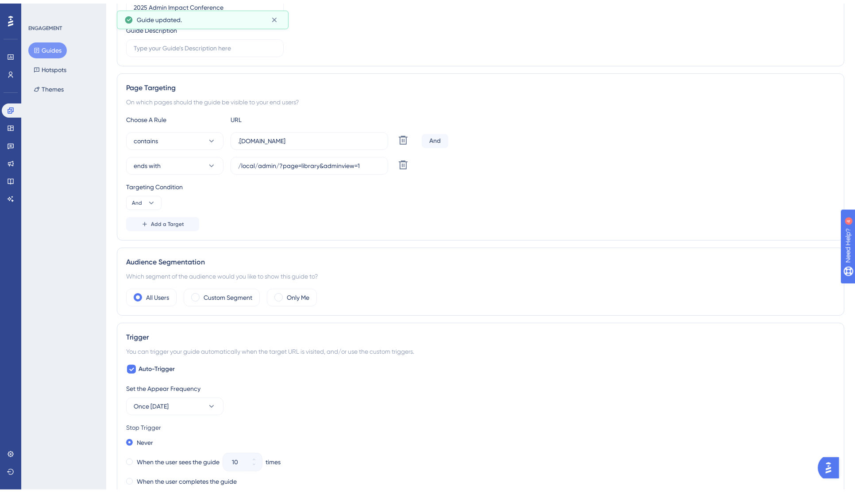
scroll to position [0, 0]
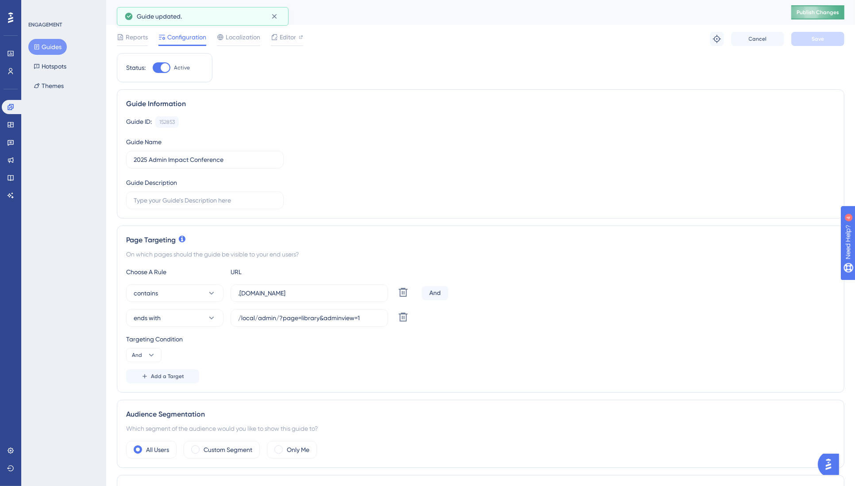
click at [826, 12] on span "Publish Changes" at bounding box center [817, 12] width 42 height 7
click at [55, 46] on button "Guides" at bounding box center [47, 47] width 38 height 16
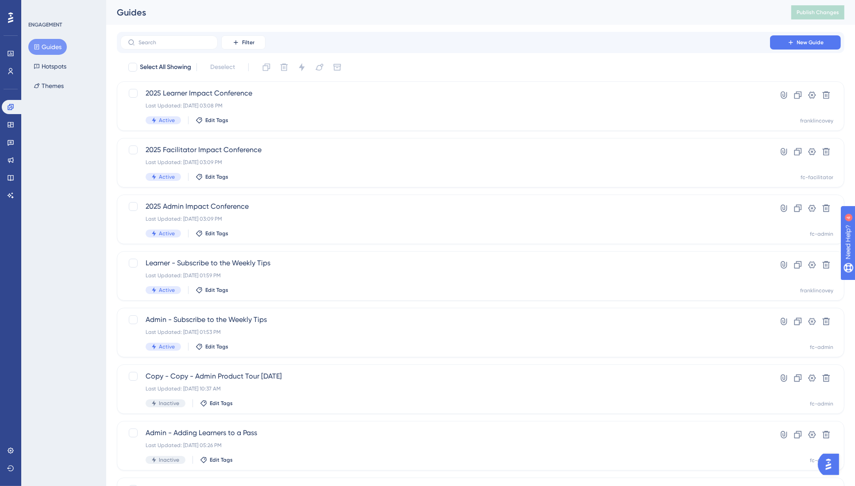
click at [13, 19] on div at bounding box center [11, 18] width 14 height 14
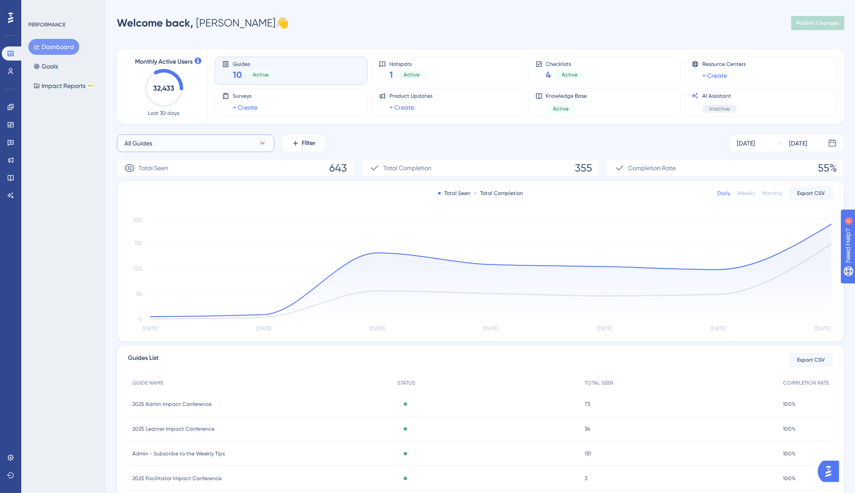
click at [265, 144] on icon at bounding box center [262, 143] width 9 height 9
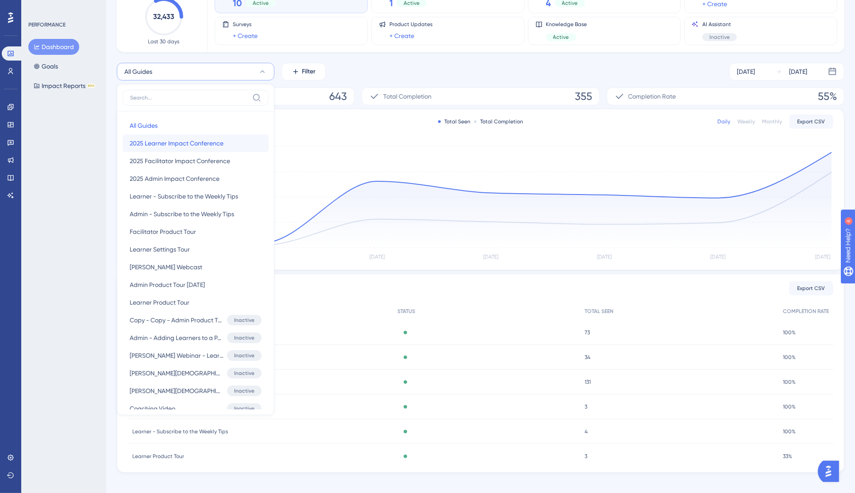
click at [185, 141] on span "2025 Learner Impact Conference" at bounding box center [177, 143] width 94 height 11
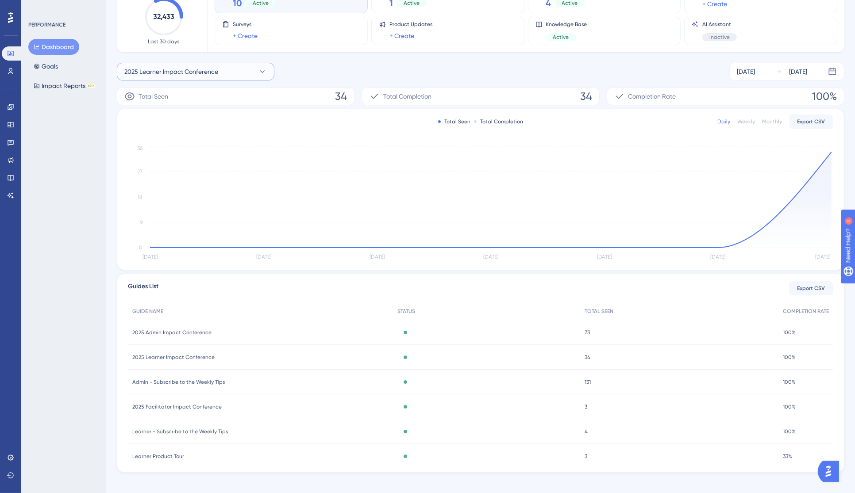
click at [165, 70] on span "2025 Learner Impact Conference" at bounding box center [171, 71] width 94 height 11
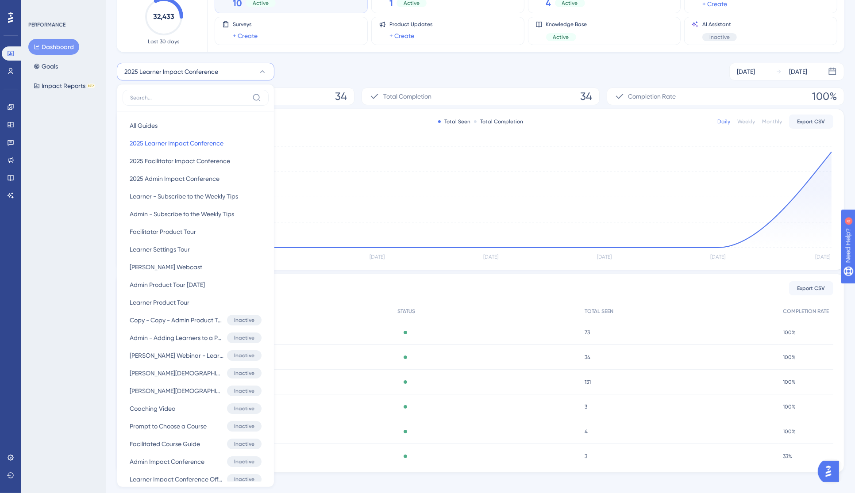
scroll to position [108, 0]
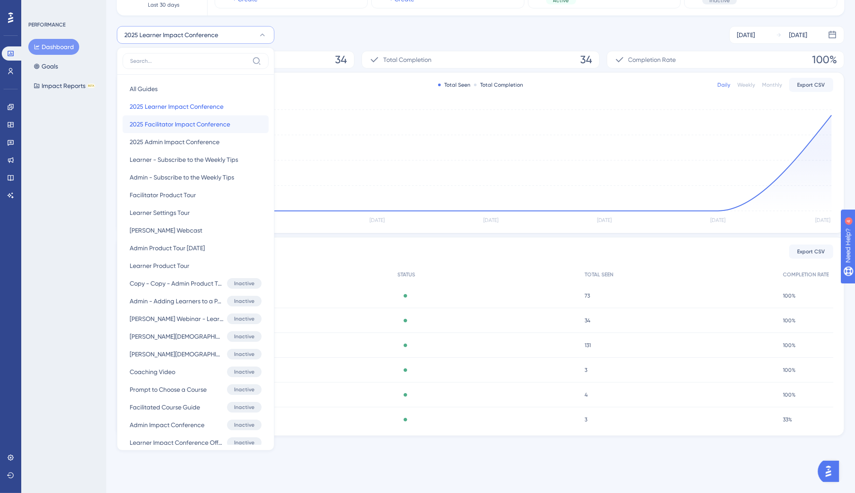
click at [171, 124] on span "2025 Facilitator Impact Conference" at bounding box center [180, 124] width 100 height 11
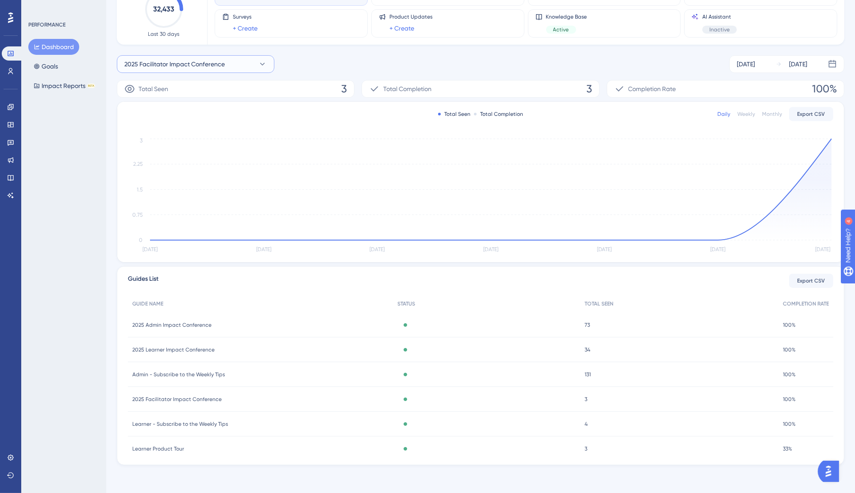
click at [184, 65] on span "2025 Facilitator Impact Conference" at bounding box center [174, 64] width 100 height 11
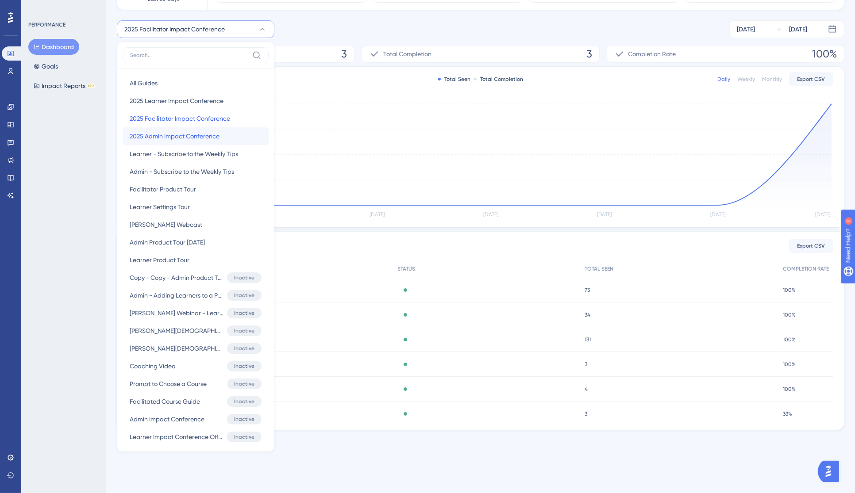
click at [173, 134] on span "2025 Admin Impact Conference" at bounding box center [175, 136] width 90 height 11
